Goal: Transaction & Acquisition: Register for event/course

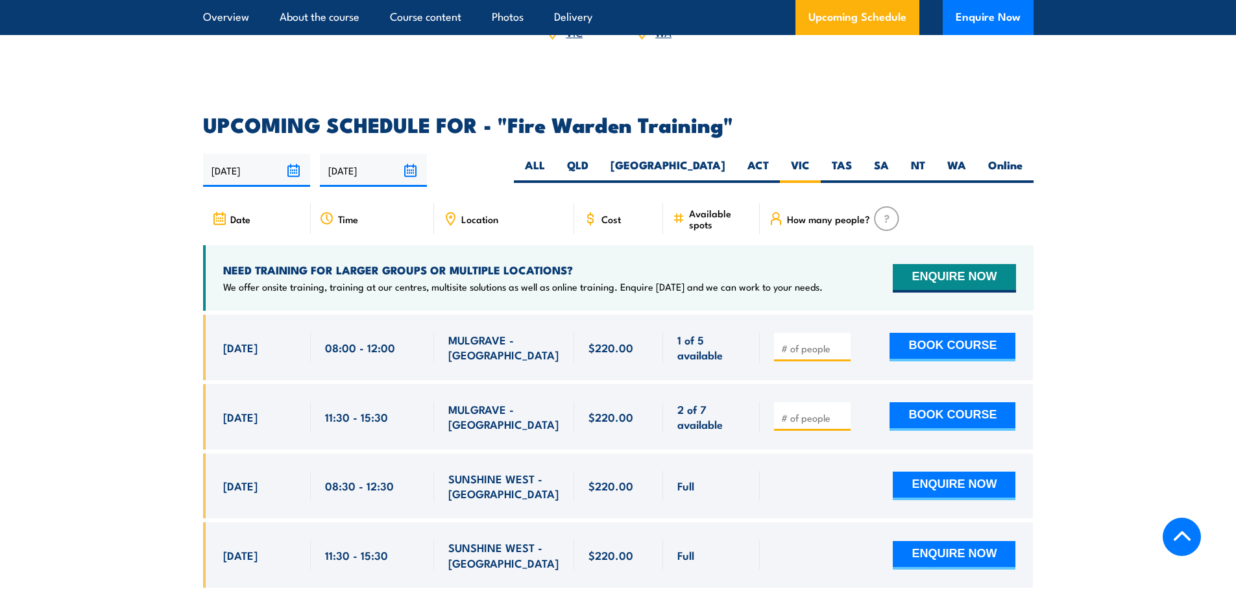
scroll to position [2218, 0]
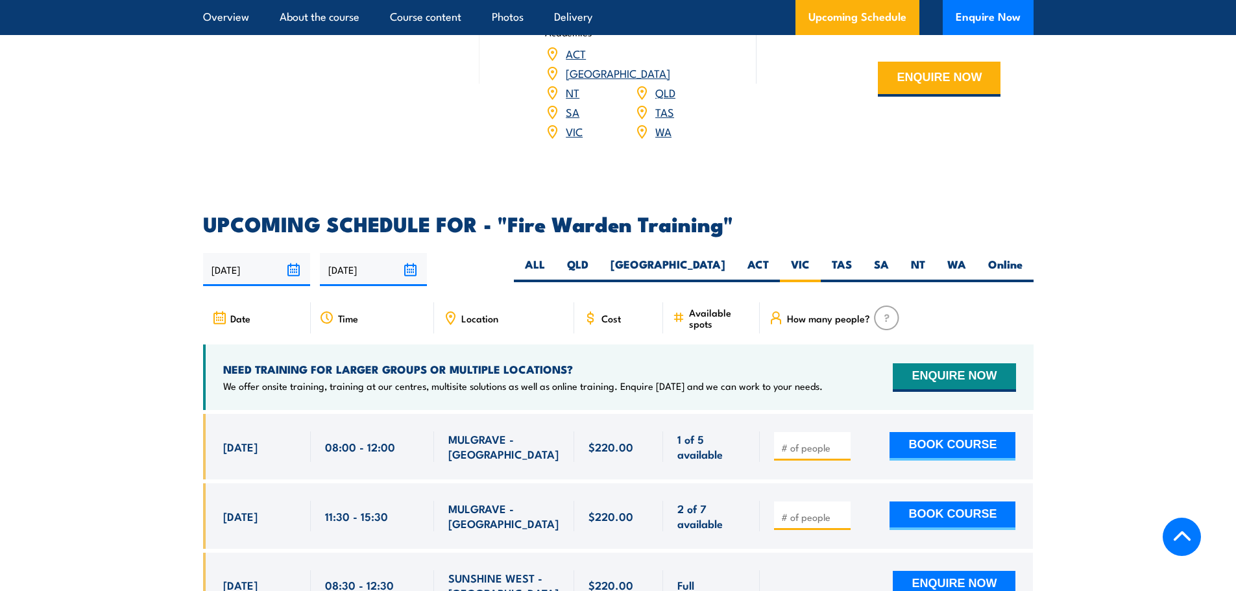
click at [801, 257] on label "VIC" at bounding box center [800, 269] width 41 height 25
click at [810, 257] on input "VIC" at bounding box center [814, 261] width 8 height 8
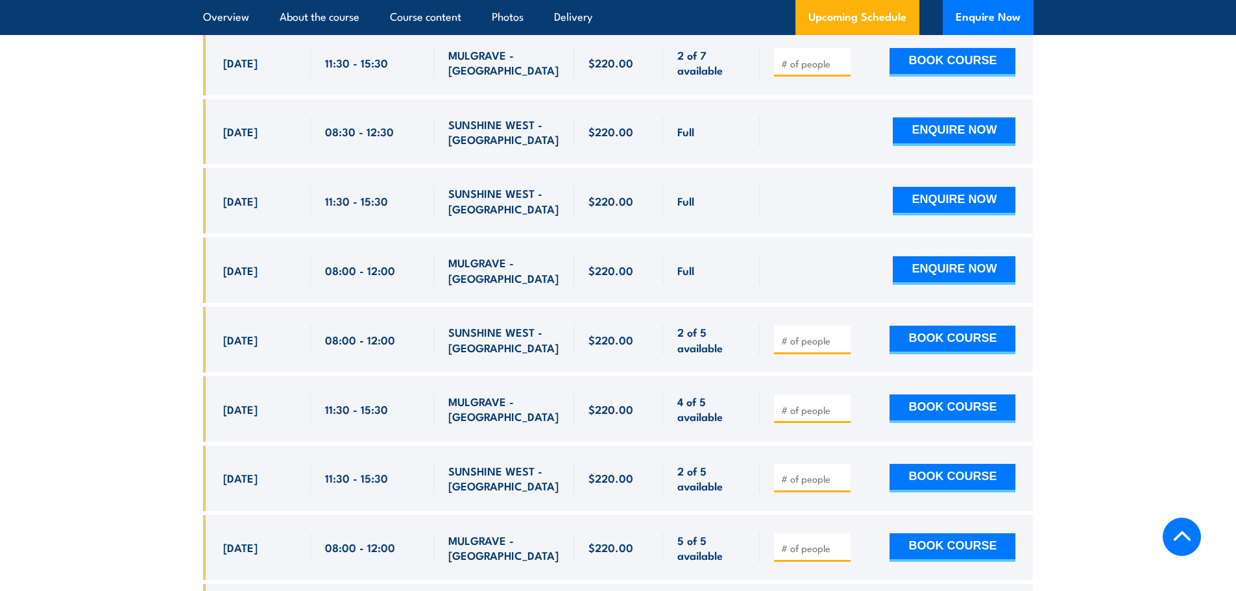
scroll to position [2673, 0]
click at [819, 403] on input "number" at bounding box center [813, 409] width 65 height 13
type input "1"
click at [936, 394] on button "BOOK COURSE" at bounding box center [953, 408] width 126 height 29
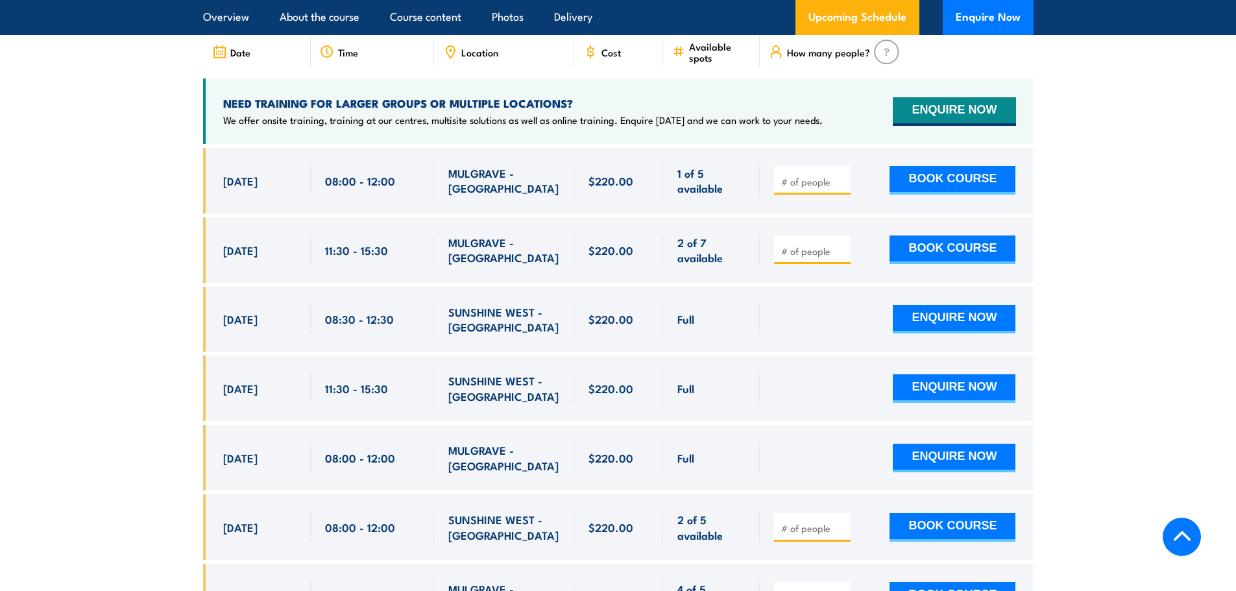
scroll to position [2673, 0]
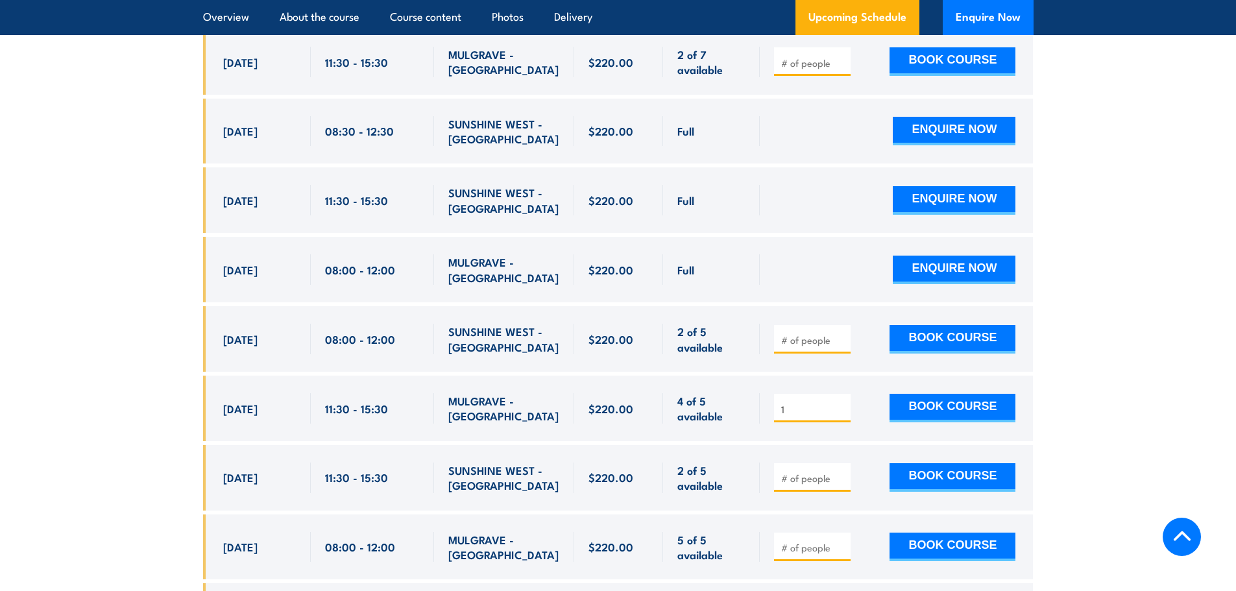
click at [958, 394] on button "BOOK COURSE" at bounding box center [953, 408] width 126 height 29
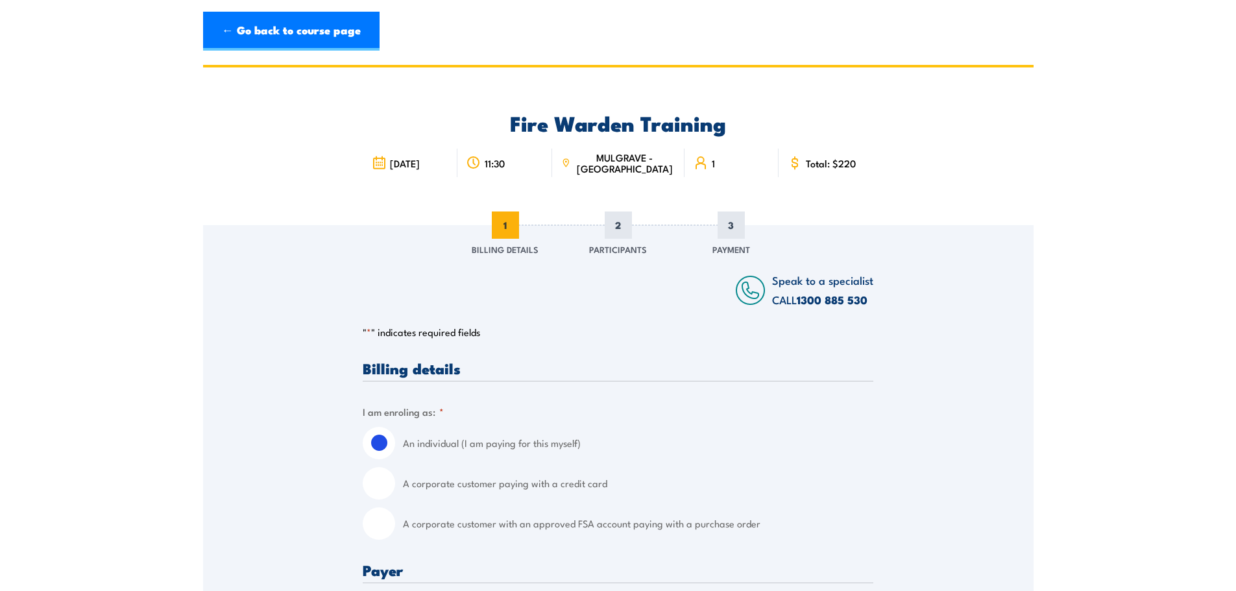
click at [385, 476] on input "A corporate customer paying with a credit card" at bounding box center [379, 483] width 32 height 32
radio input "true"
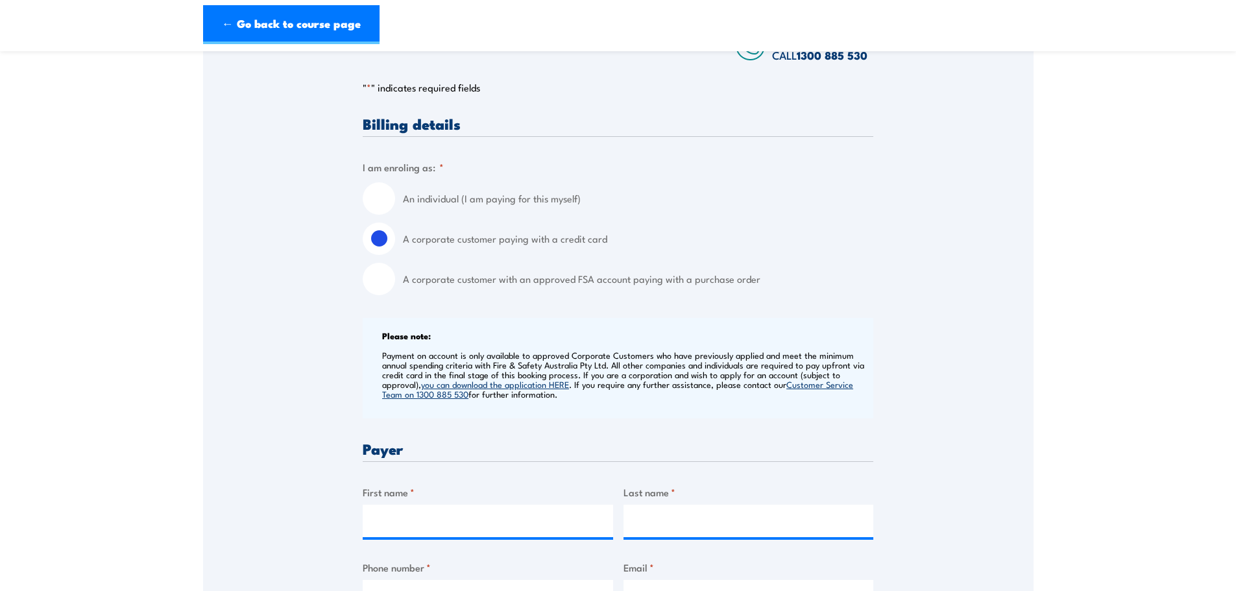
scroll to position [260, 0]
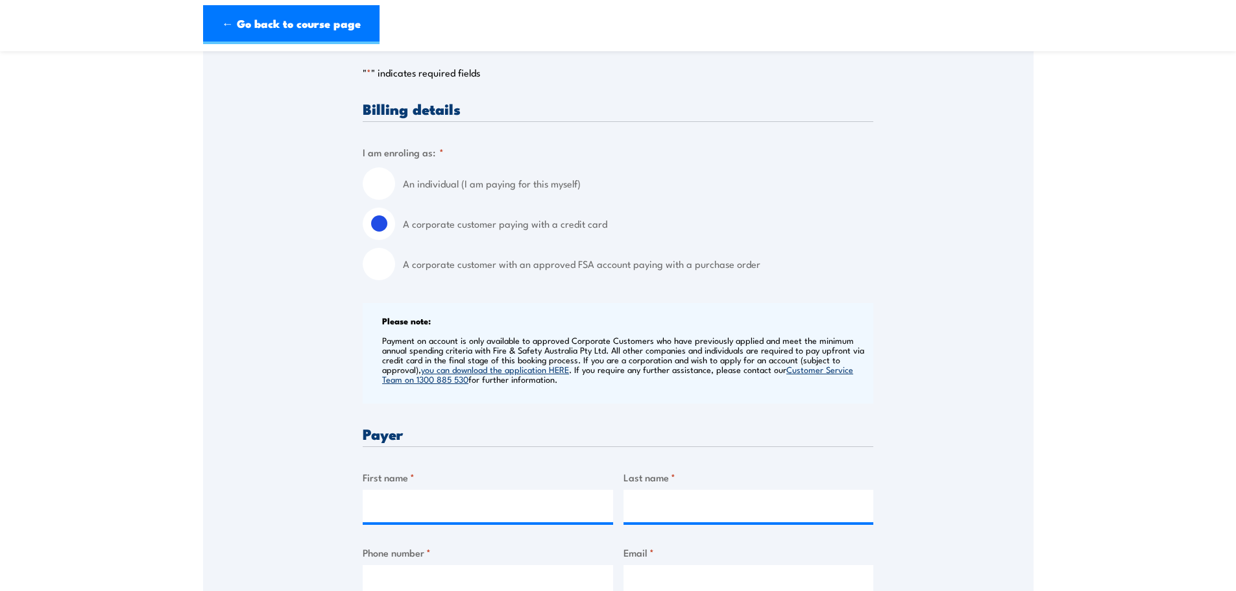
click at [419, 480] on label "First name *" at bounding box center [488, 477] width 250 height 15
click at [419, 490] on input "First name *" at bounding box center [488, 506] width 250 height 32
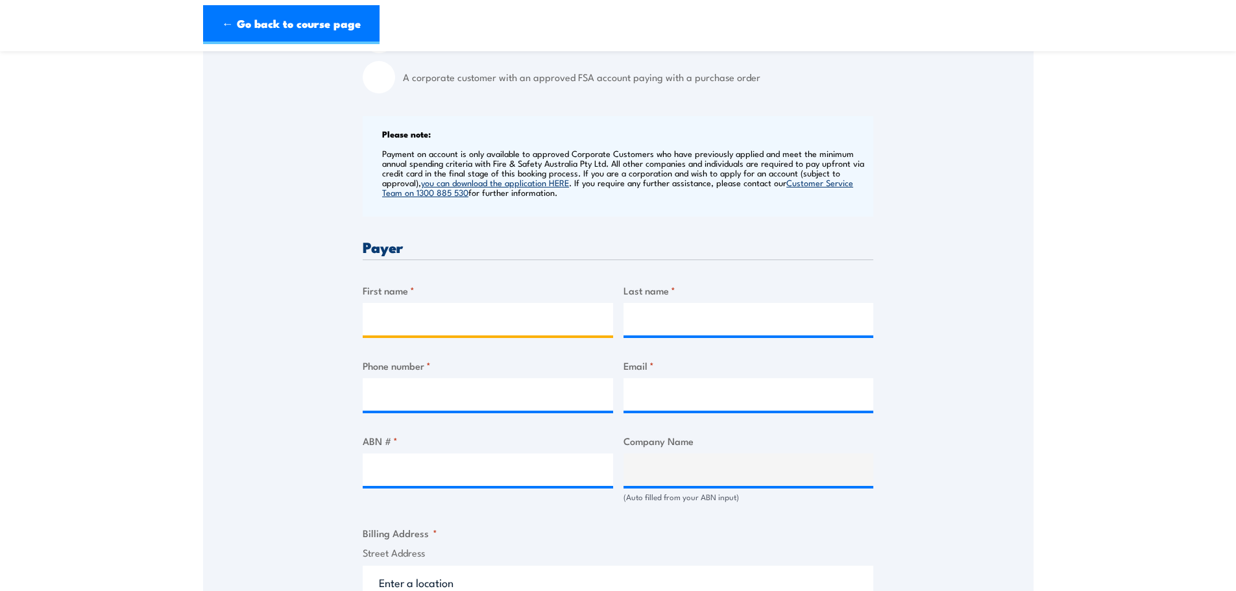
scroll to position [454, 0]
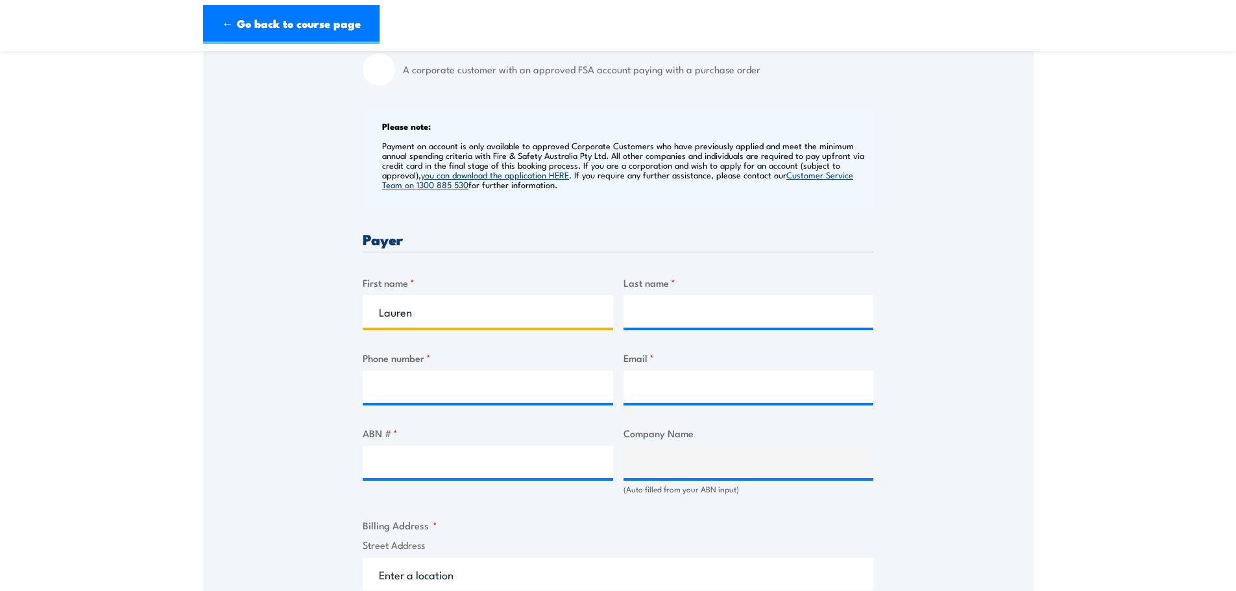
type input "Lauren"
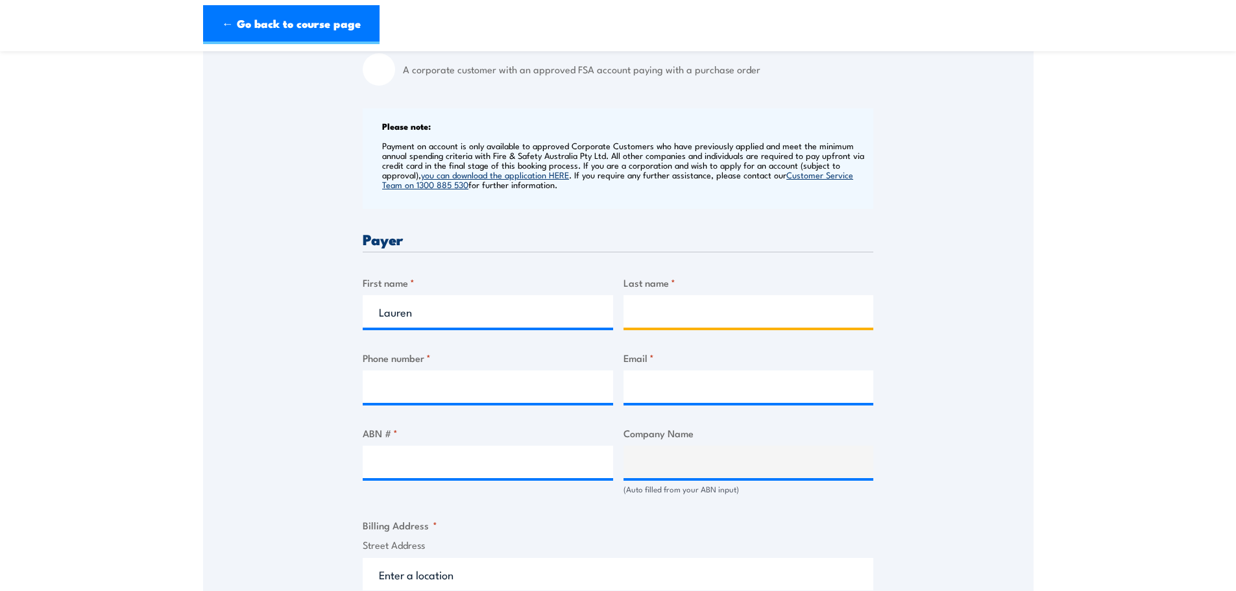
click at [690, 311] on input "Last name *" at bounding box center [749, 311] width 250 height 32
type input "Guy"
click at [533, 398] on input "Phone number *" at bounding box center [488, 387] width 250 height 32
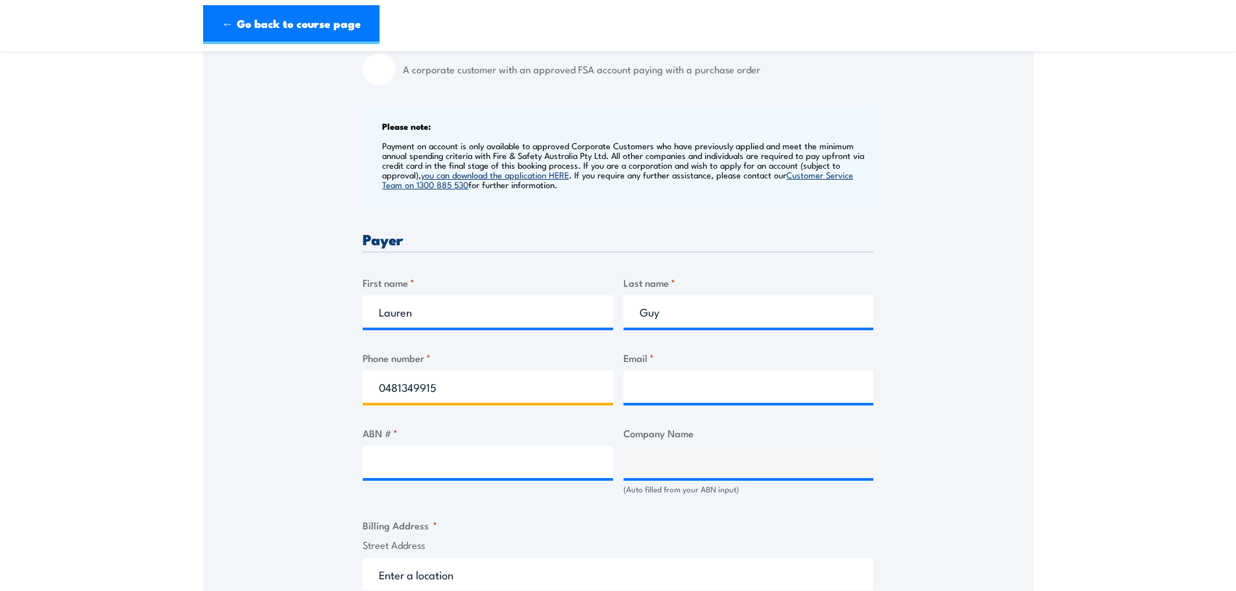
type input "0481349915"
click at [672, 387] on input "Email *" at bounding box center [749, 387] width 250 height 32
click at [669, 387] on input "Email *" at bounding box center [749, 387] width 250 height 32
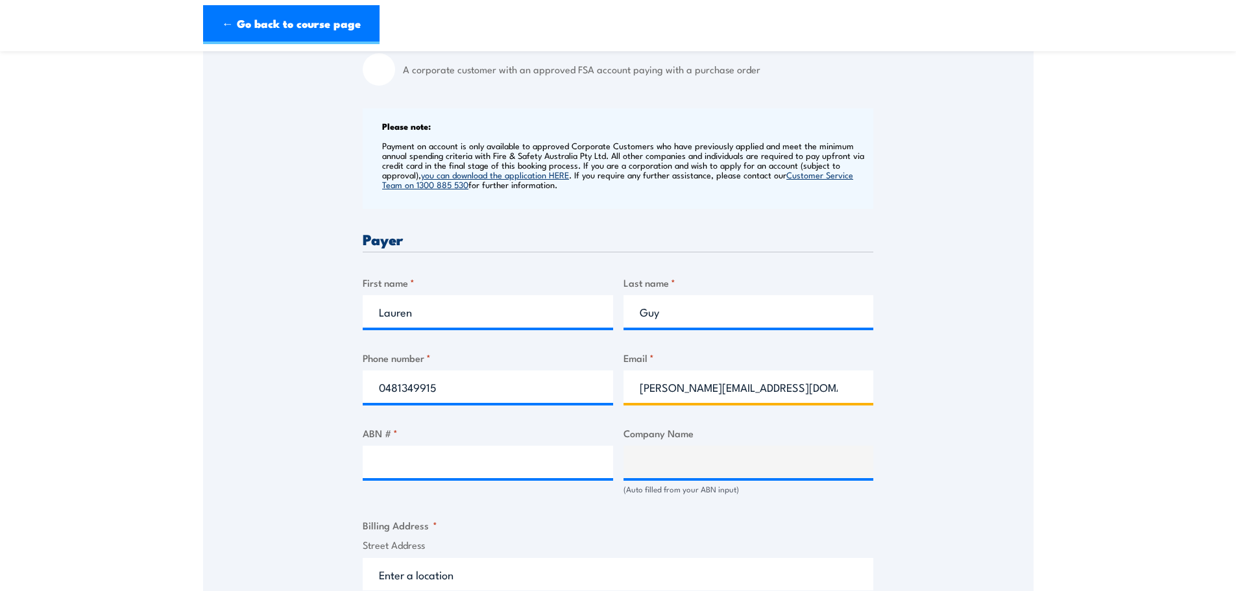
type input "lauren@lovelight.com.au"
click at [421, 453] on input "ABN # *" at bounding box center [488, 462] width 250 height 32
drag, startPoint x: 524, startPoint y: 461, endPoint x: 515, endPoint y: 464, distance: 9.0
click at [524, 461] on input "ABN # *" at bounding box center [488, 462] width 250 height 32
paste input "26 596 489 876"
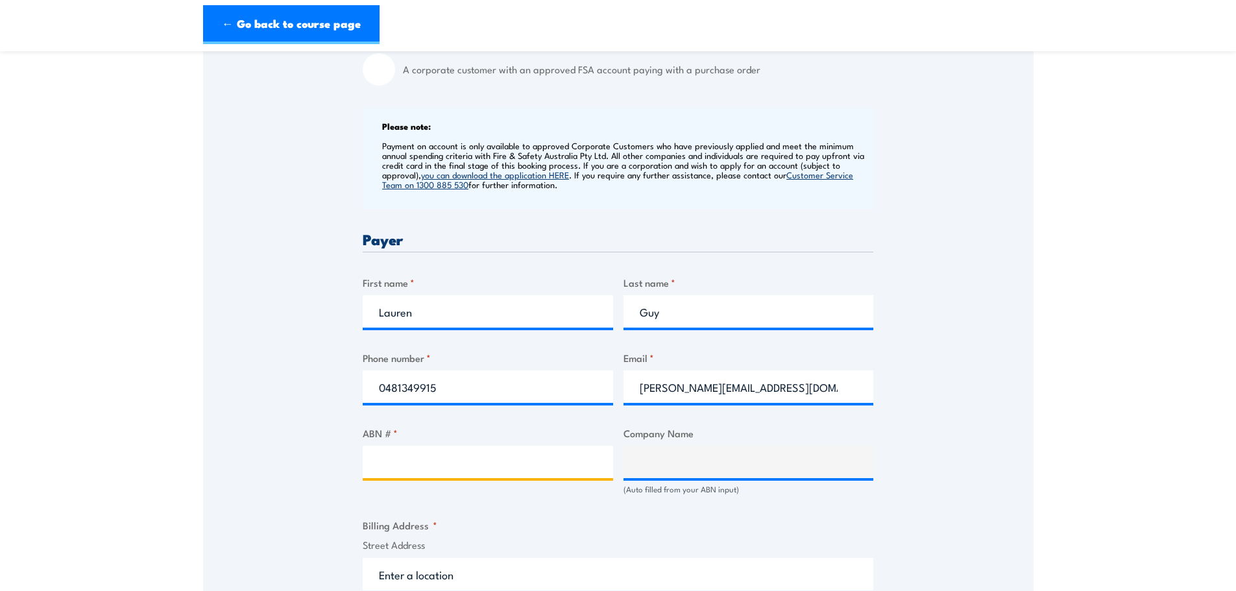
type input "26 596 489 876"
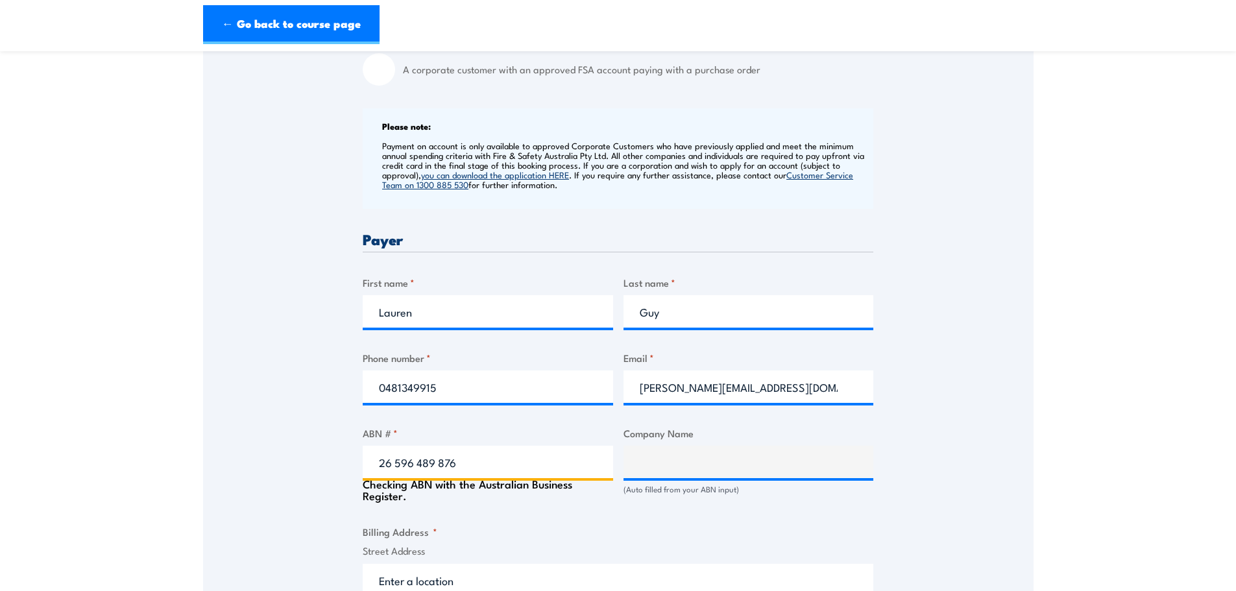
type input "The Trustee for Lovelight Unit Trust"
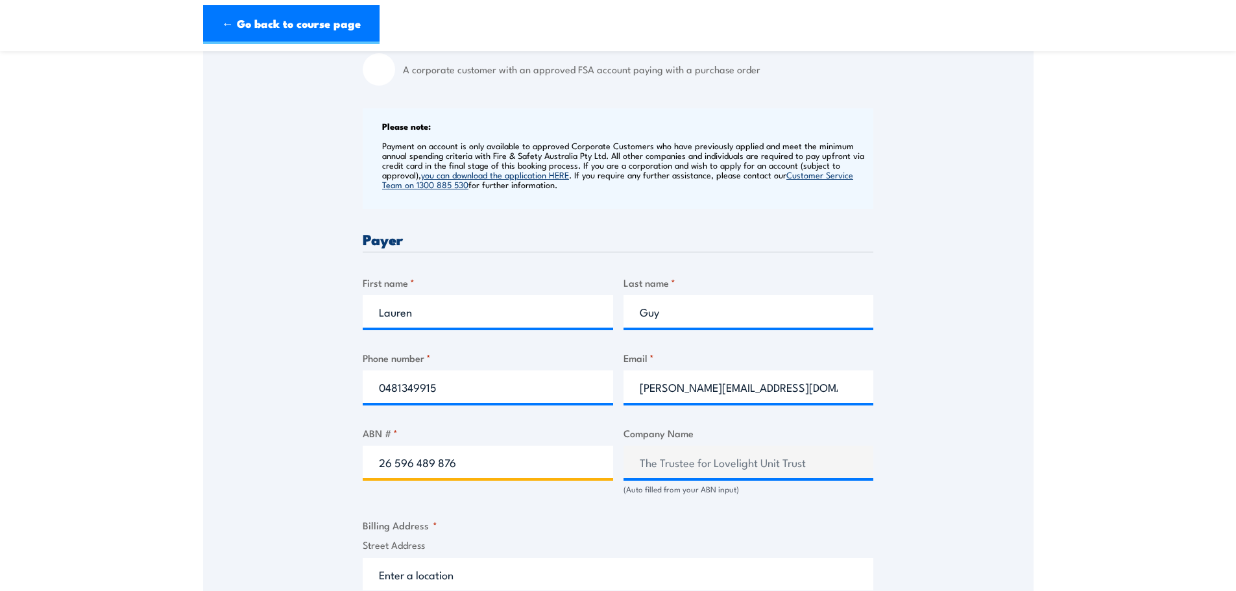
type input "26 596 489 876"
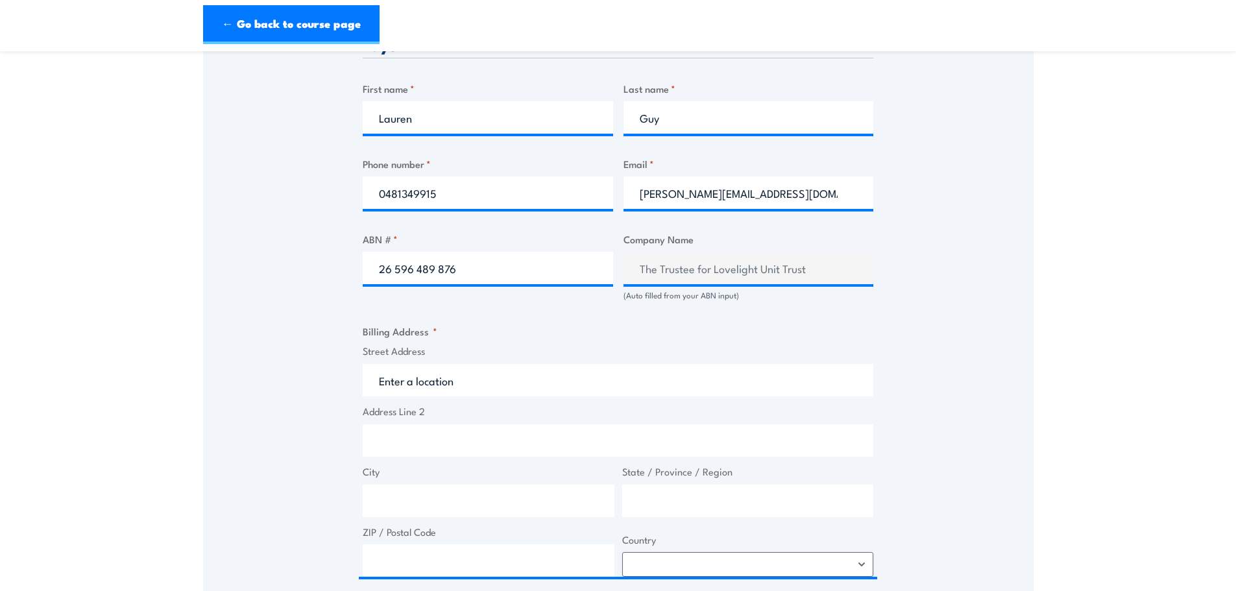
scroll to position [649, 0]
click at [409, 352] on label "Street Address" at bounding box center [618, 350] width 511 height 15
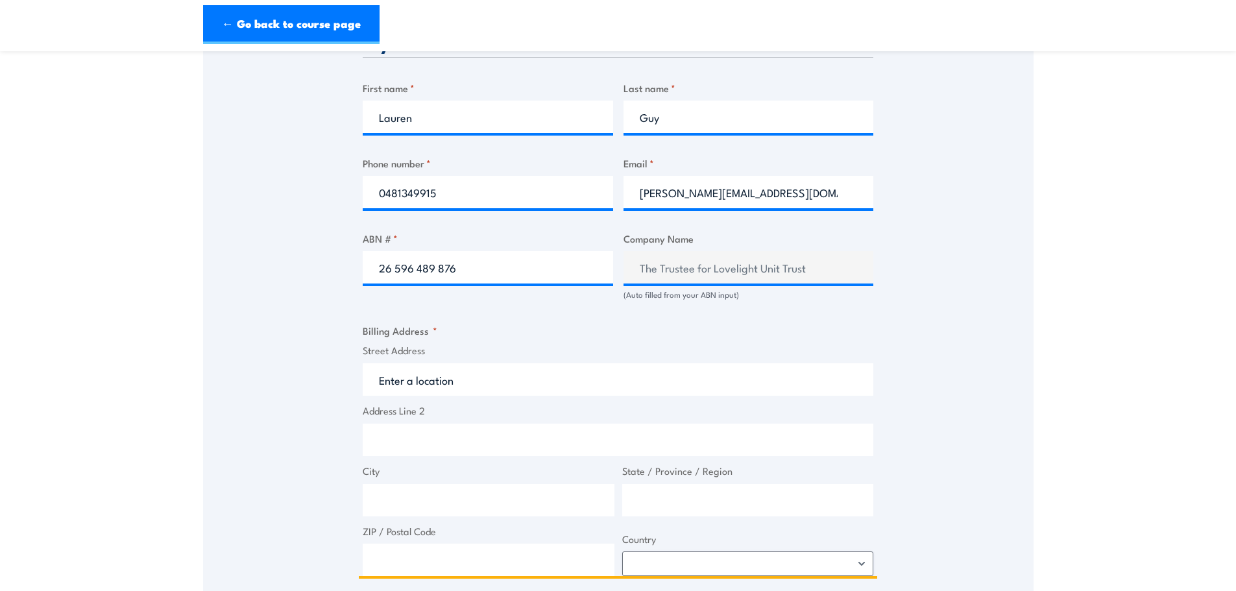
click at [409, 363] on input "Street Address" at bounding box center [618, 379] width 511 height 32
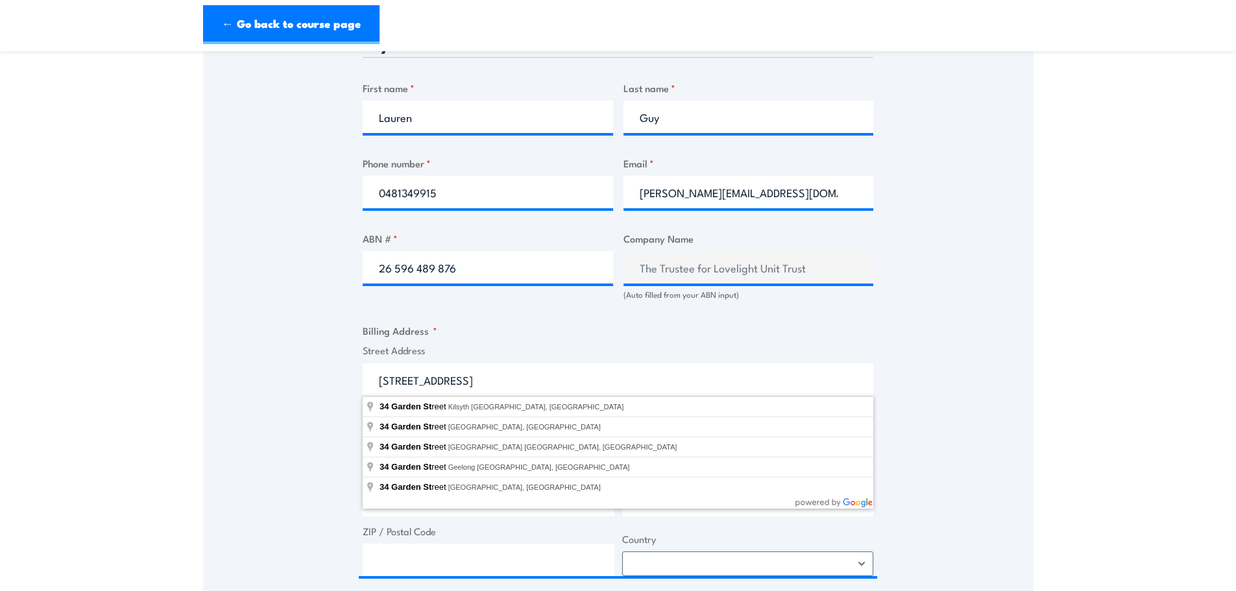
type input "34 Garden Street, South Yarra VIC, Australia"
type input "34 Garden St"
type input "South Yarra"
type input "Victoria"
type input "3141"
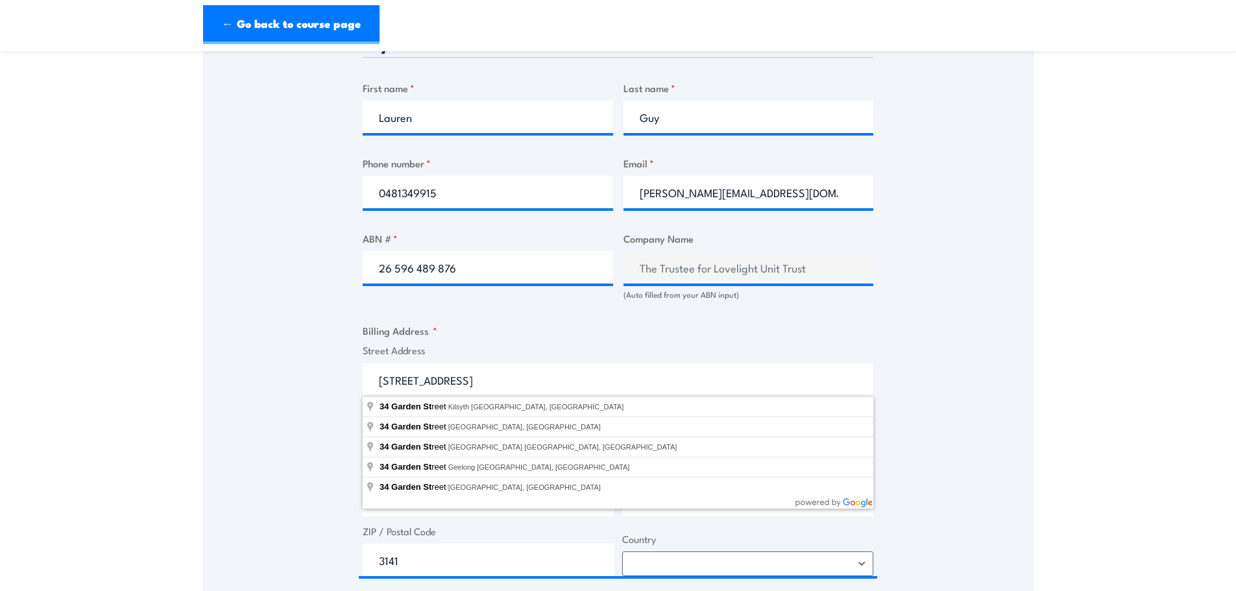
select select "Australia"
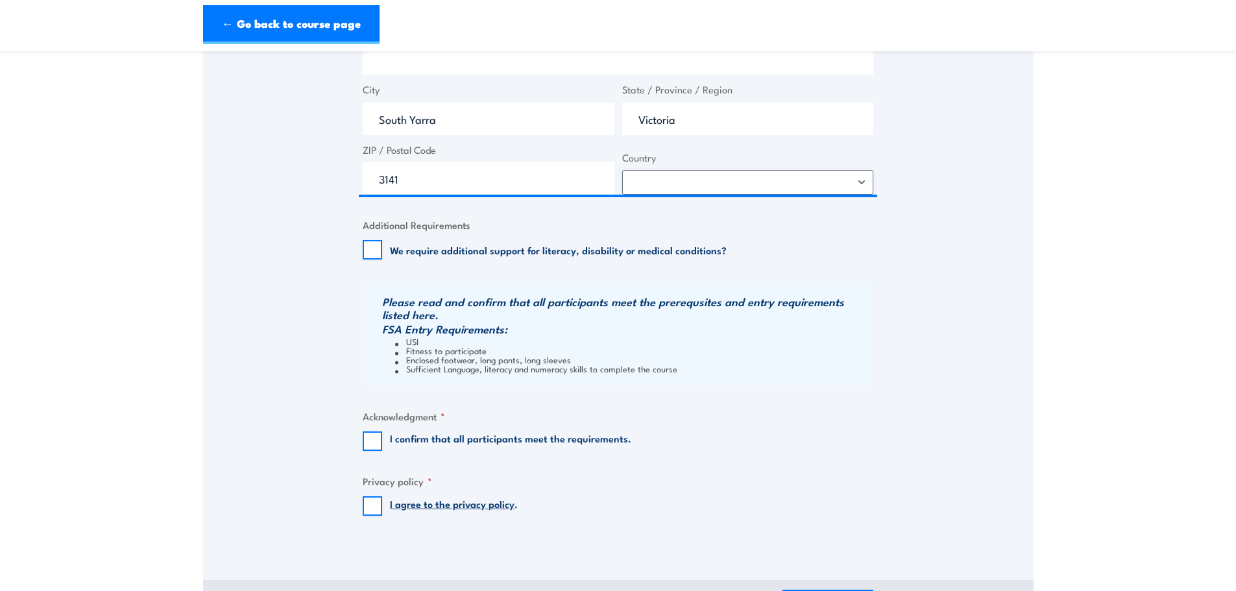
scroll to position [1038, 0]
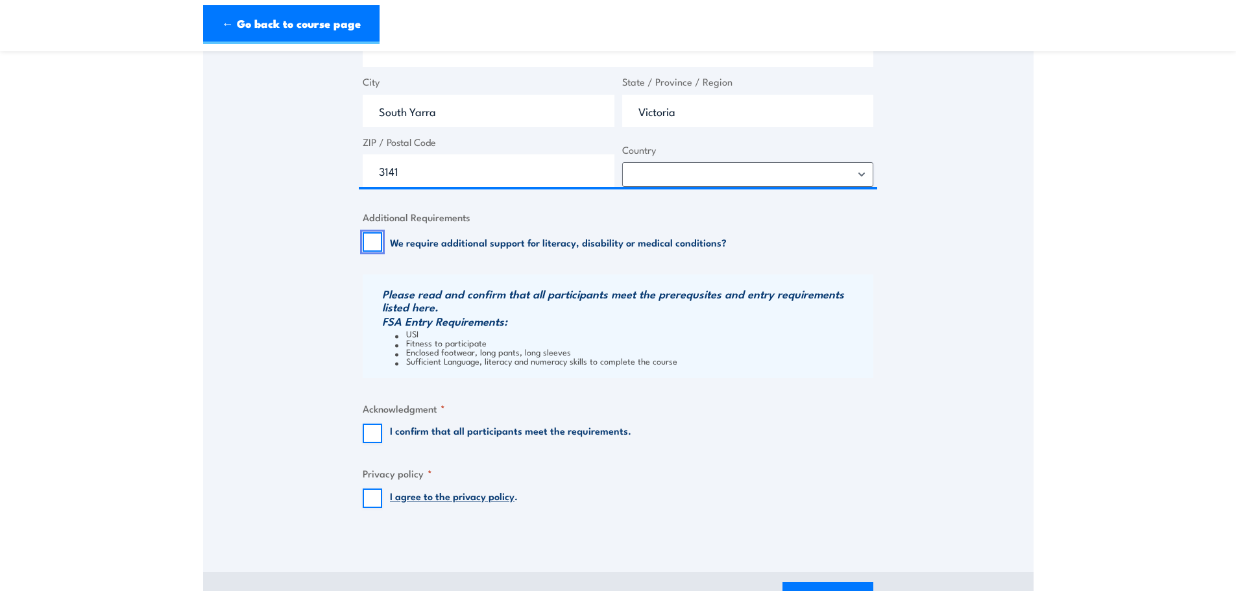
click at [372, 237] on input "We require additional support for literacy, disability or medical conditions?" at bounding box center [372, 241] width 19 height 19
checkbox input "false"
click at [364, 432] on input "I confirm that all participants meet the requirements." at bounding box center [372, 433] width 19 height 19
checkbox input "true"
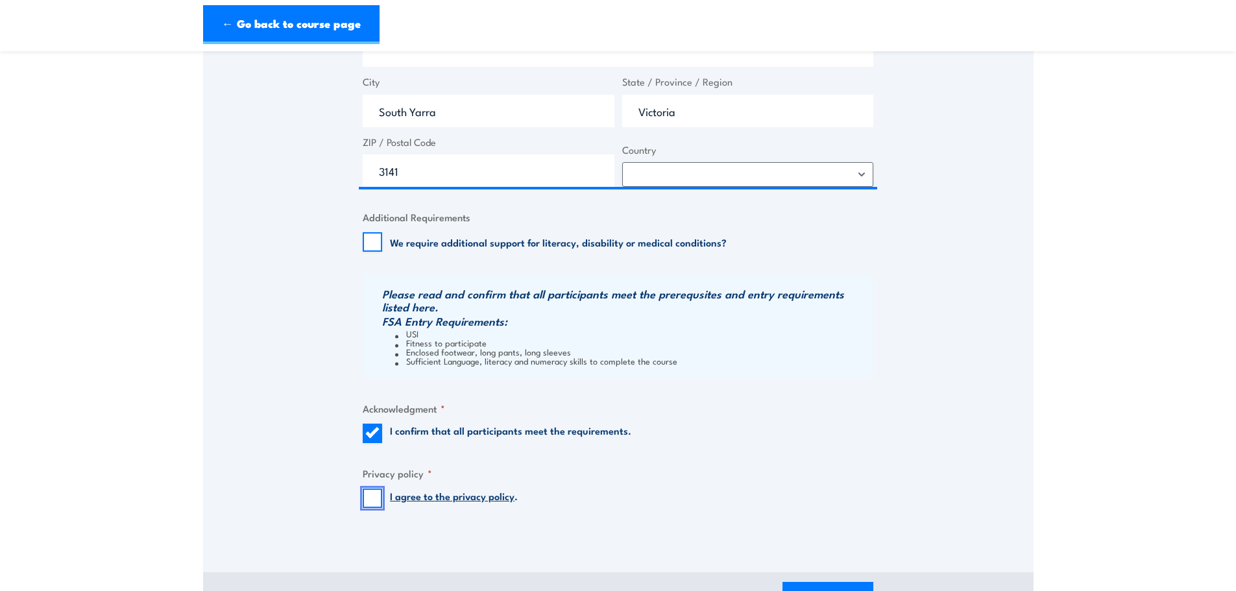
click at [378, 500] on input "I agree to the privacy policy ." at bounding box center [372, 498] width 19 height 19
checkbox input "true"
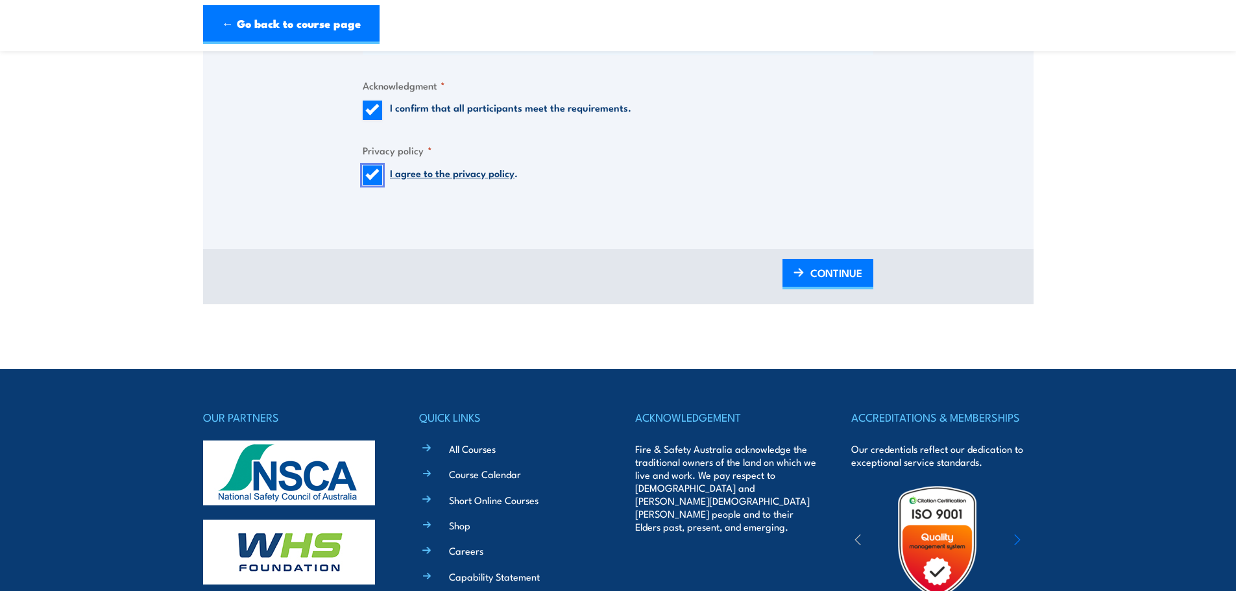
scroll to position [1363, 0]
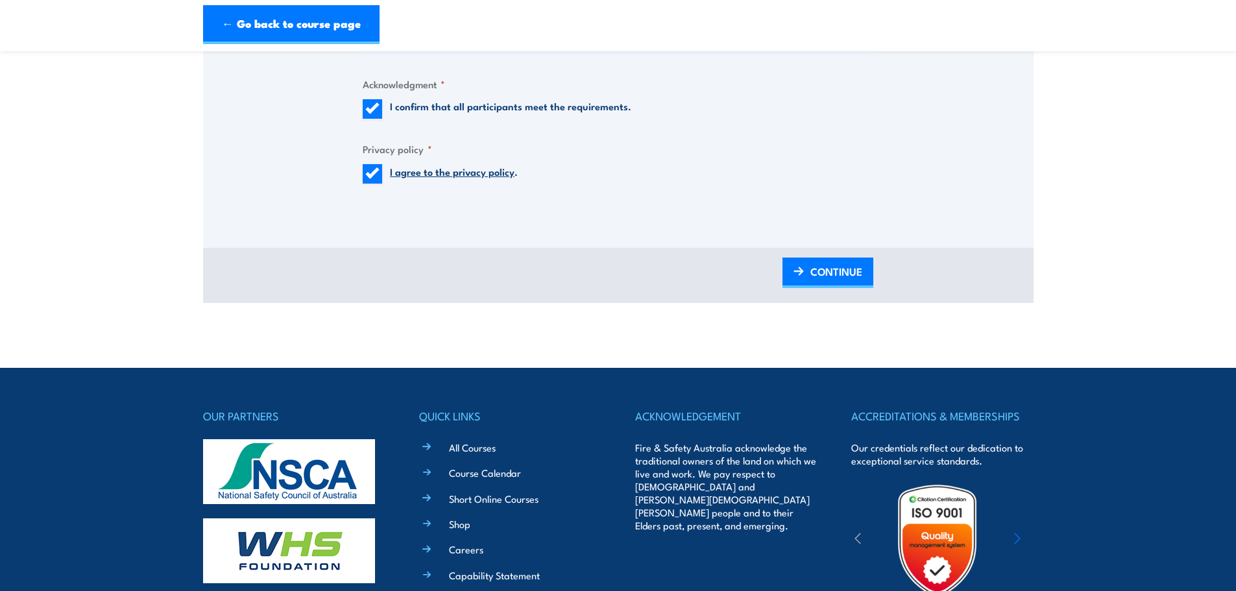
click at [841, 276] on span "CONTINUE" at bounding box center [836, 271] width 52 height 34
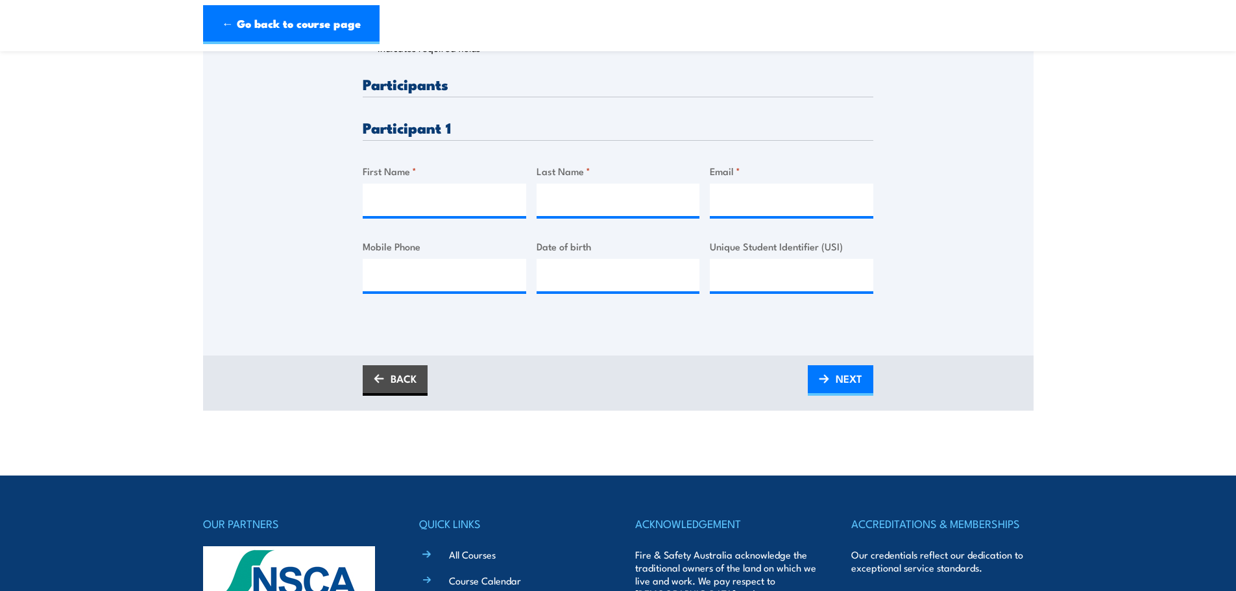
scroll to position [324, 0]
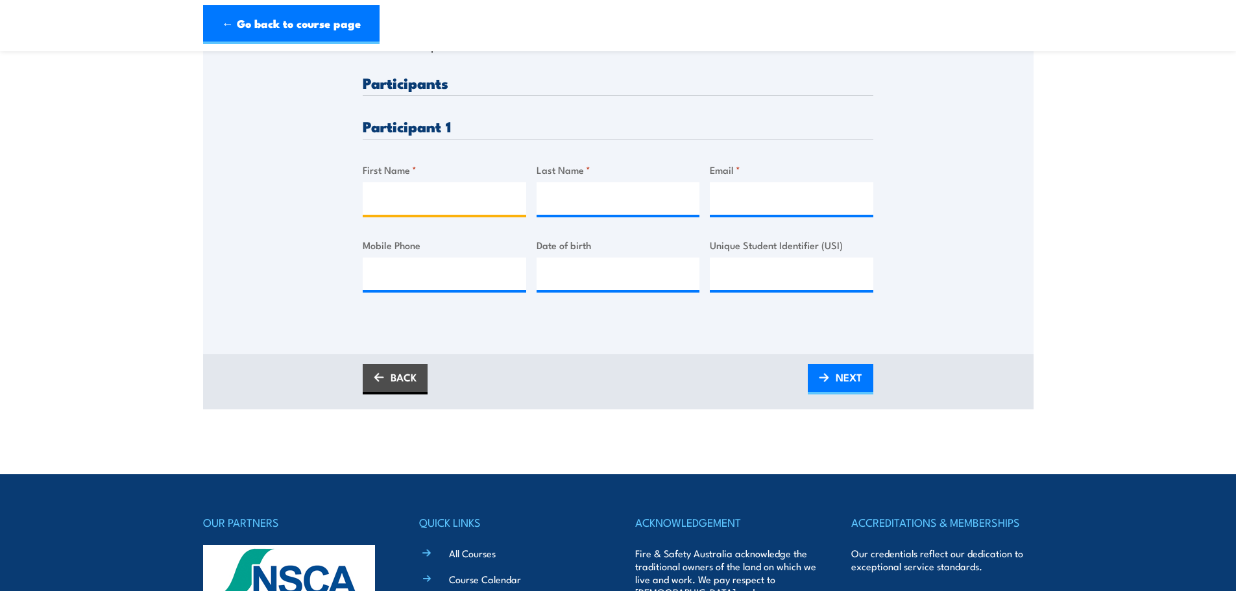
click at [410, 196] on input "First Name *" at bounding box center [445, 198] width 164 height 32
type input "Lauren"
type input "Guy"
type input "lauren@lovelight.com.au"
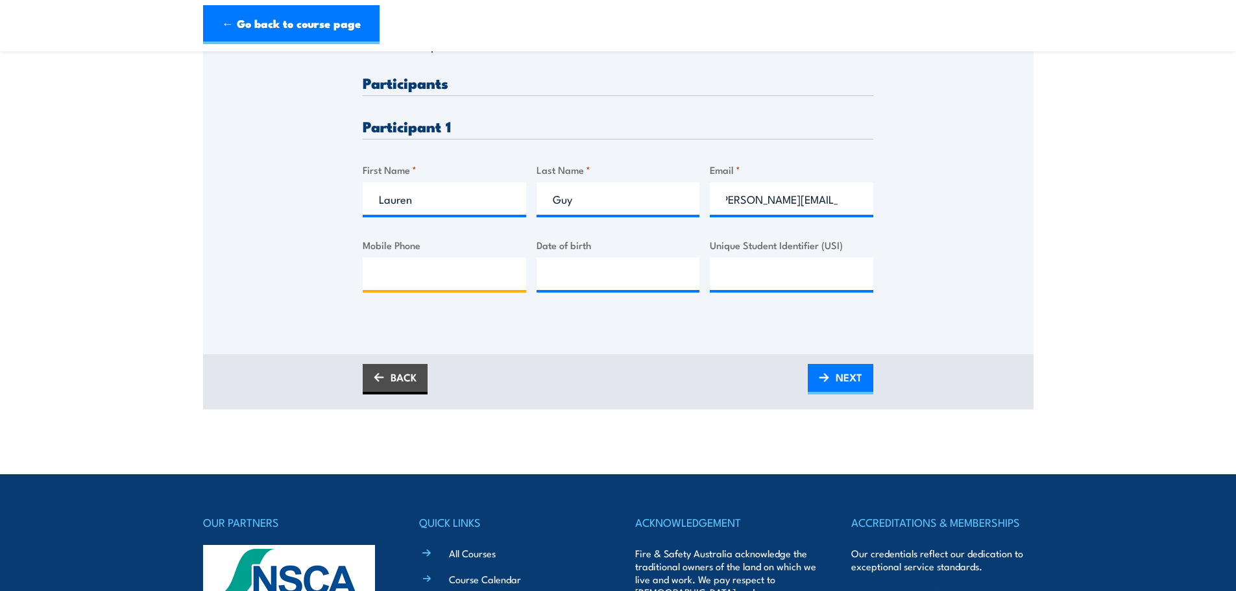
click at [422, 272] on input "Mobile Phone" at bounding box center [445, 274] width 164 height 32
type input "0481 349 915"
click at [565, 263] on input "__/__/____" at bounding box center [619, 274] width 164 height 32
type input "[DATE]"
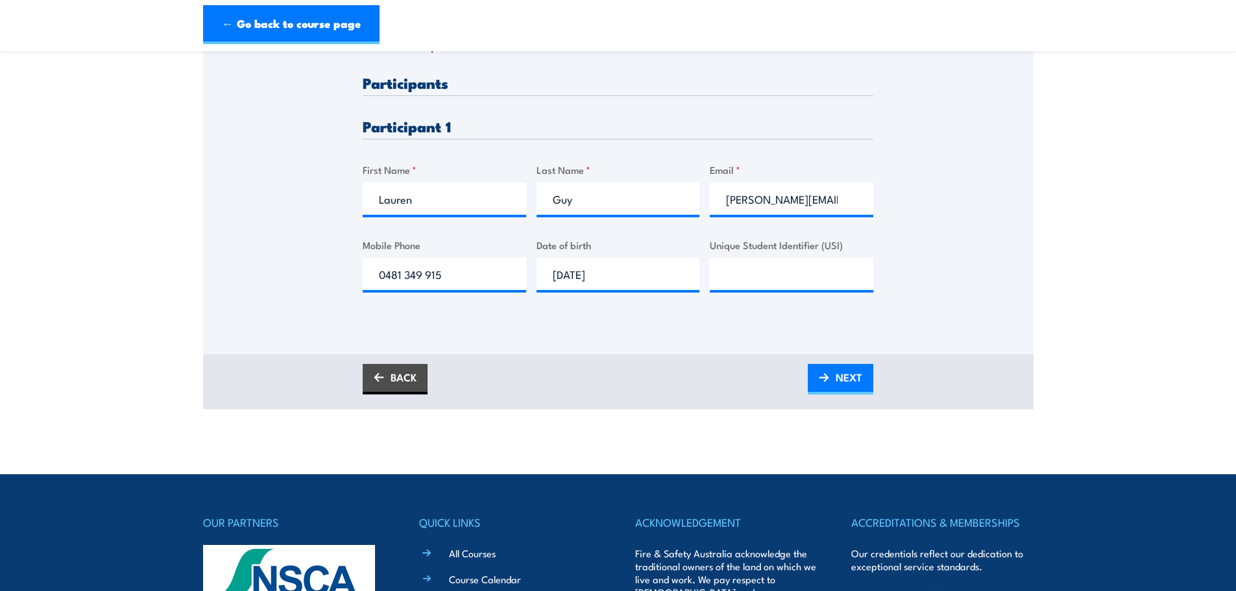
click at [843, 373] on span "NEXT" at bounding box center [849, 377] width 27 height 34
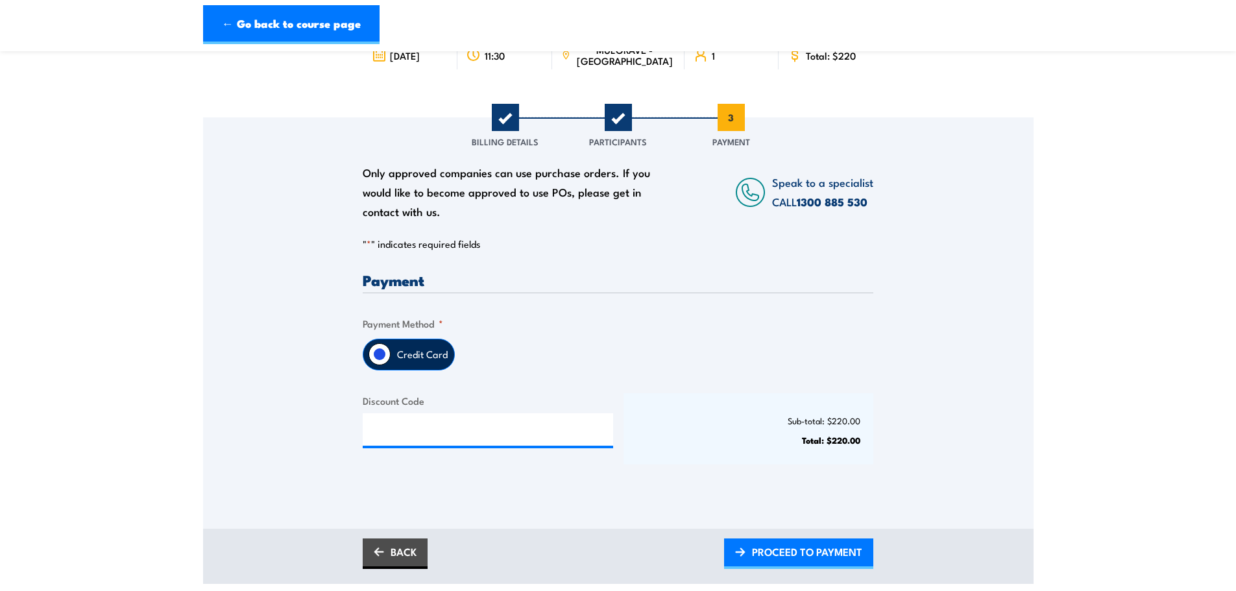
scroll to position [130, 0]
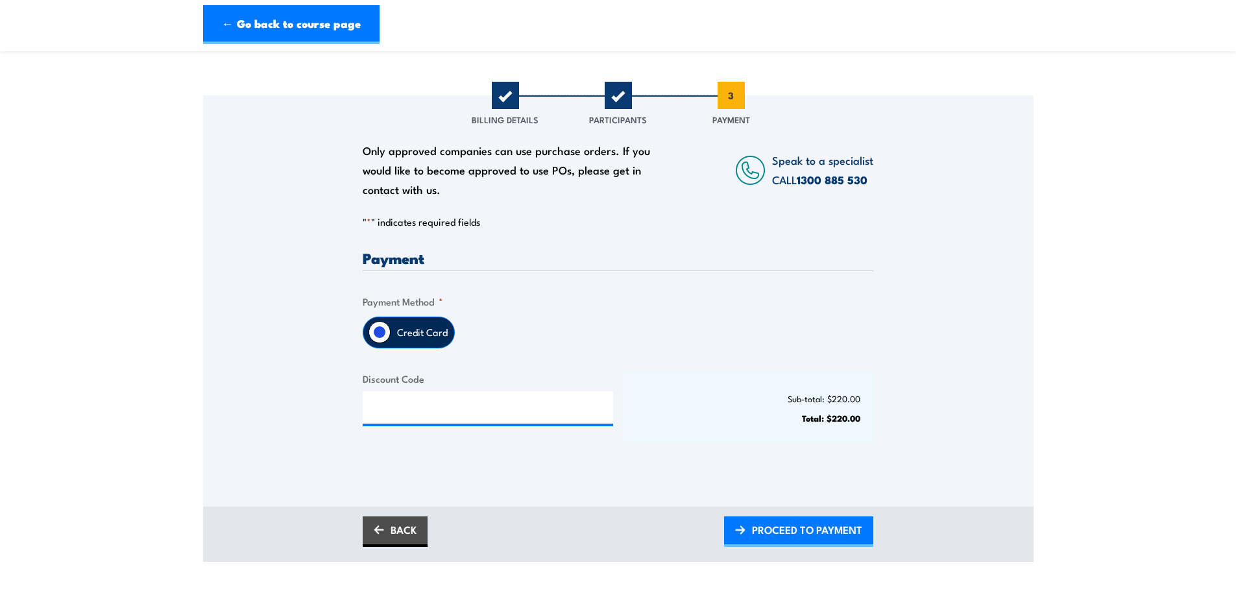
click at [803, 528] on span "PROCEED TO PAYMENT" at bounding box center [807, 530] width 110 height 34
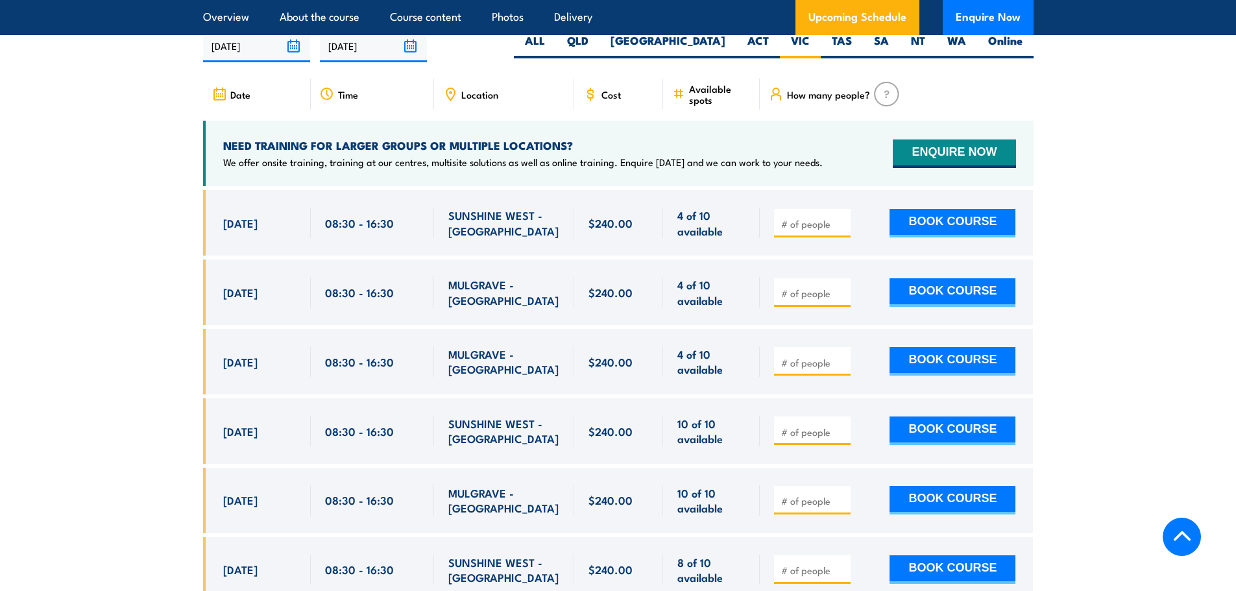
click at [794, 369] on input "number" at bounding box center [813, 362] width 65 height 13
type input "1"
click at [951, 372] on button "BOOK COURSE" at bounding box center [953, 361] width 126 height 29
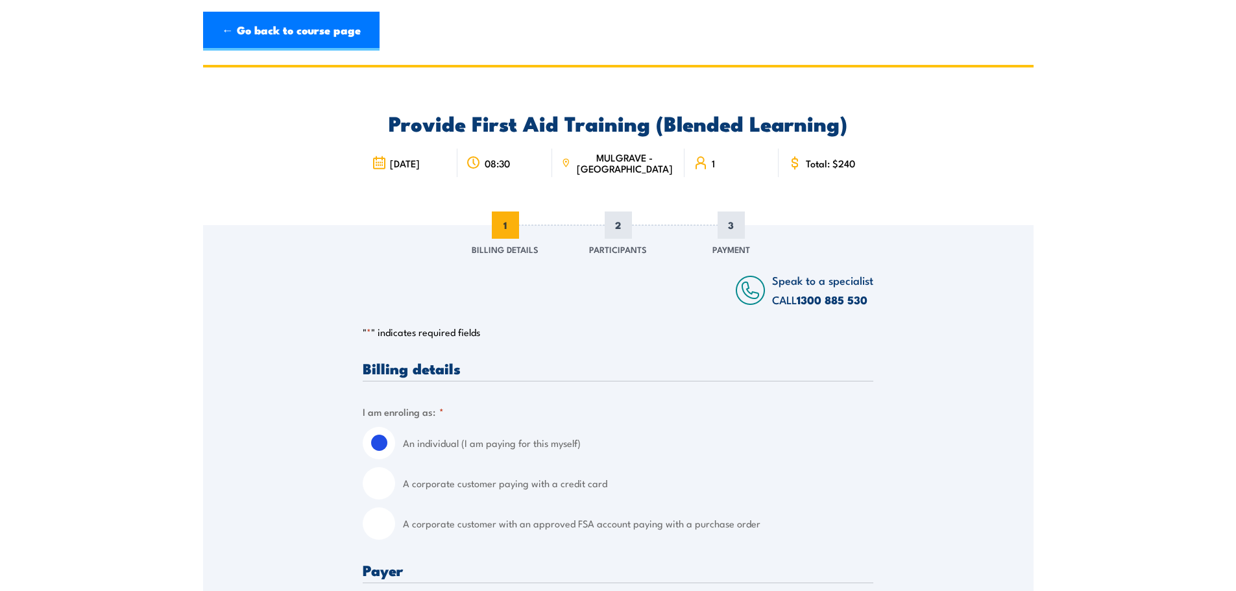
click at [378, 487] on input "A corporate customer paying with a credit card" at bounding box center [379, 483] width 32 height 32
radio input "true"
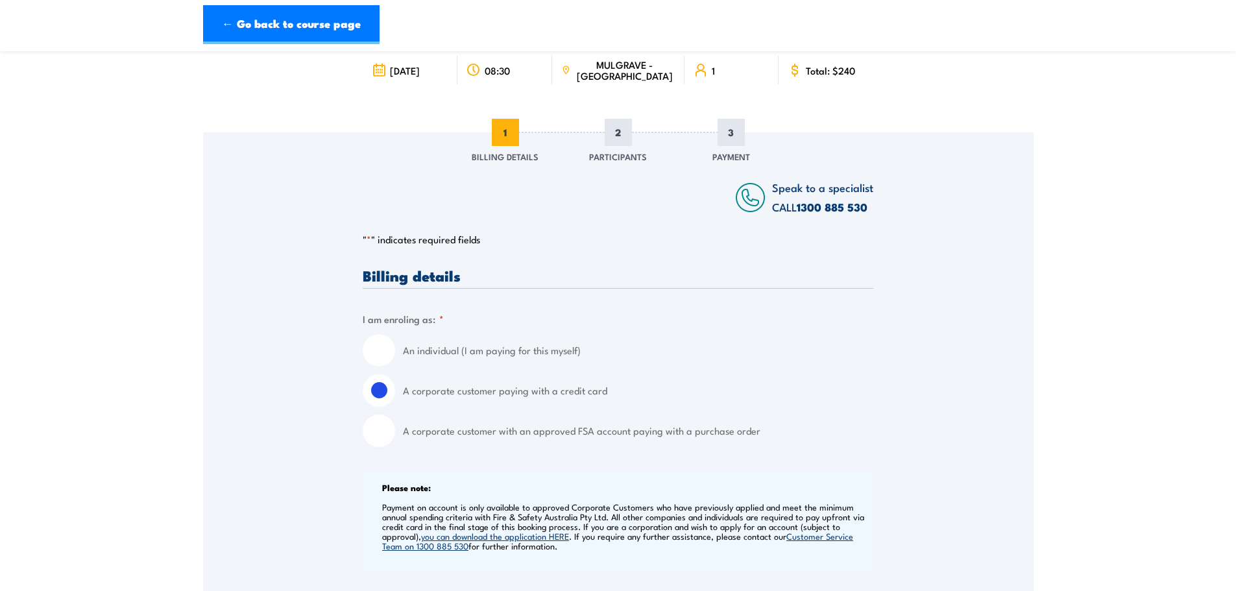
scroll to position [260, 0]
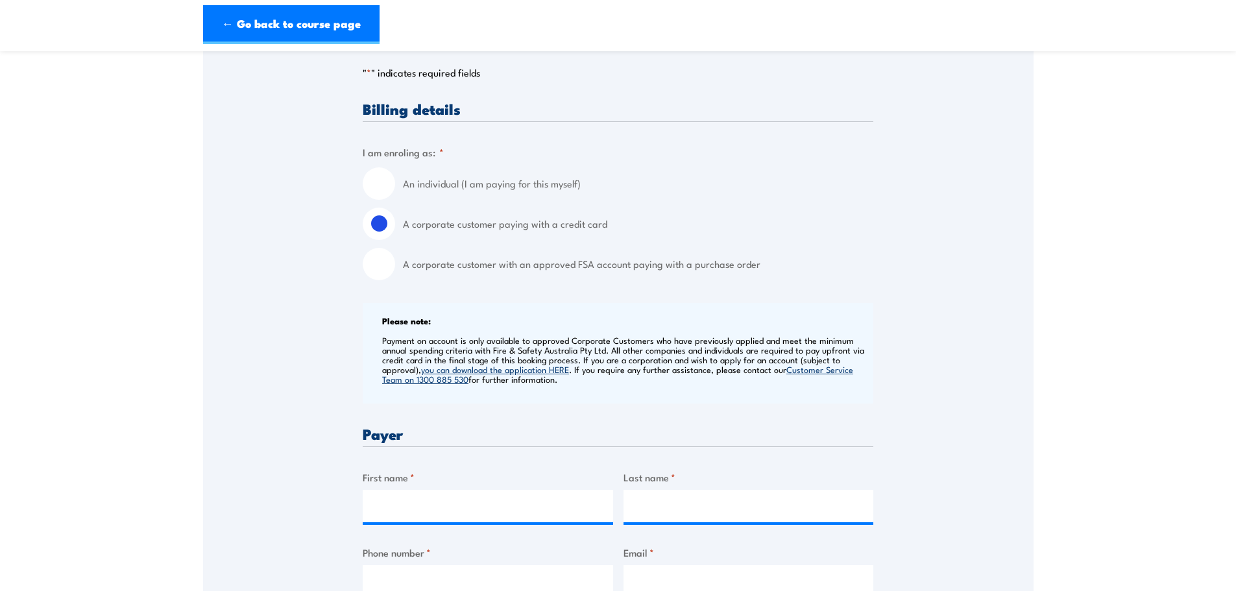
click at [408, 489] on div "First name *" at bounding box center [488, 496] width 250 height 53
click at [409, 494] on input "First name *" at bounding box center [488, 506] width 250 height 32
type input "Lauren"
click at [661, 496] on input "Last name *" at bounding box center [749, 506] width 250 height 32
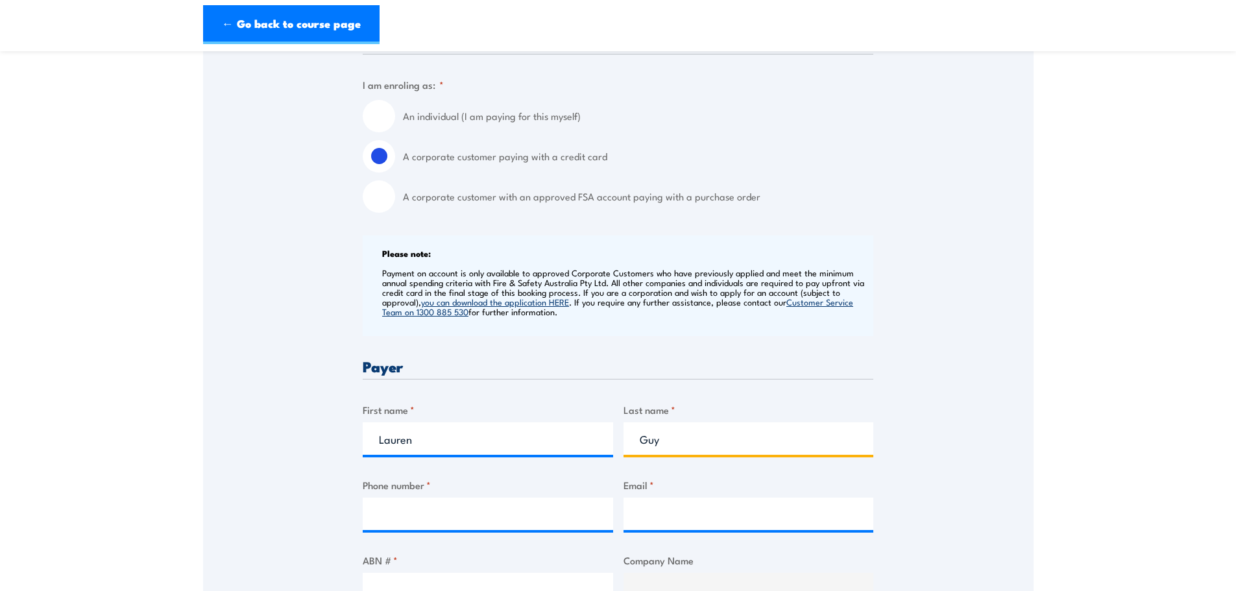
scroll to position [454, 0]
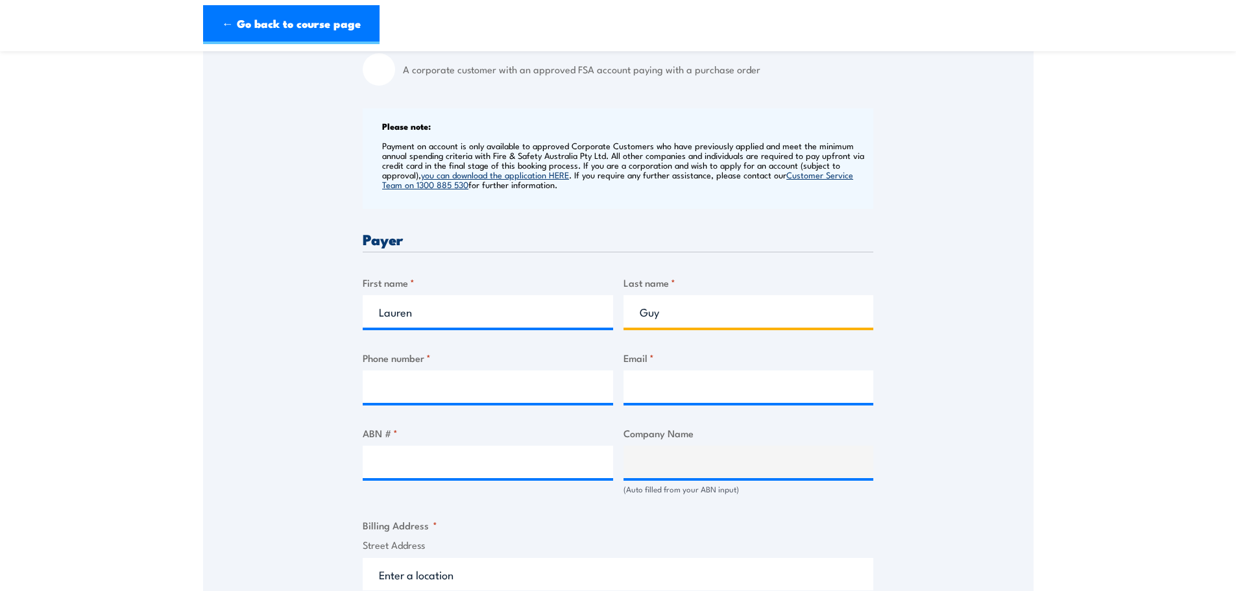
type input "Guy"
click at [365, 371] on input "Phone number *" at bounding box center [488, 387] width 250 height 32
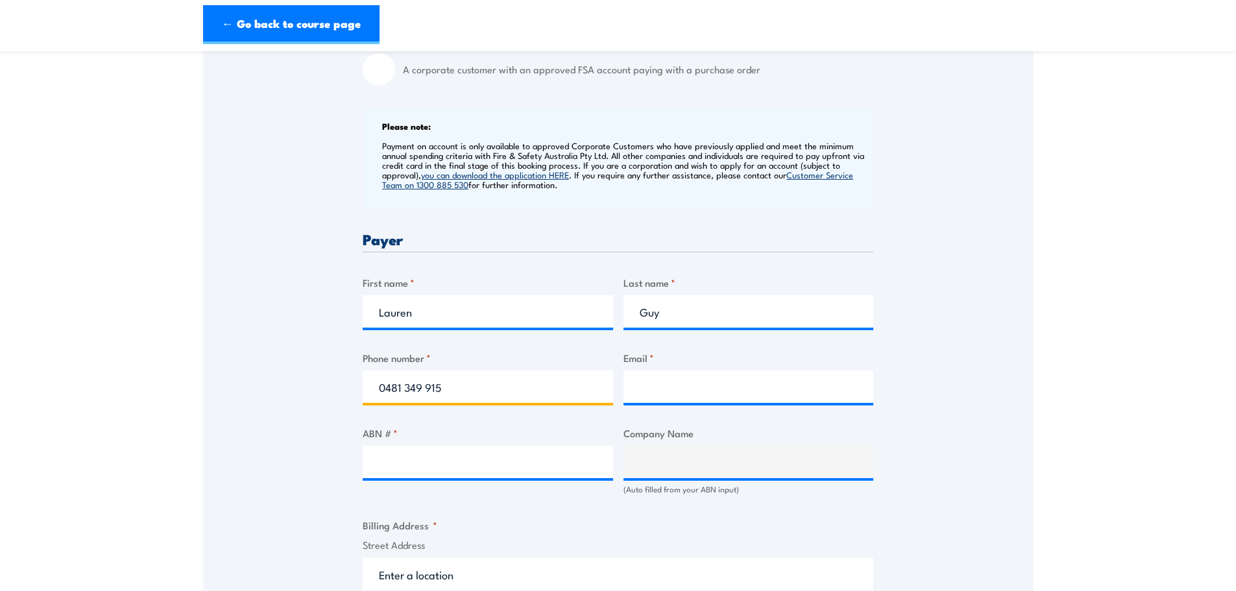
type input "0481 349 915"
click at [670, 385] on input "Email *" at bounding box center [749, 387] width 250 height 32
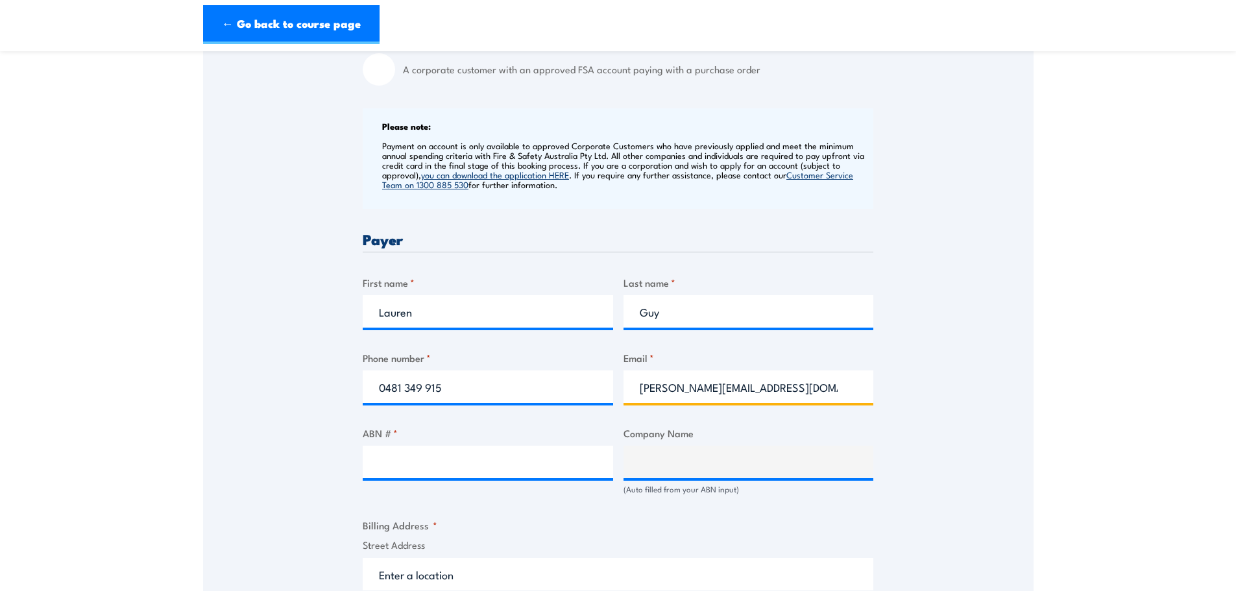
type input "lauren@lovelight.com.au"
click at [456, 455] on input "ABN # *" at bounding box center [488, 462] width 250 height 32
paste input "26 596 489 876"
type input "26 596 489 876"
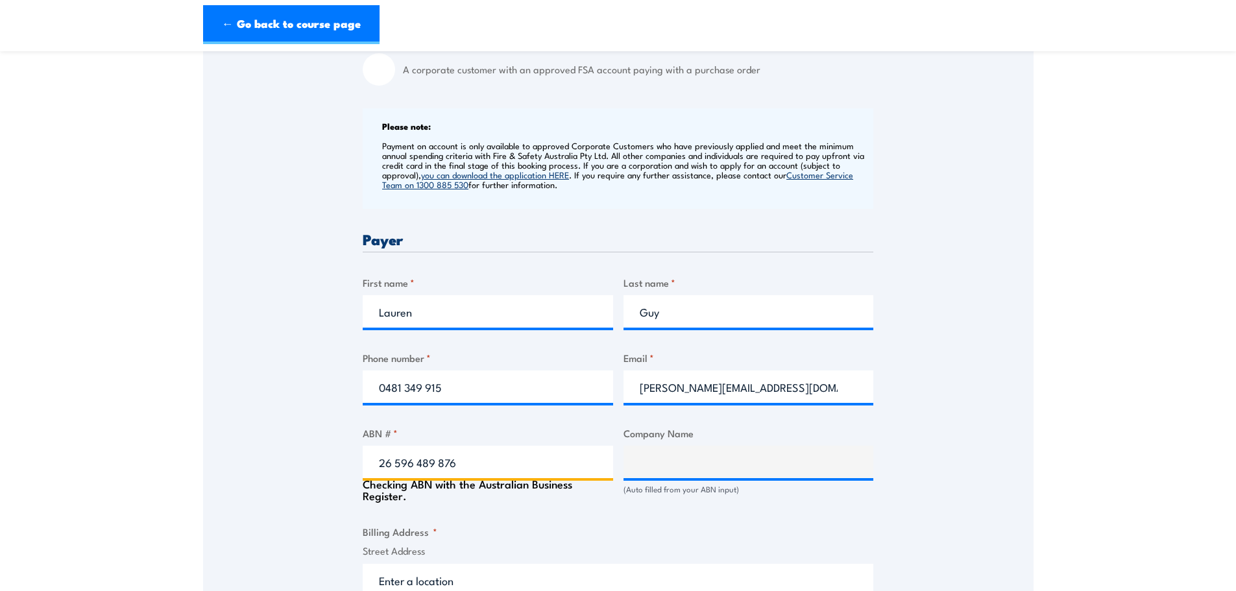
type input "The Trustee for Lovelight Unit Trust"
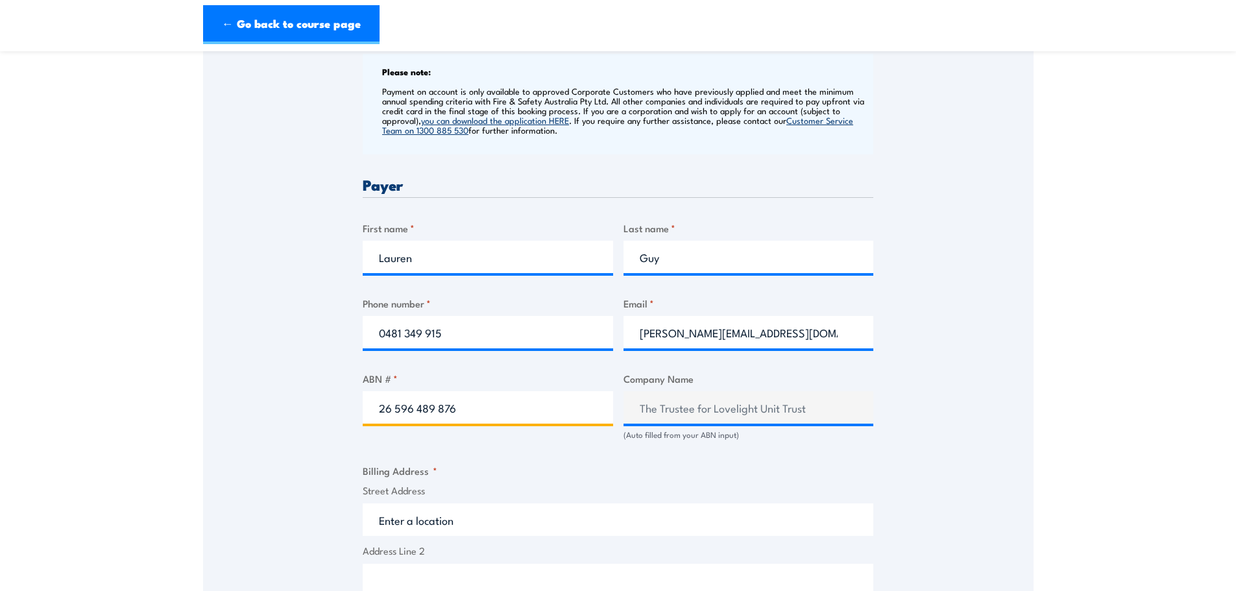
scroll to position [584, 0]
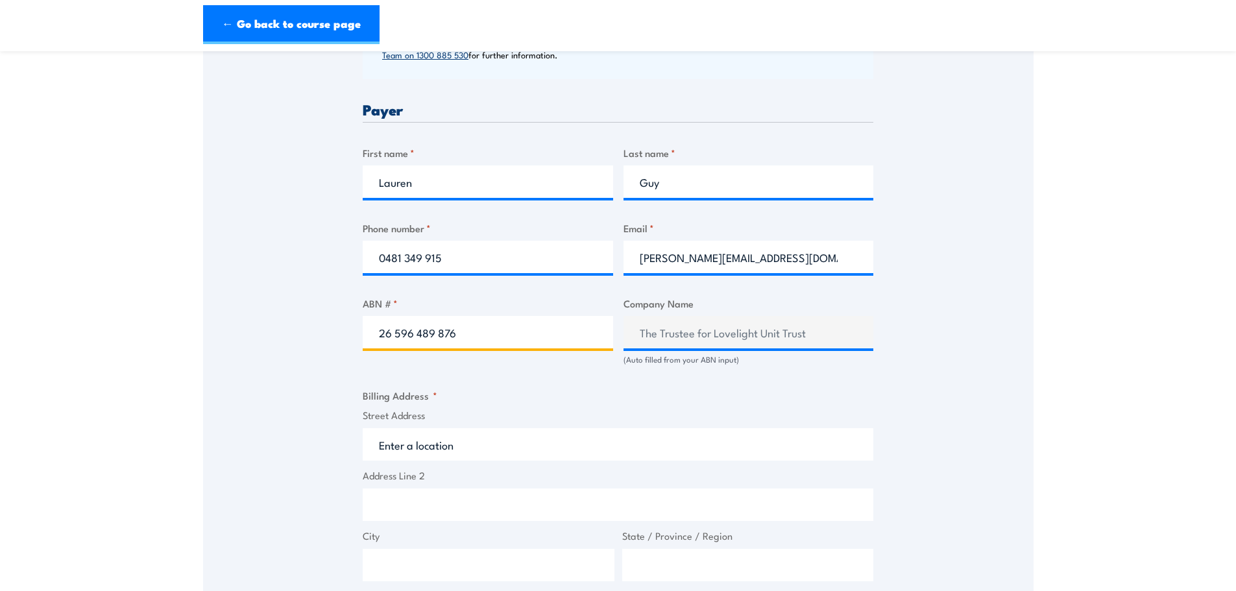
type input "26 596 489 876"
click at [383, 421] on label "Street Address" at bounding box center [618, 415] width 511 height 15
click at [383, 428] on input "Street Address" at bounding box center [618, 444] width 511 height 32
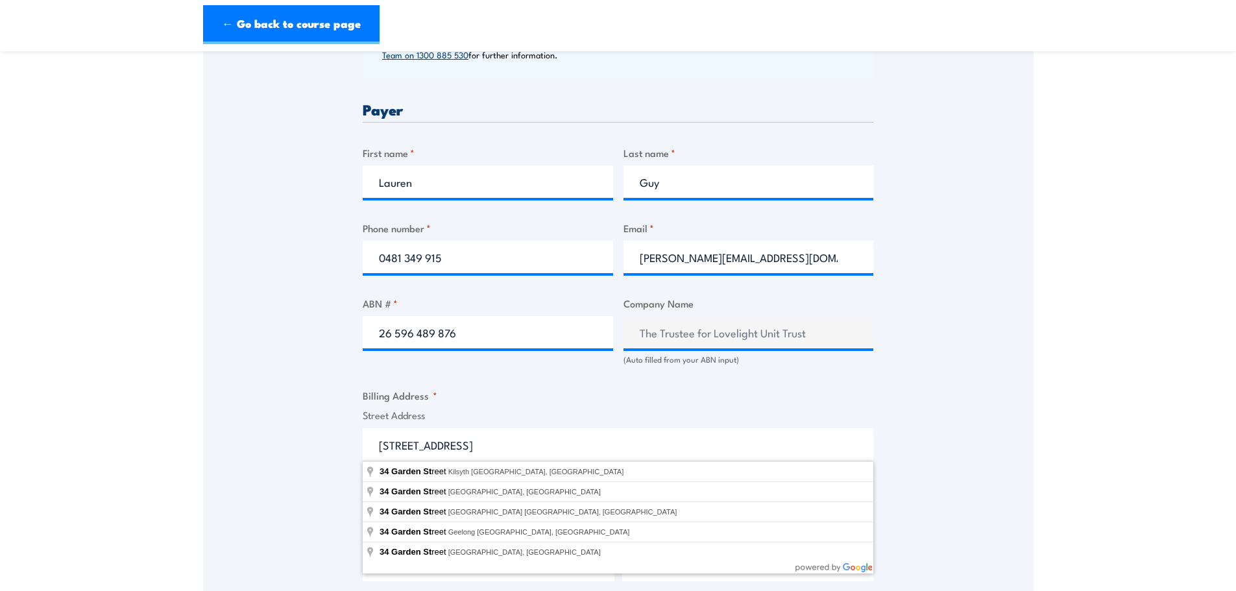
type input "34 Garden Street, South Yarra VIC, Australia"
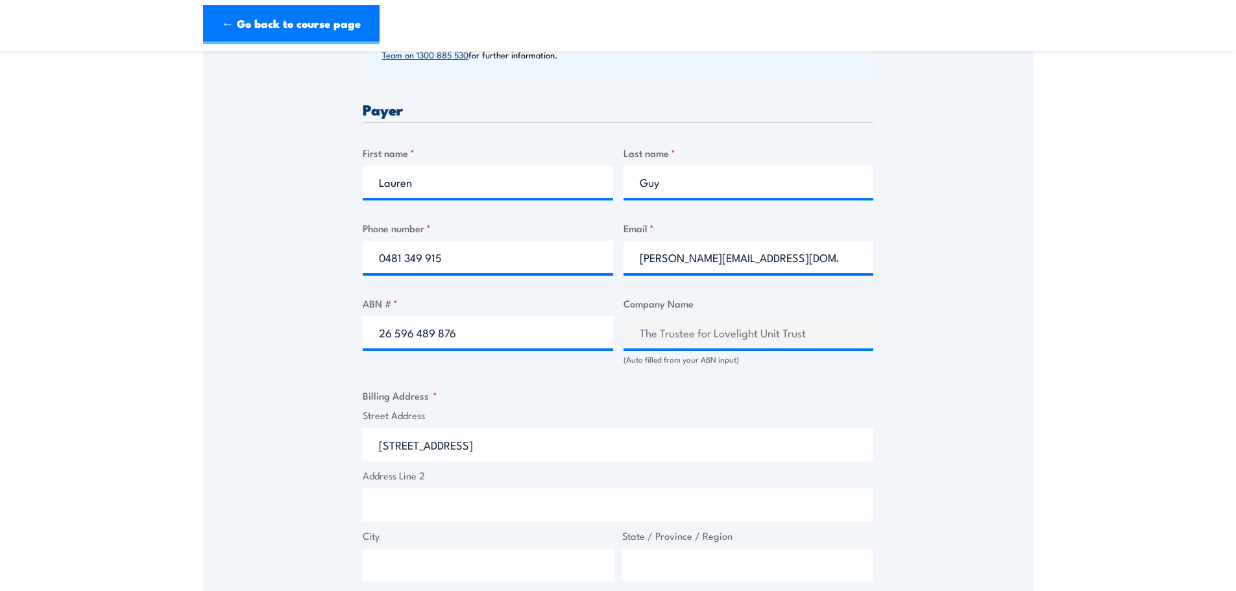
type input "34 Garden St"
type input "South Yarra"
type input "Victoria"
type input "3141"
select select "Australia"
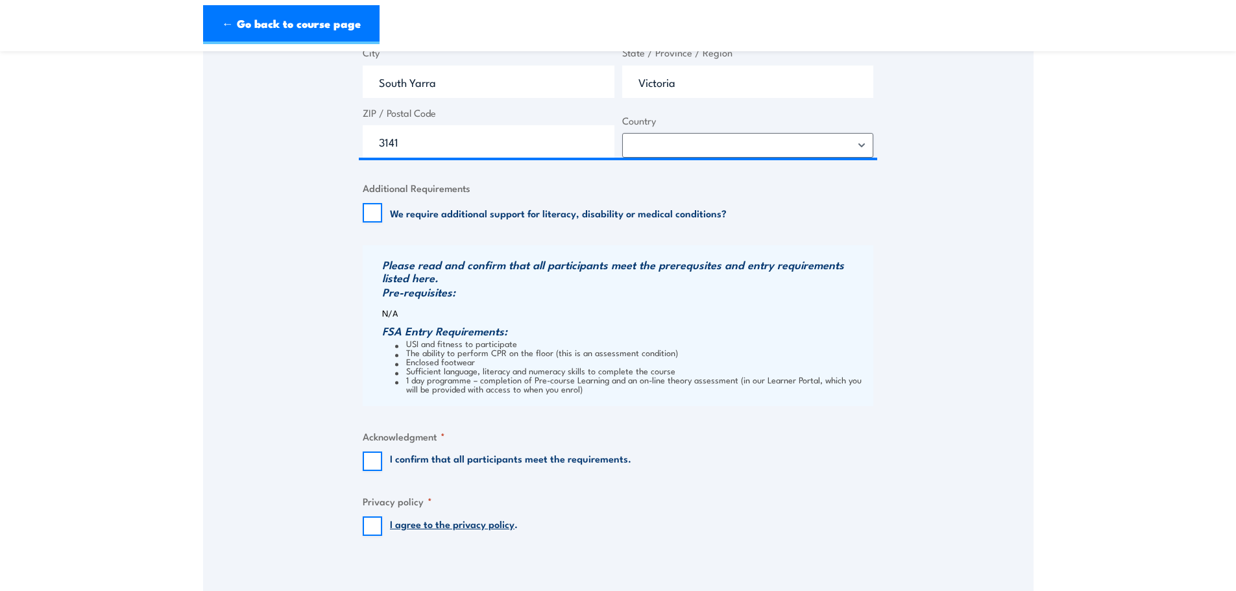
scroll to position [1103, 0]
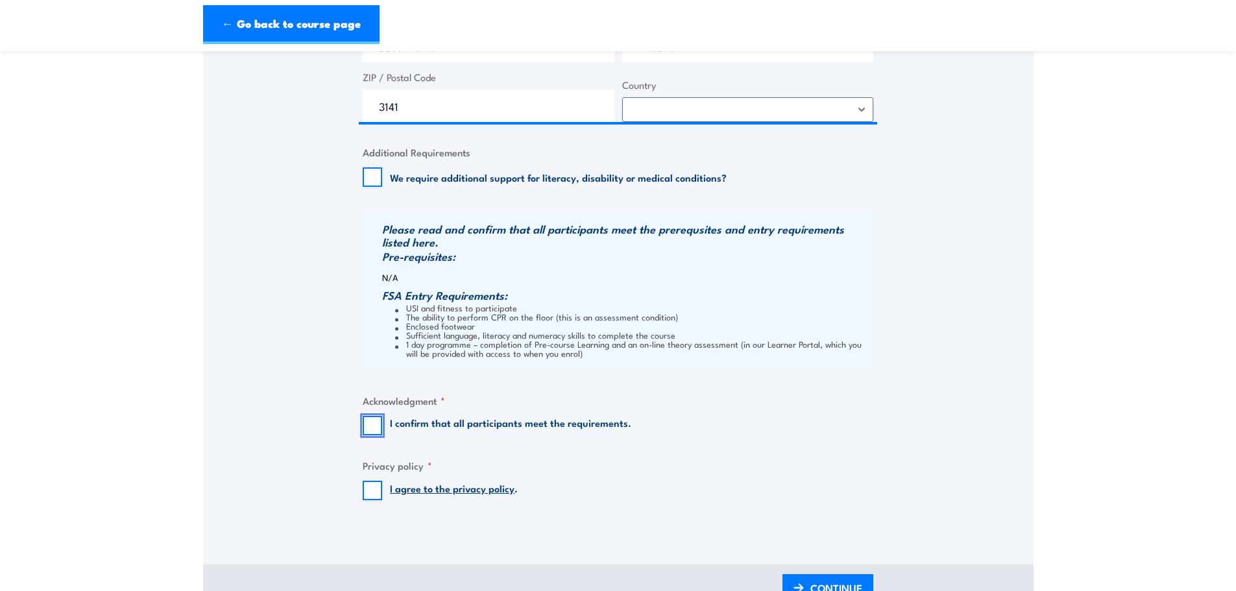
click at [370, 432] on input "I confirm that all participants meet the requirements." at bounding box center [372, 425] width 19 height 19
checkbox input "true"
click at [371, 491] on input "I agree to the privacy policy ." at bounding box center [372, 490] width 19 height 19
checkbox input "true"
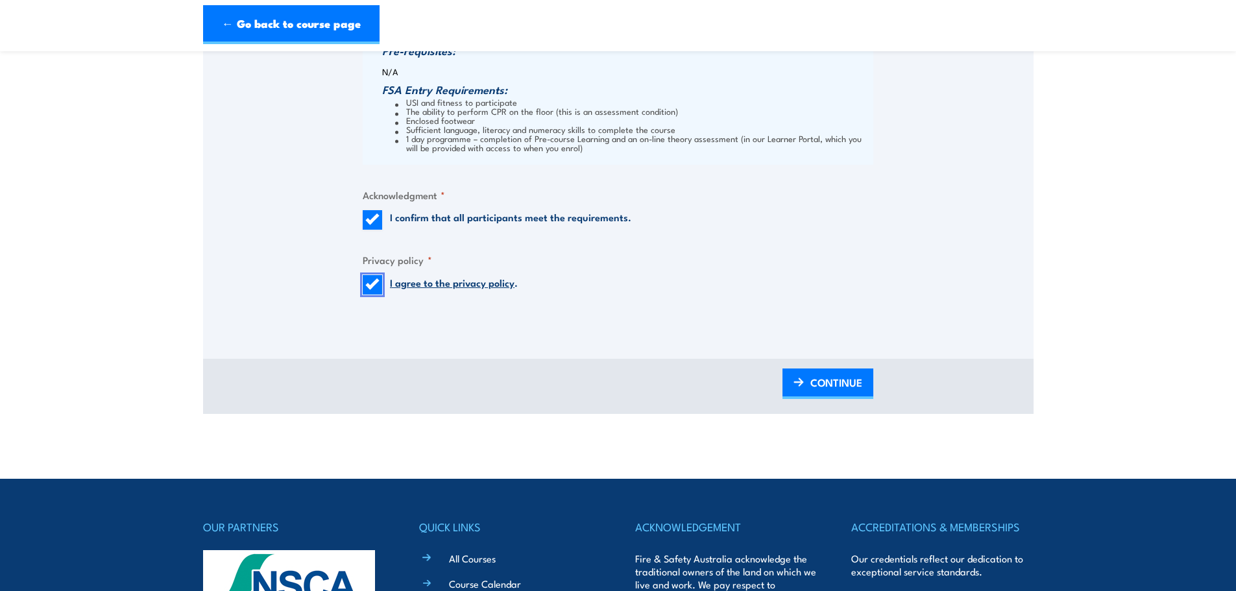
scroll to position [1428, 0]
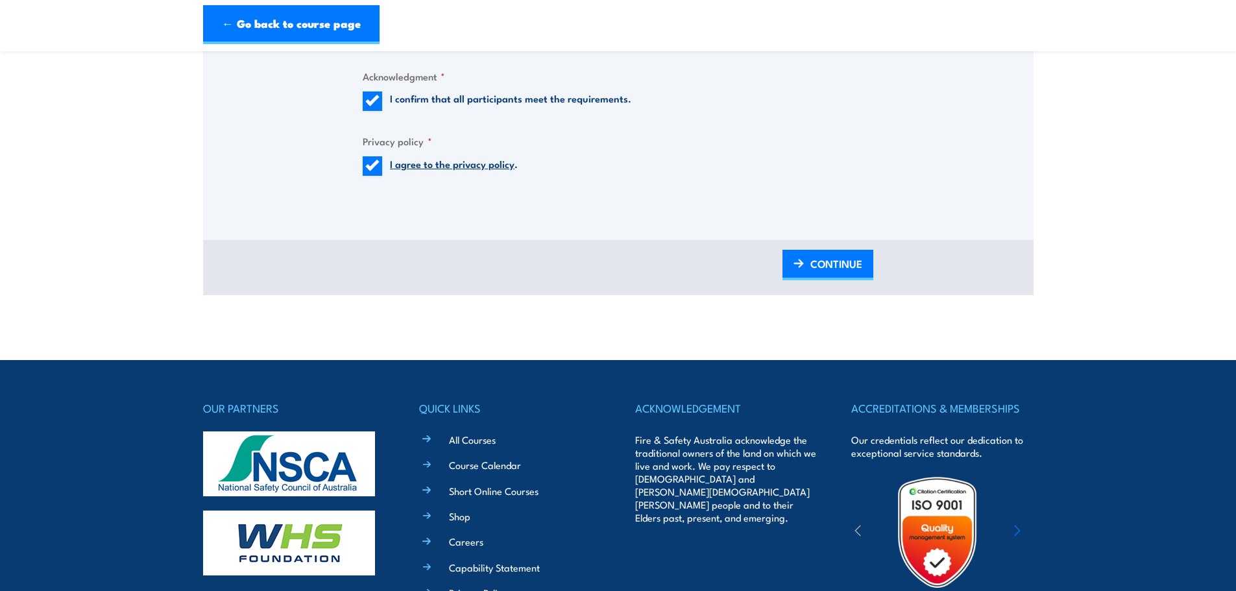
click at [846, 266] on span "CONTINUE" at bounding box center [836, 264] width 52 height 34
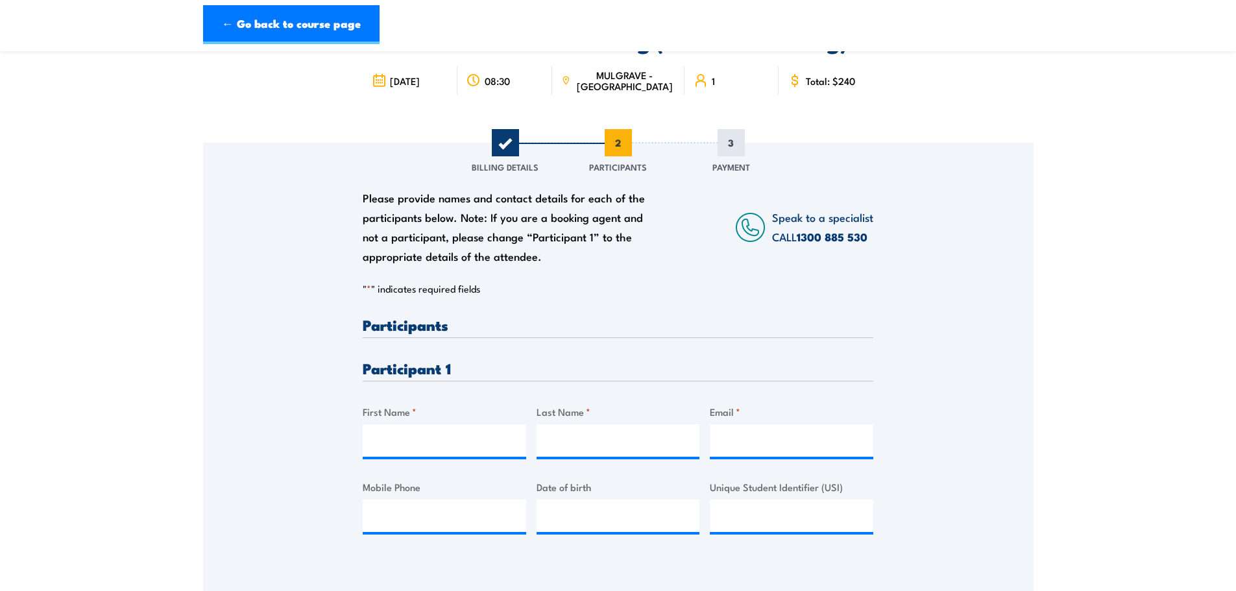
scroll to position [0, 0]
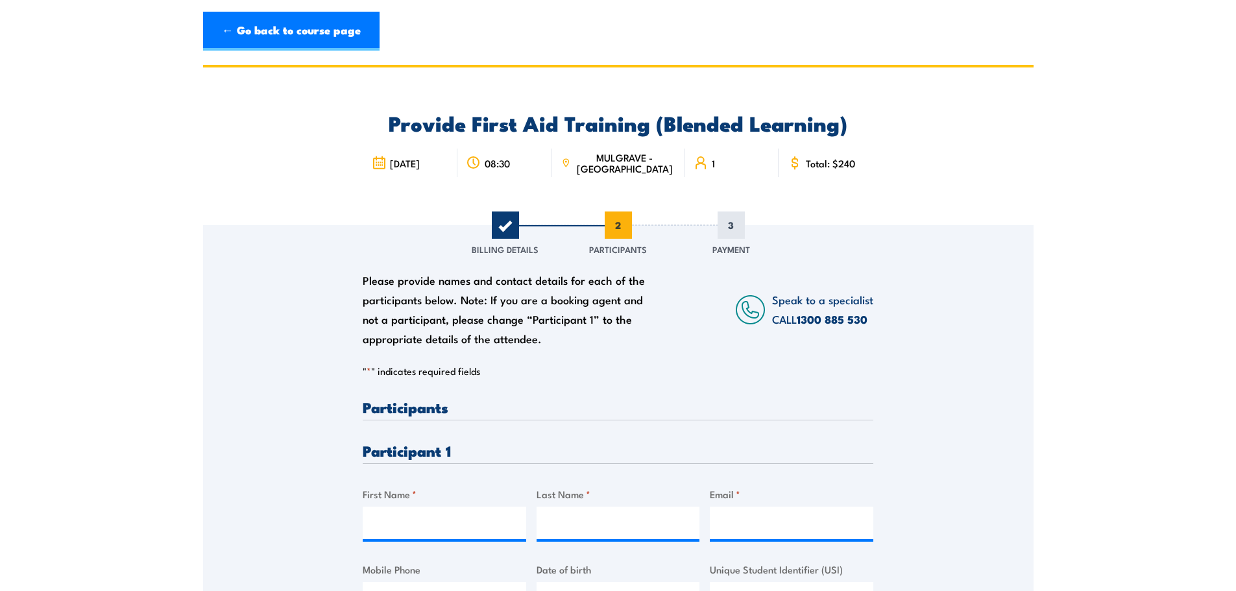
drag, startPoint x: 374, startPoint y: 542, endPoint x: 374, endPoint y: 533, distance: 9.1
click at [373, 537] on div "Please provide names and contact details for each of the participants below. No…" at bounding box center [618, 518] width 511 height 237
click at [378, 515] on input "First Name *" at bounding box center [445, 523] width 164 height 32
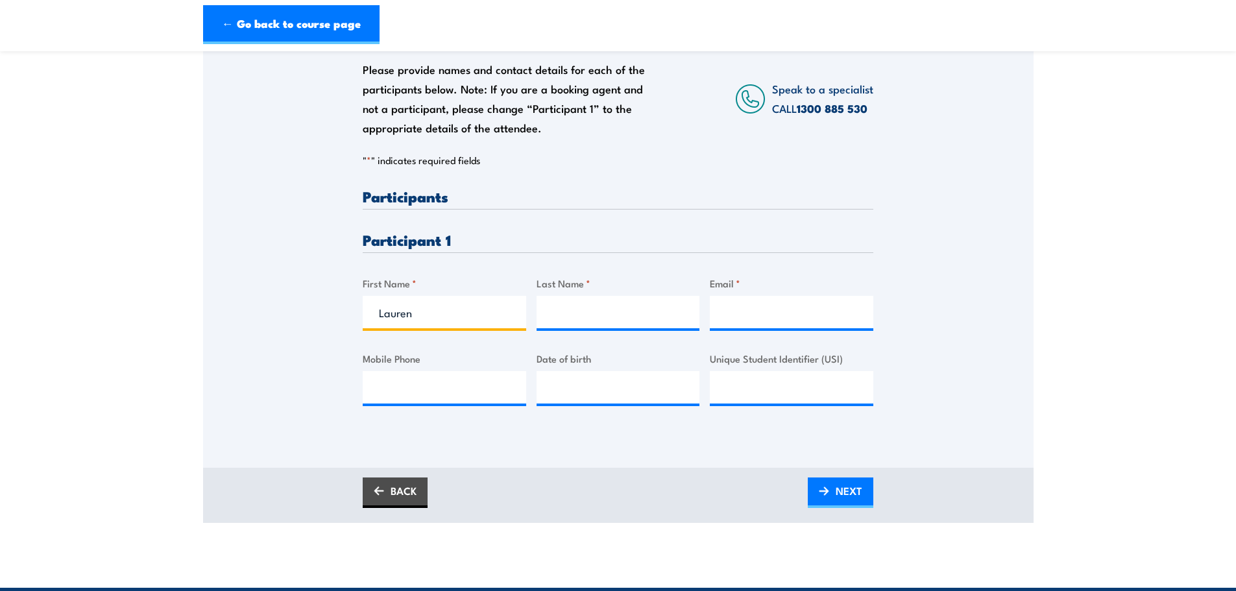
scroll to position [260, 0]
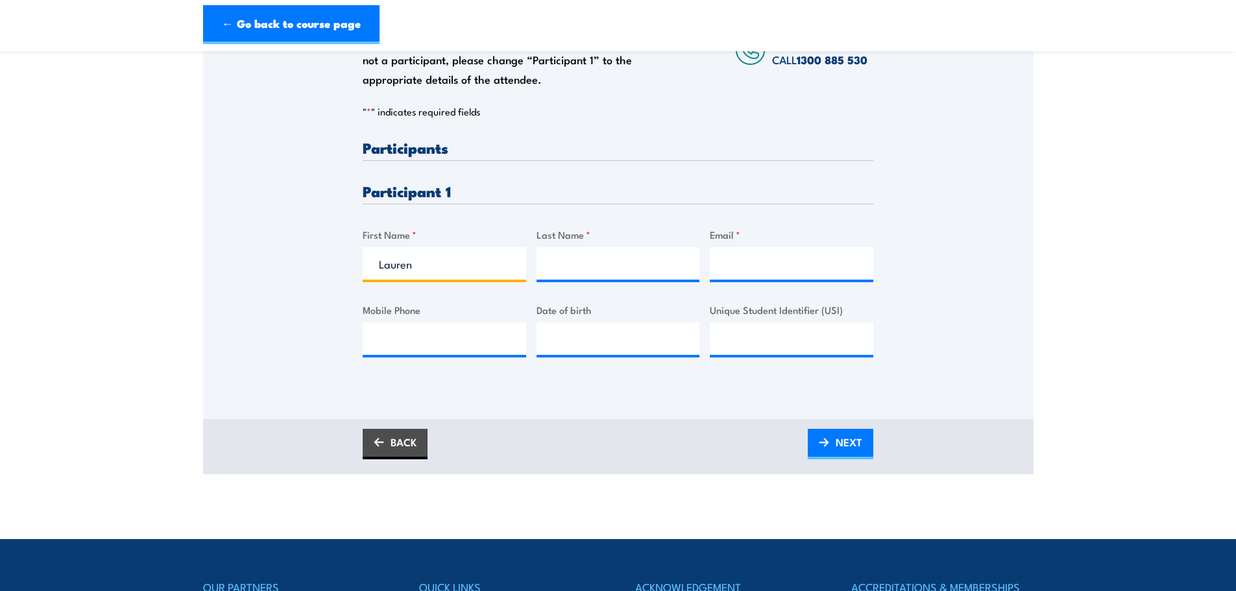
type input "Lauren"
click at [583, 274] on input "Last Name *" at bounding box center [619, 263] width 164 height 32
type input "Guy"
click at [758, 258] on input "Email *" at bounding box center [792, 263] width 164 height 32
type input "[PERSON_NAME][EMAIL_ADDRESS][DOMAIN_NAME]"
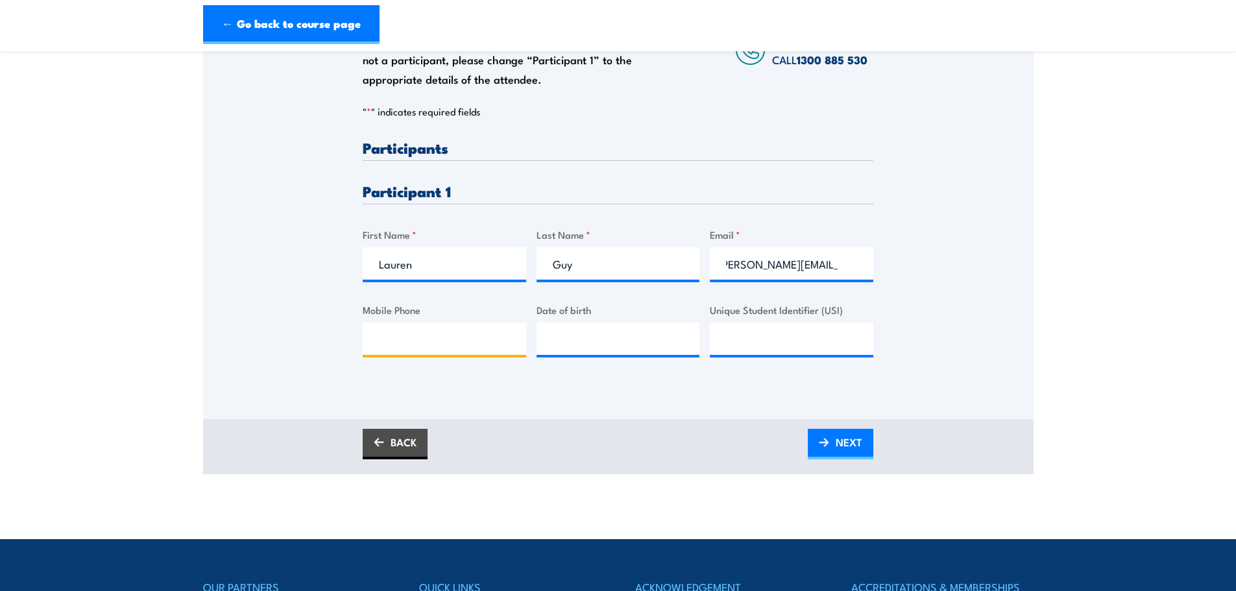
scroll to position [0, 0]
click at [448, 330] on input "Mobile Phone" at bounding box center [445, 338] width 164 height 32
type input "0481 349 915"
click at [576, 340] on input "__/__/____" at bounding box center [619, 338] width 164 height 32
type input "[DATE]"
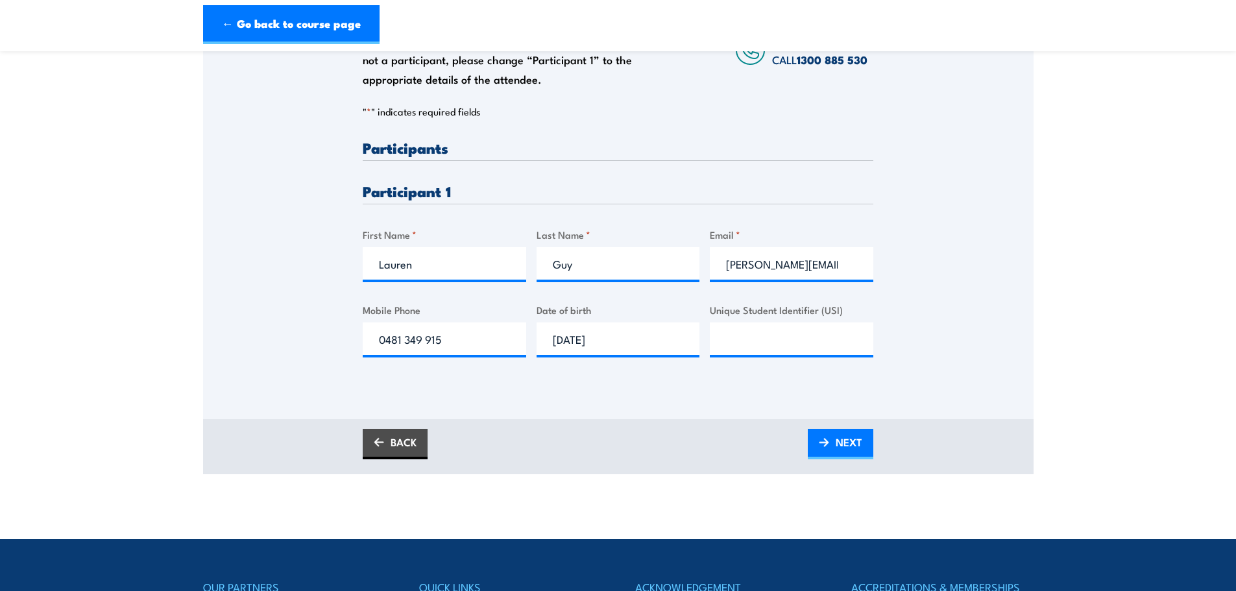
click at [849, 443] on span "NEXT" at bounding box center [849, 442] width 27 height 34
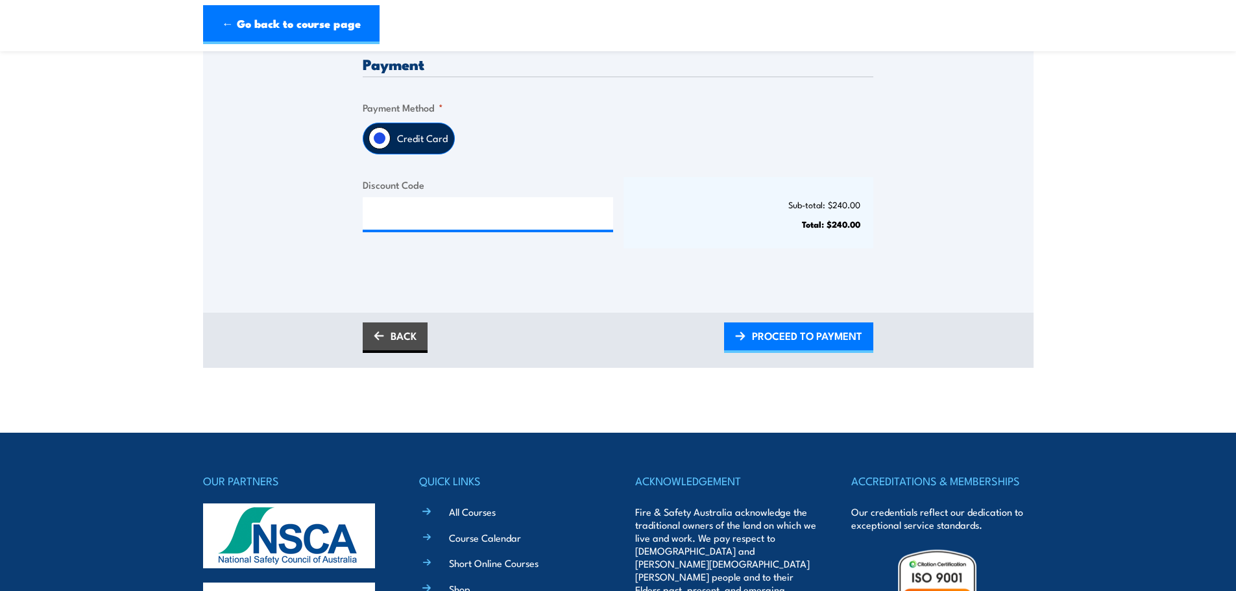
scroll to position [324, 0]
click at [800, 333] on span "PROCEED TO PAYMENT" at bounding box center [807, 335] width 110 height 34
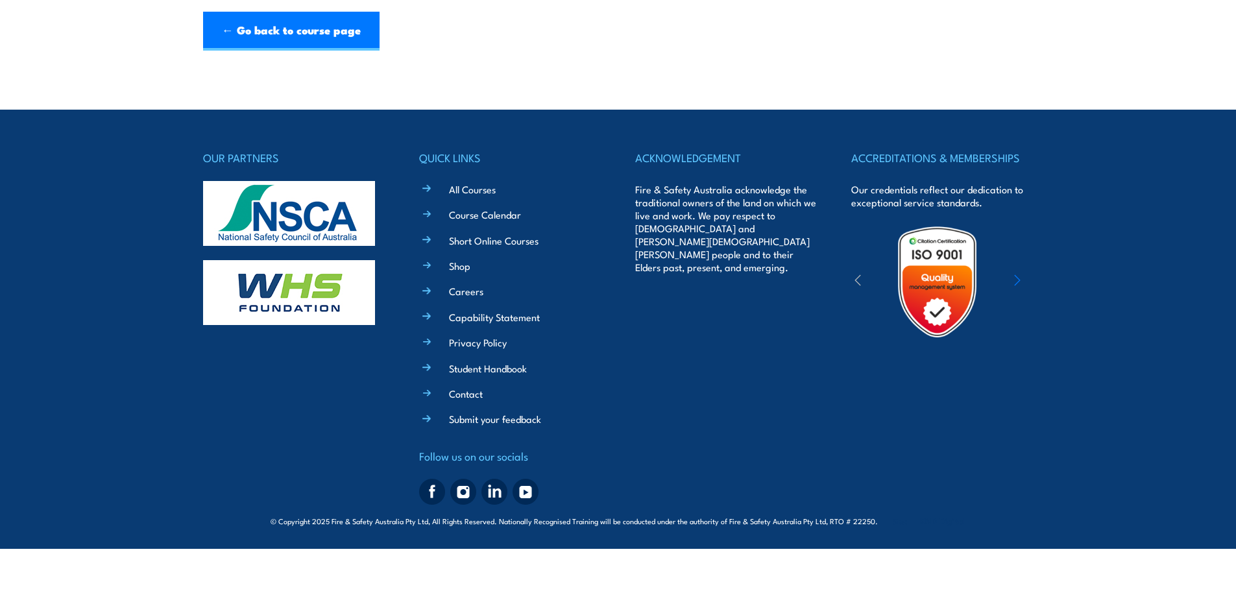
scroll to position [0, 0]
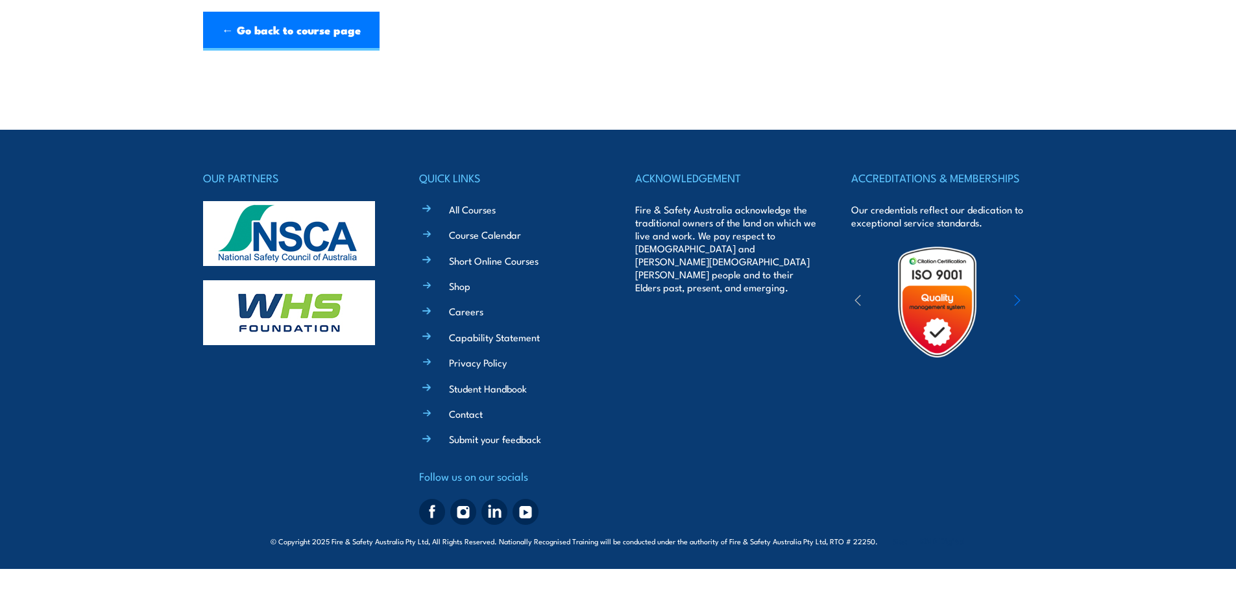
click at [326, 29] on link "← Go back to course page" at bounding box center [291, 31] width 176 height 39
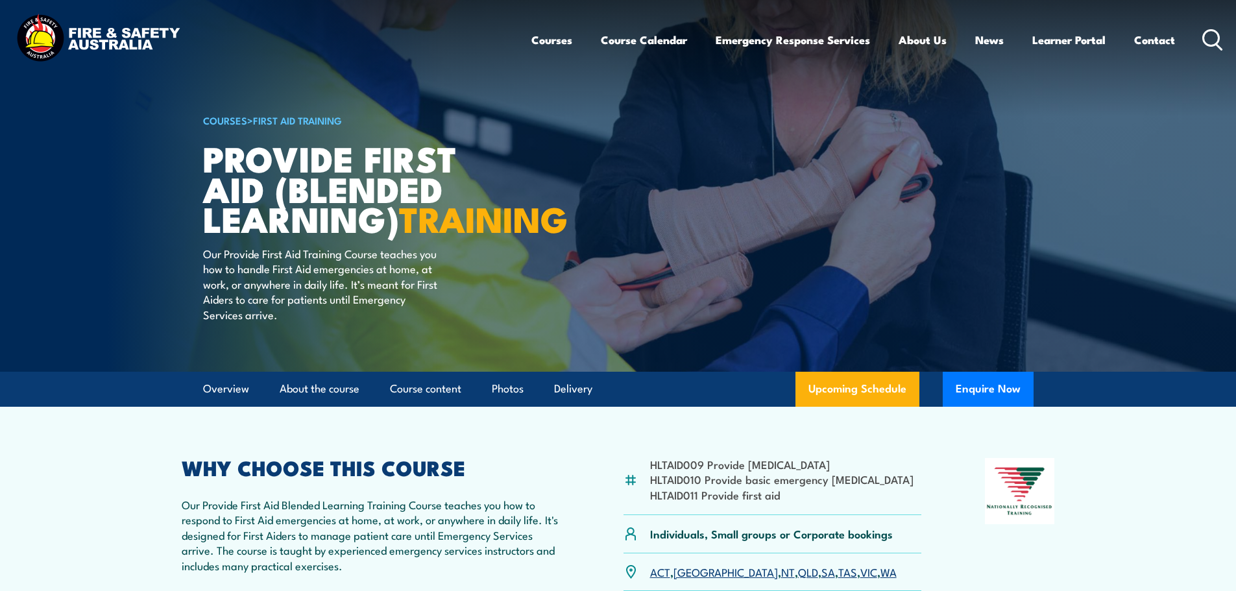
click at [1161, 46] on link "Contact" at bounding box center [1154, 40] width 41 height 34
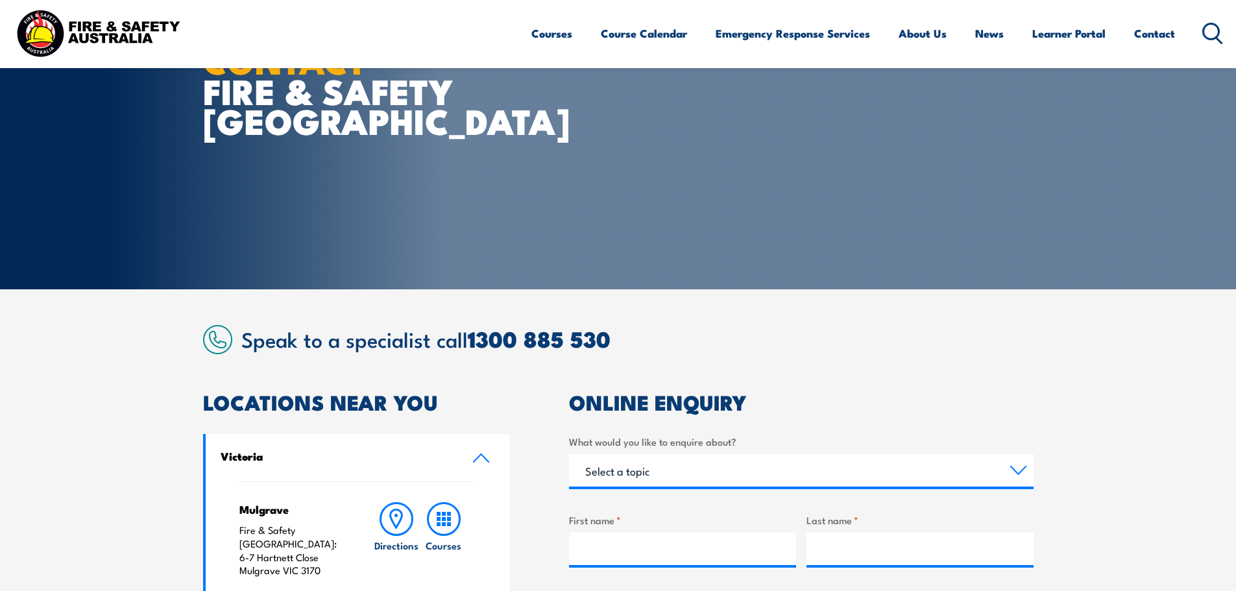
scroll to position [195, 0]
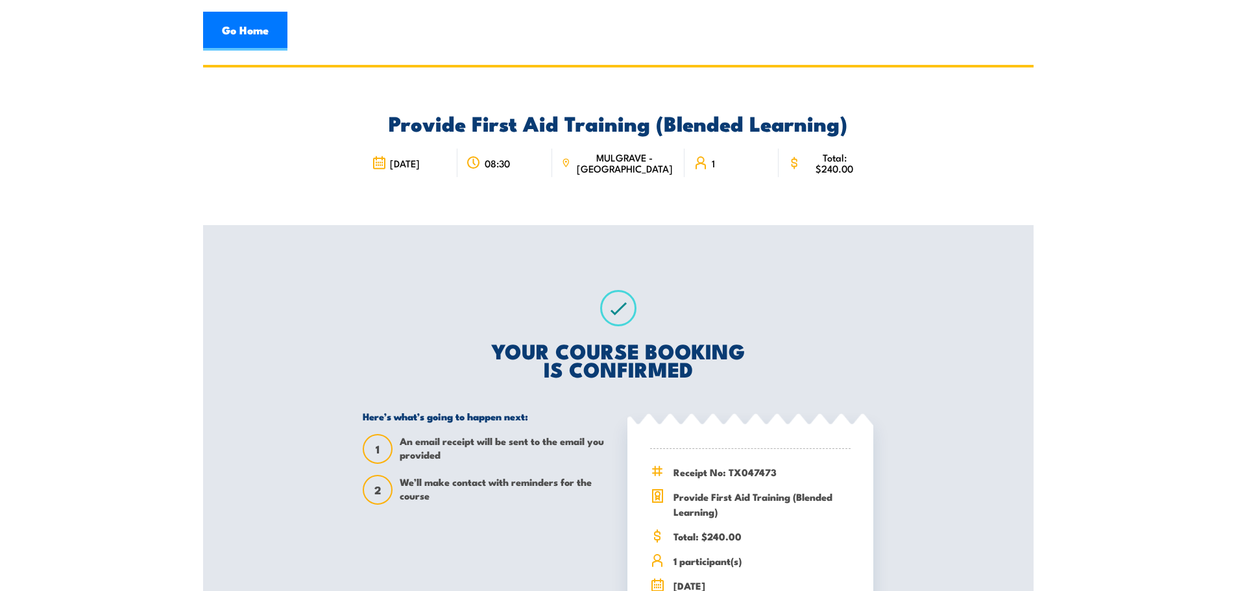
click at [254, 18] on link "Go Home" at bounding box center [245, 31] width 84 height 39
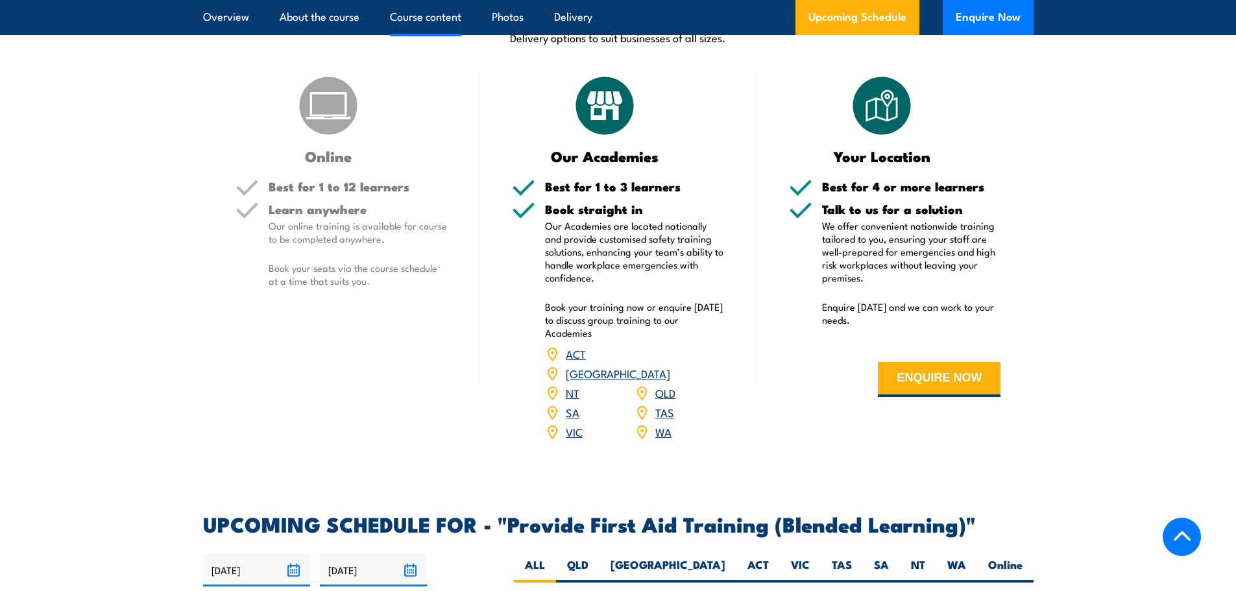
scroll to position [1793, 0]
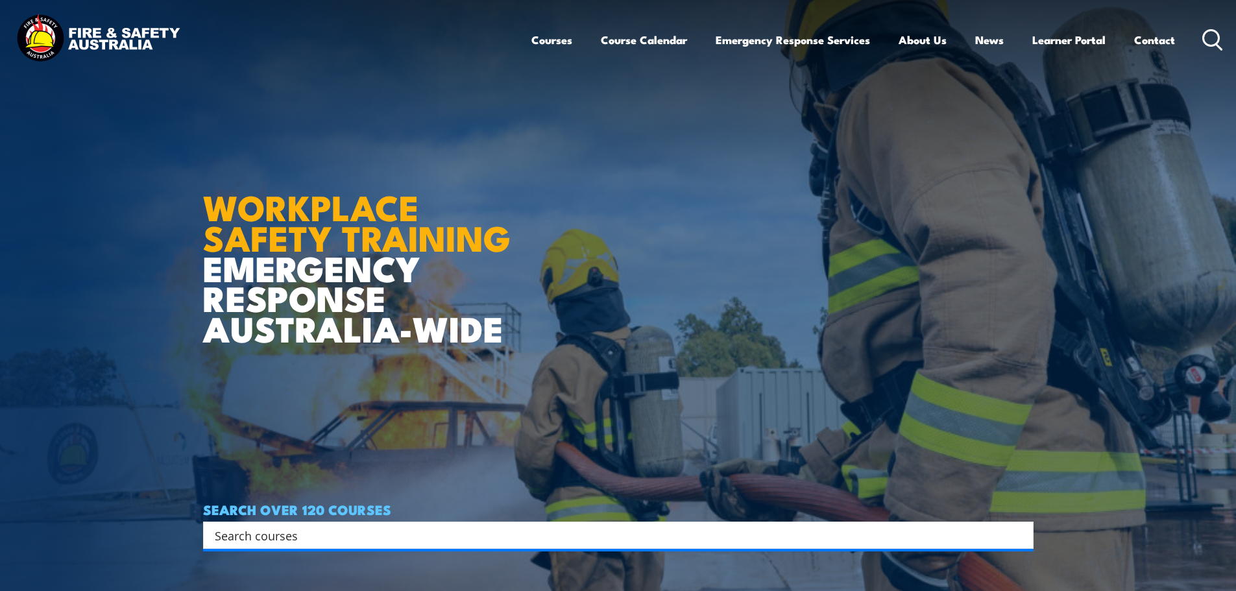
click at [611, 45] on link "Course Calendar" at bounding box center [644, 40] width 86 height 34
click at [320, 535] on input "Search input" at bounding box center [610, 535] width 790 height 19
type input "fire warden"
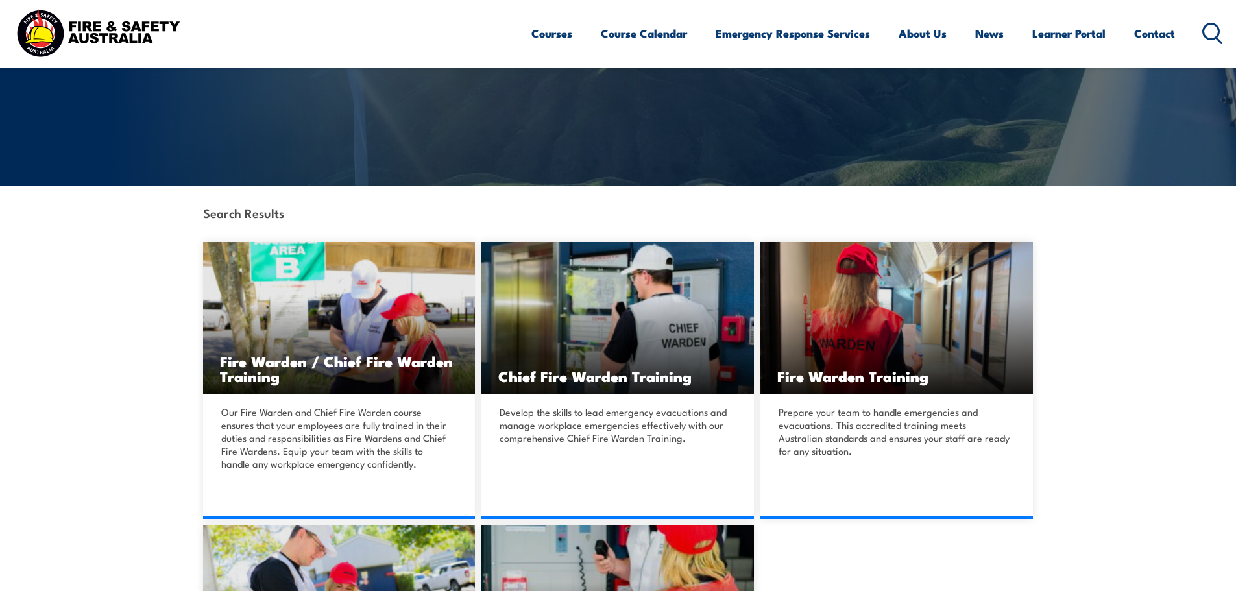
scroll to position [195, 0]
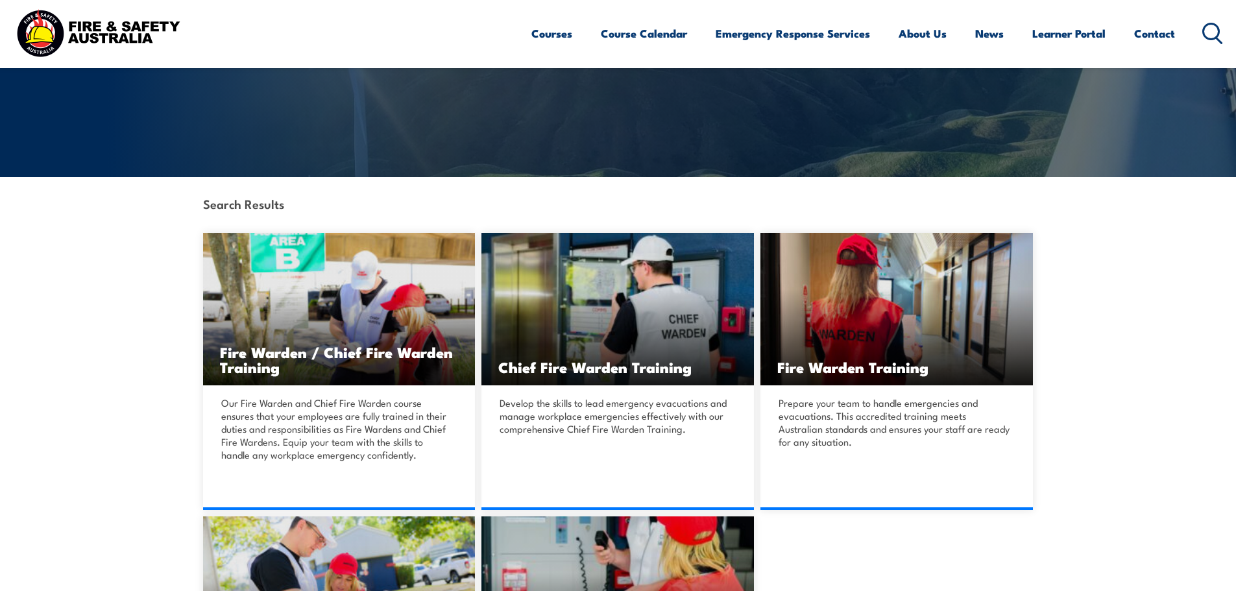
click at [904, 287] on img at bounding box center [896, 309] width 273 height 152
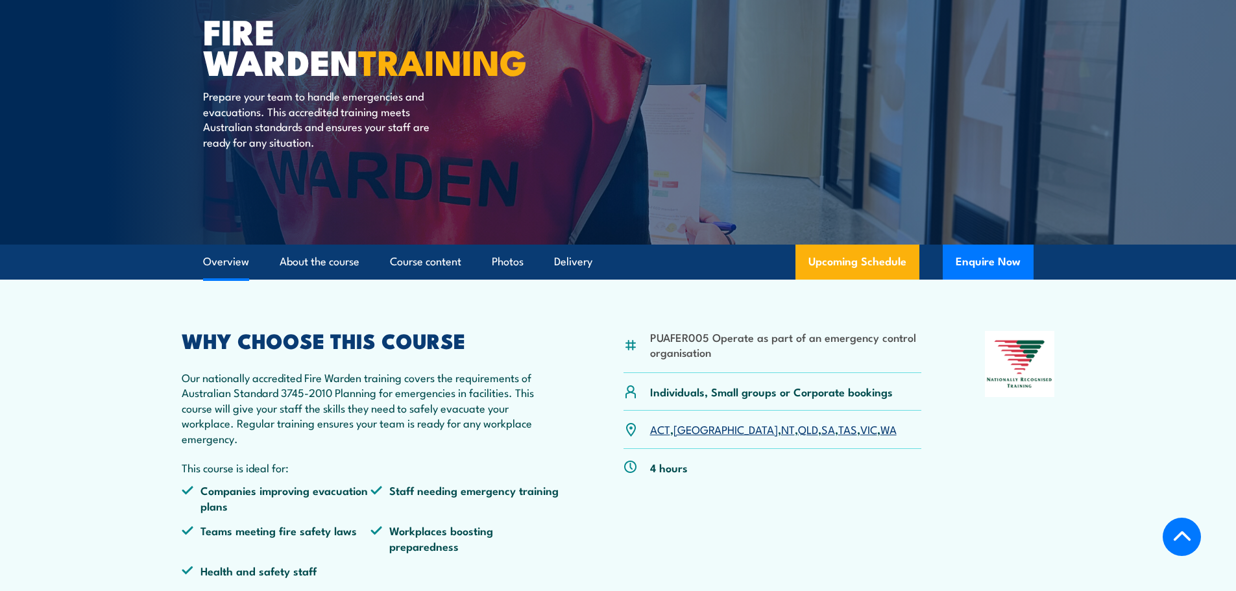
scroll to position [324, 0]
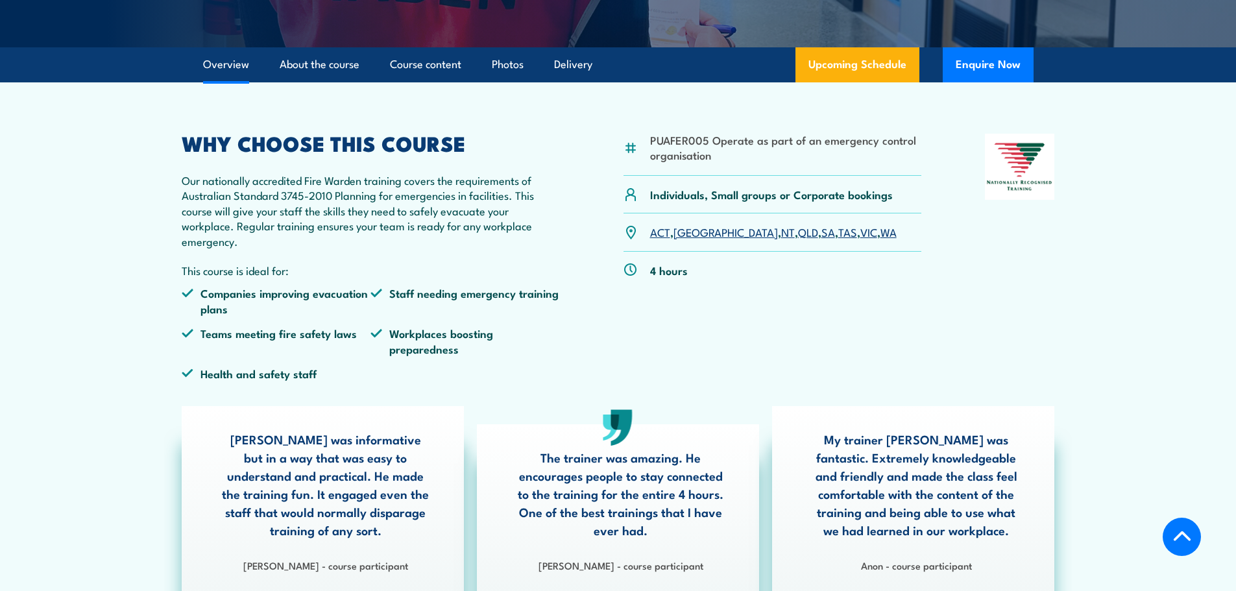
click at [860, 236] on link "VIC" at bounding box center [868, 232] width 17 height 16
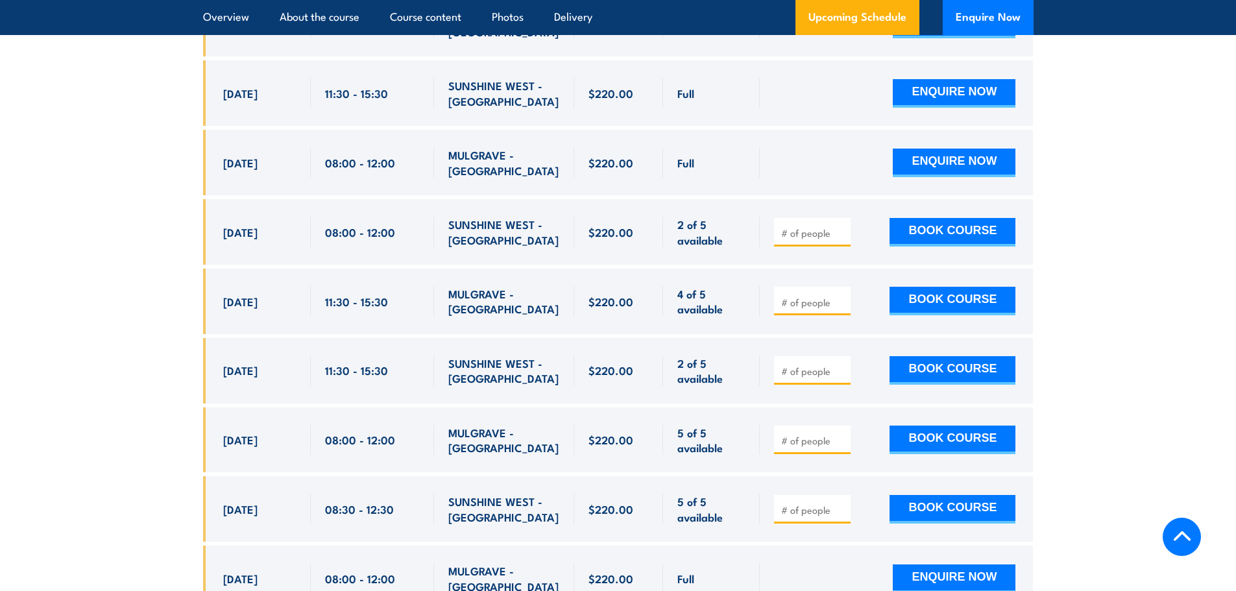
scroll to position [2802, 0]
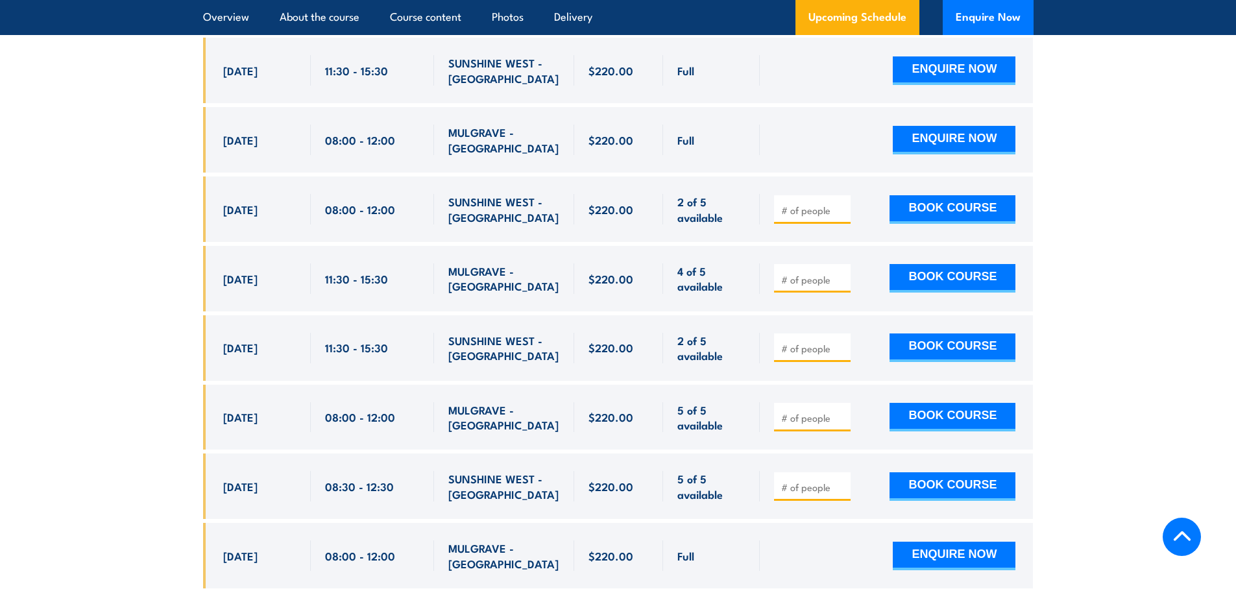
click at [808, 273] on input "number" at bounding box center [813, 279] width 65 height 13
type input "1"
click at [924, 264] on button "BOOK COURSE" at bounding box center [953, 278] width 126 height 29
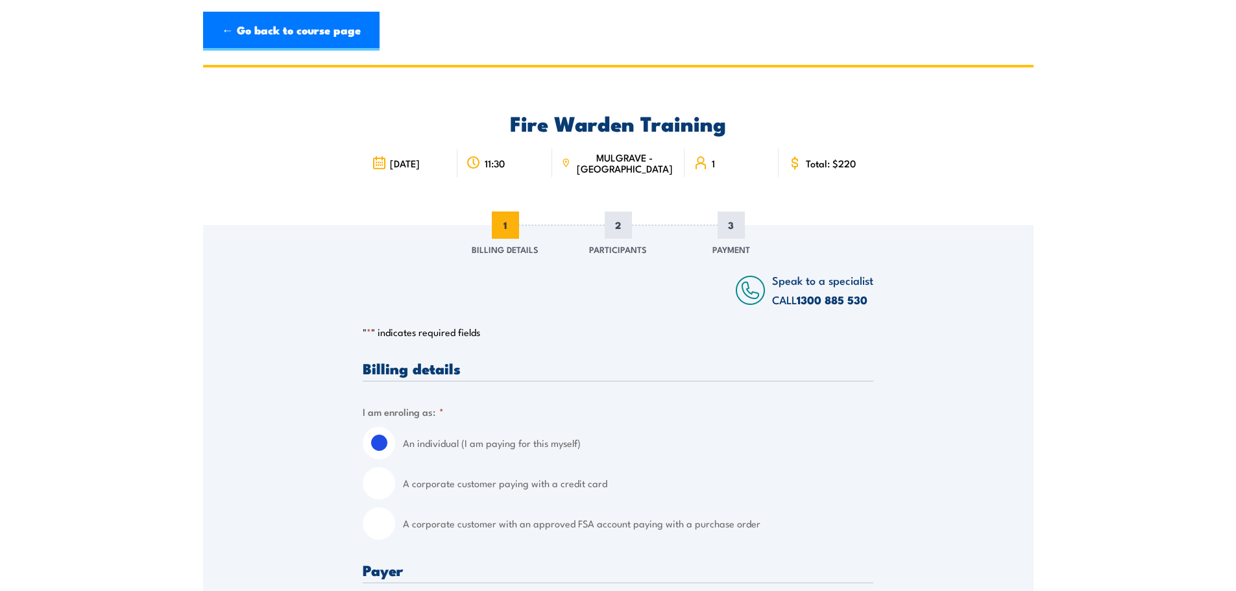
click at [387, 480] on input "A corporate customer paying with a credit card" at bounding box center [379, 483] width 32 height 32
radio input "true"
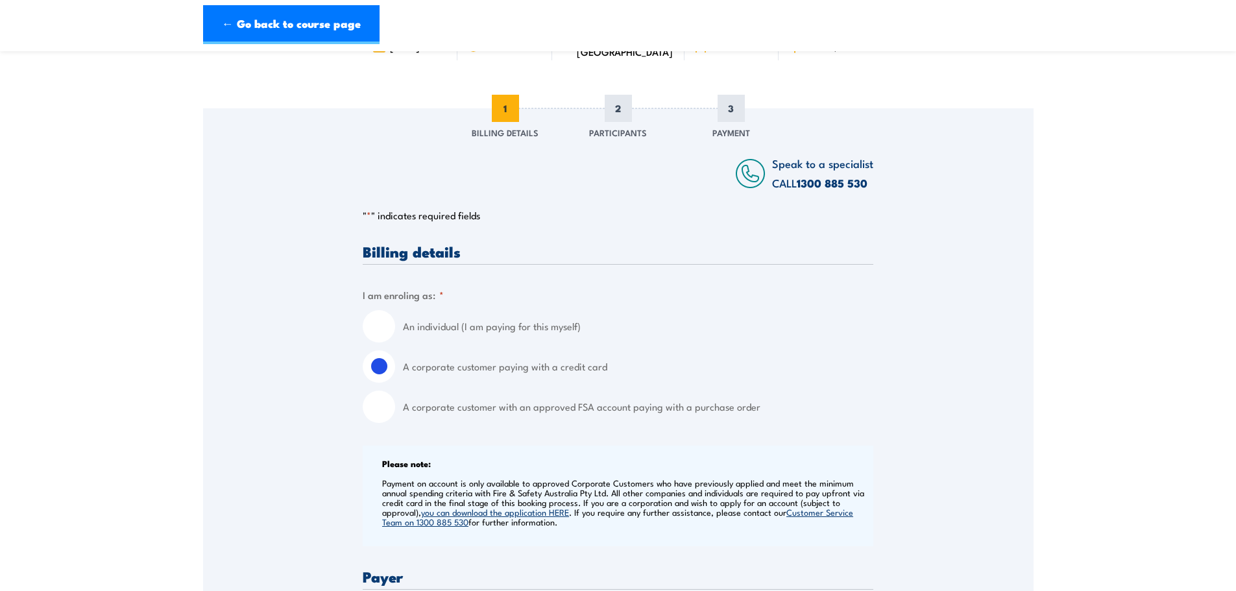
scroll to position [389, 0]
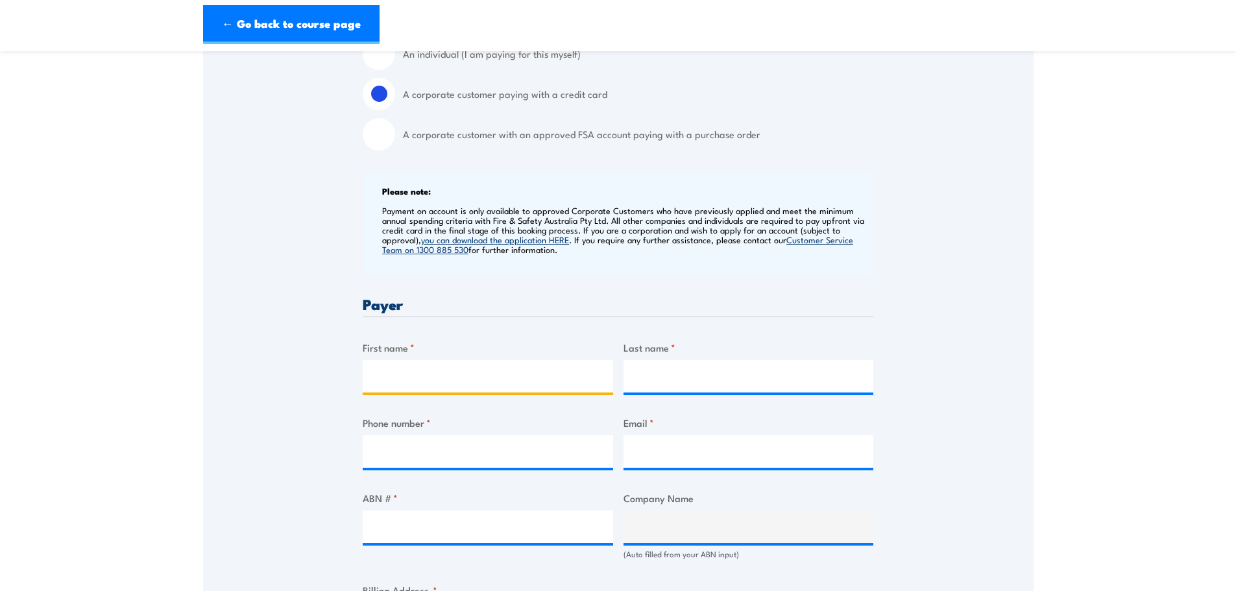
click at [398, 367] on input "First name *" at bounding box center [488, 376] width 250 height 32
type input "Lauren"
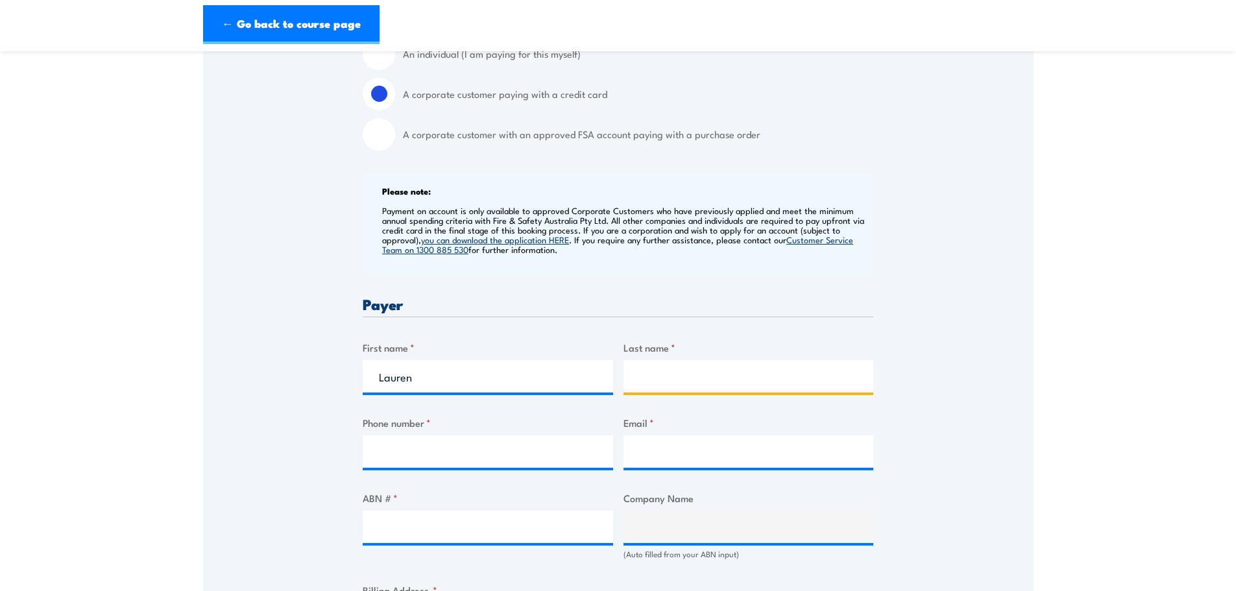
click at [690, 376] on input "Last name *" at bounding box center [749, 376] width 250 height 32
type input "Guy"
click at [547, 477] on div "Billing details I am enroling as: * An individual (I am paying for this myself)…" at bounding box center [618, 575] width 511 height 1208
click at [541, 453] on input "Phone number *" at bounding box center [488, 451] width 250 height 32
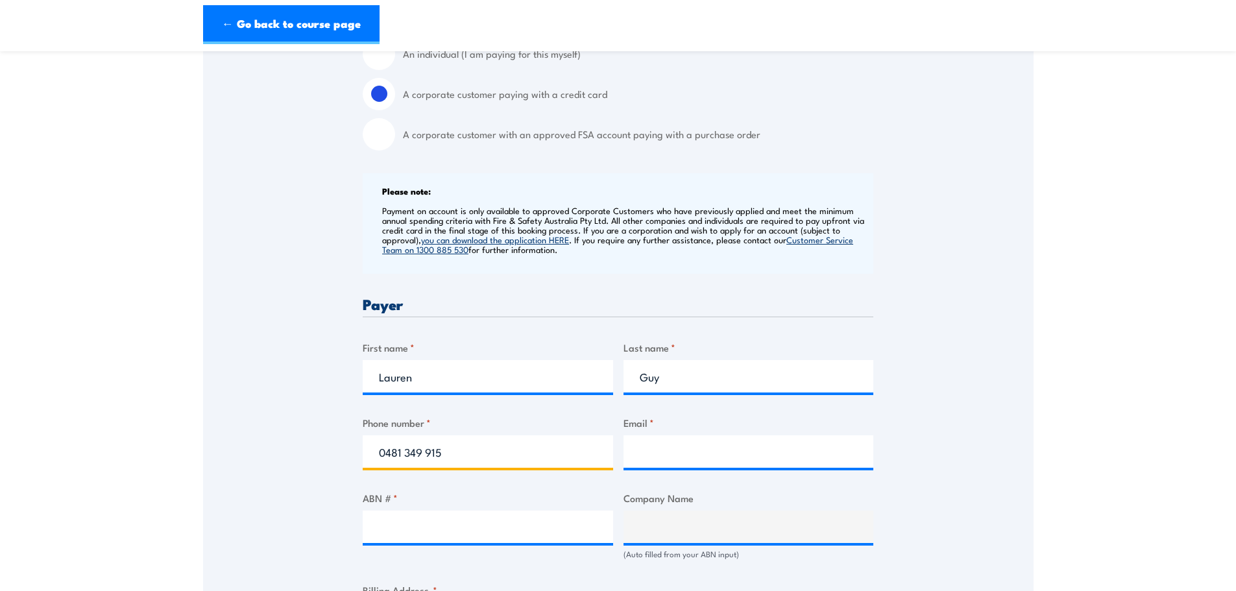
type input "0481 349 915"
click at [689, 452] on input "Email *" at bounding box center [749, 451] width 250 height 32
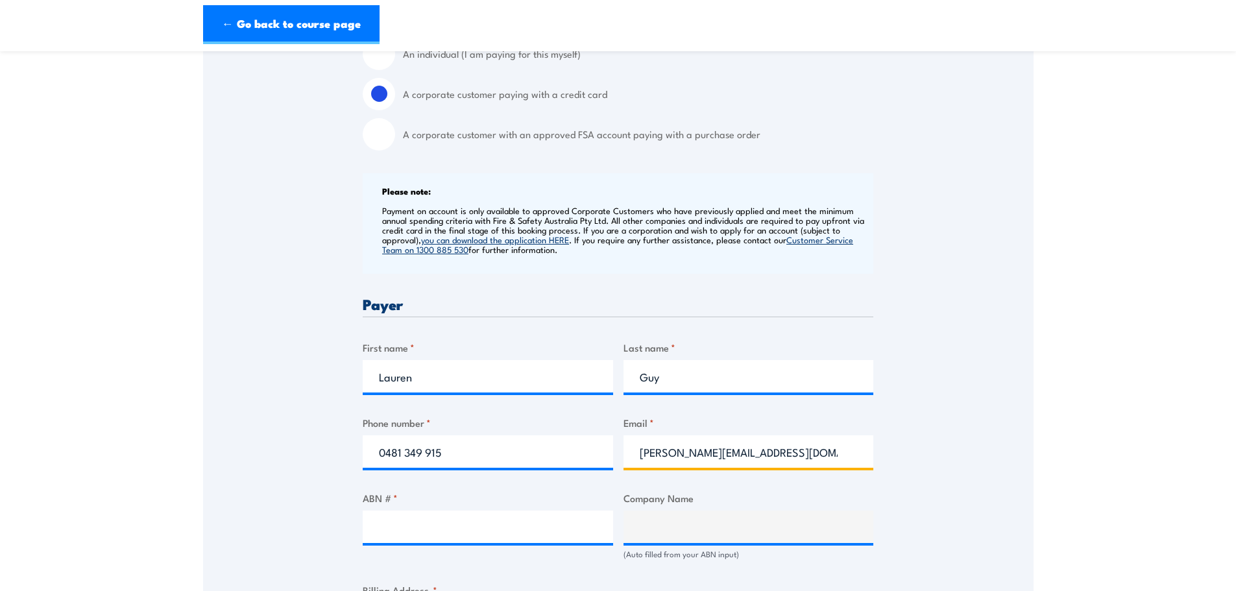
type input "[PERSON_NAME][EMAIL_ADDRESS][DOMAIN_NAME]"
click at [406, 522] on input "ABN # *" at bounding box center [488, 527] width 250 height 32
click at [443, 528] on input "ABN # *" at bounding box center [488, 527] width 250 height 32
paste input "26 596 489 876"
type input "26 596 489 876"
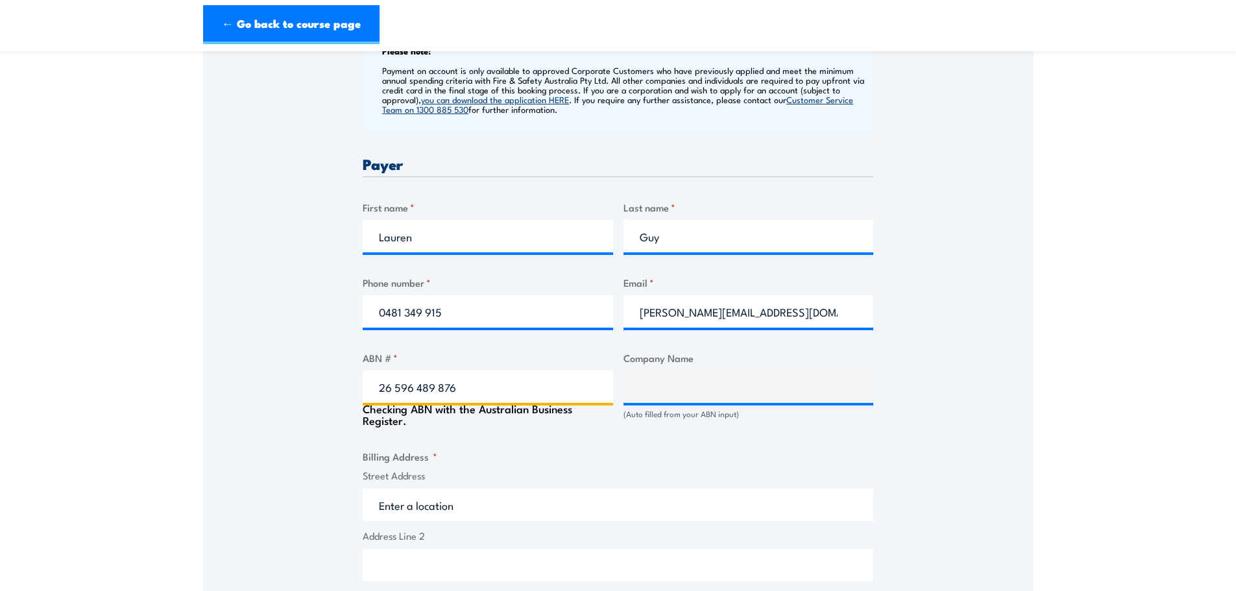
type input "The Trustee for Lovelight Unit Trust"
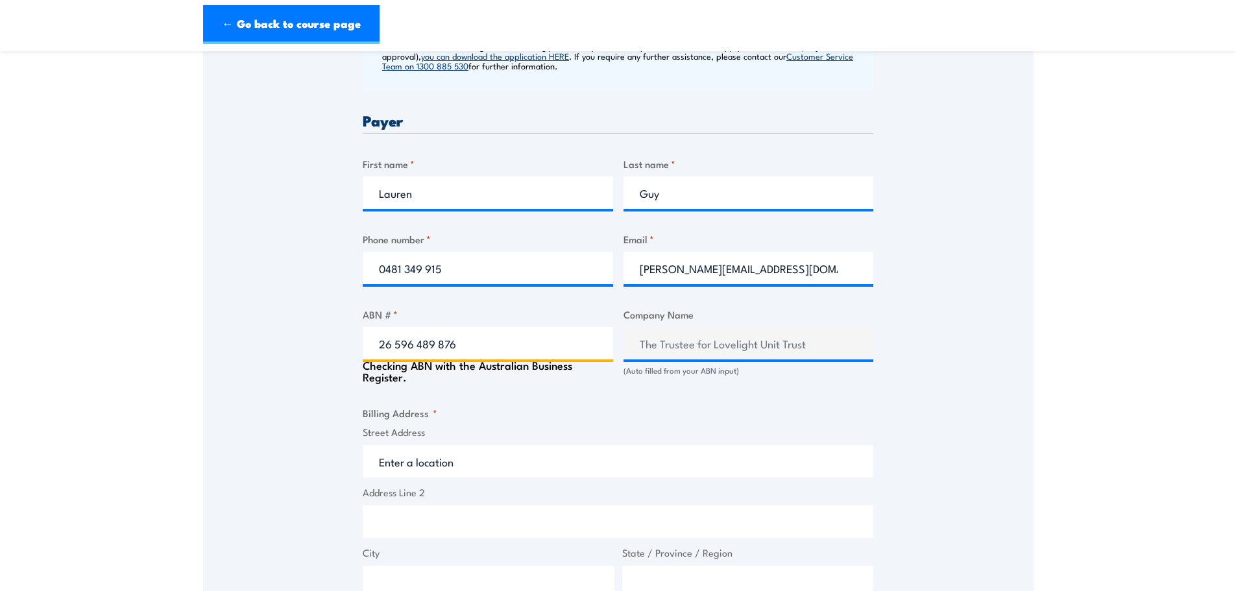
scroll to position [584, 0]
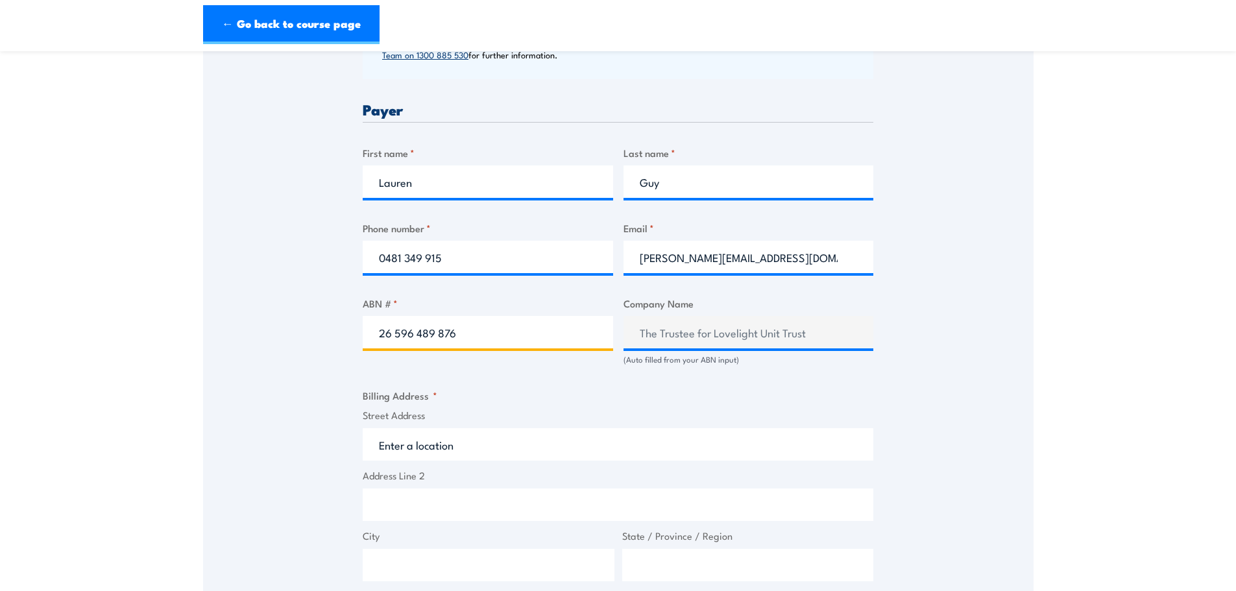
type input "26 596 489 876"
click at [422, 437] on input "Street Address" at bounding box center [618, 444] width 511 height 32
click at [459, 447] on input "Street Address" at bounding box center [618, 444] width 511 height 32
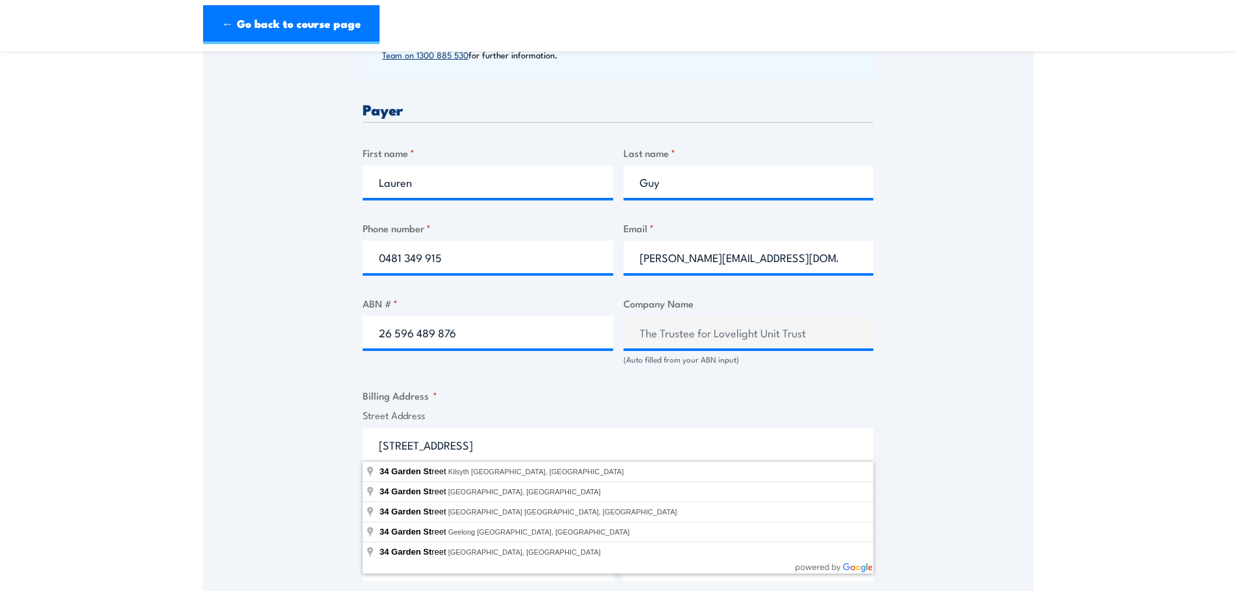
type input "[STREET_ADDRESS]"
type input "South Yarra"
type input "Victoria"
type input "3141"
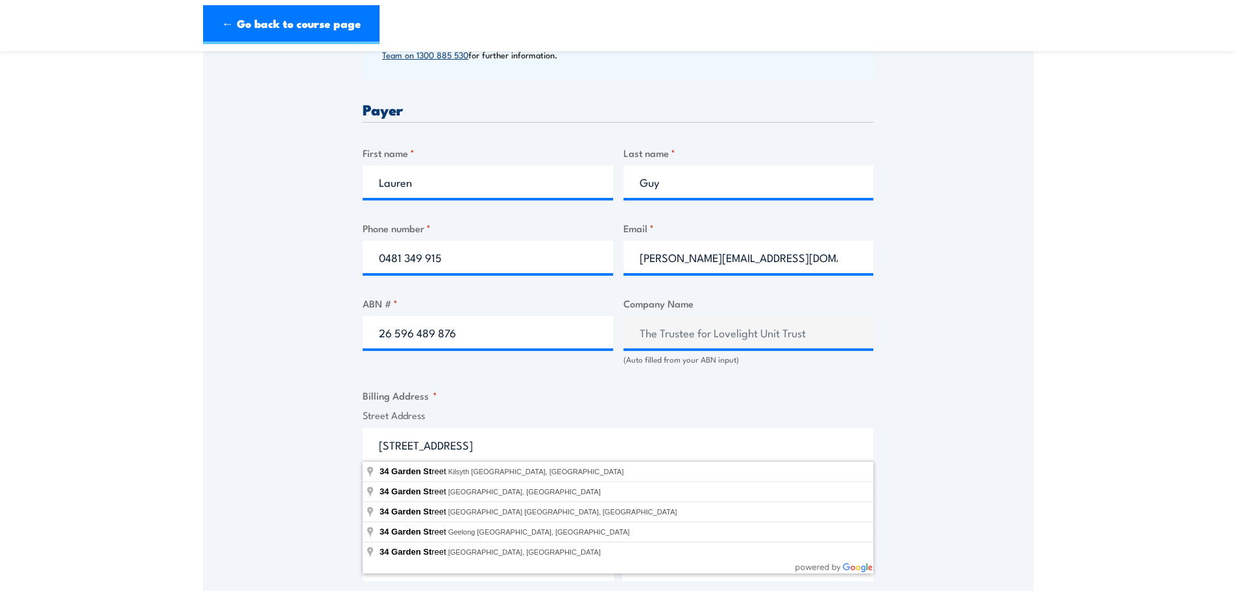
select select "[GEOGRAPHIC_DATA]"
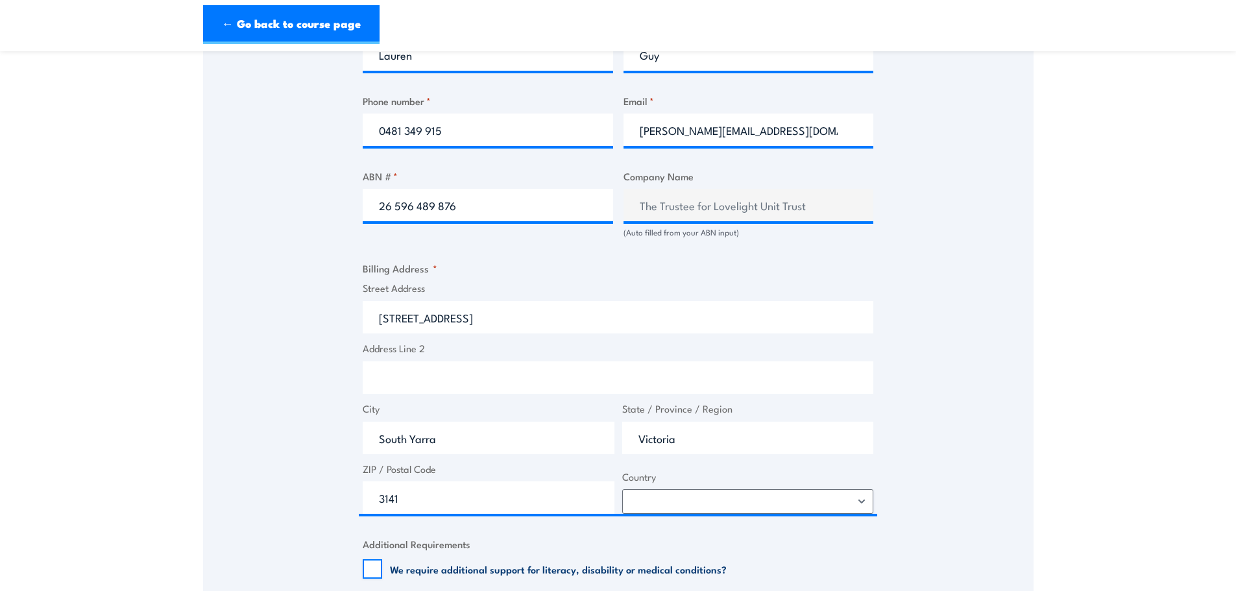
scroll to position [973, 0]
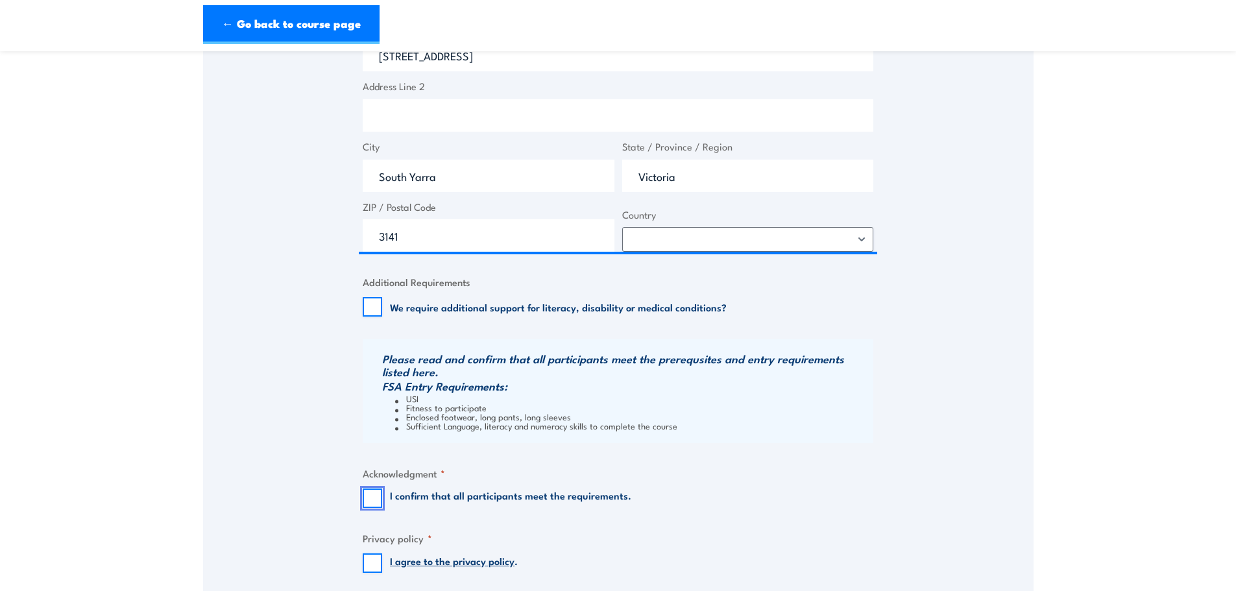
click at [368, 499] on input "I confirm that all participants meet the requirements." at bounding box center [372, 498] width 19 height 19
checkbox input "true"
click at [369, 560] on input "I agree to the privacy policy ." at bounding box center [372, 562] width 19 height 19
checkbox input "true"
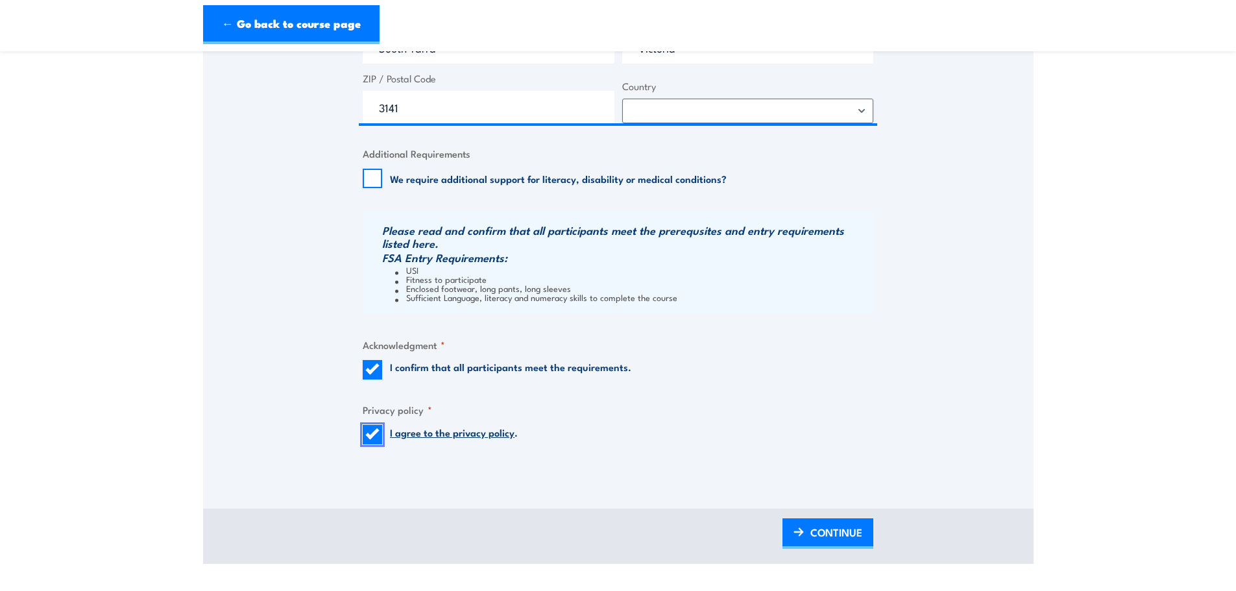
scroll to position [1363, 0]
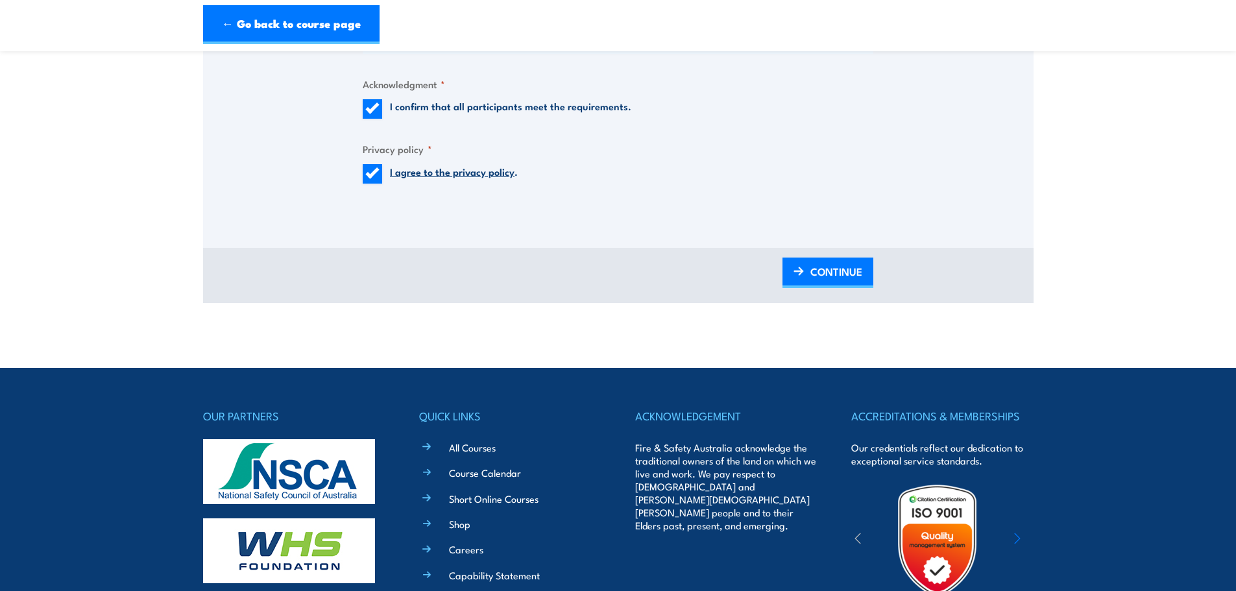
click at [815, 272] on span "CONTINUE" at bounding box center [836, 271] width 52 height 34
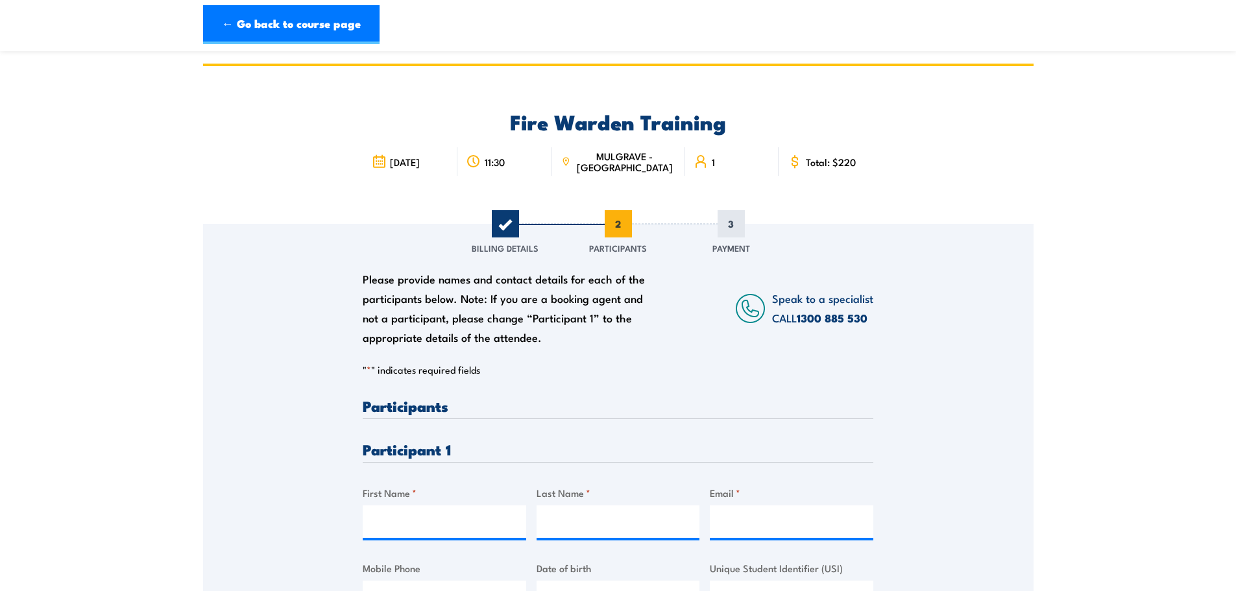
scroll to position [0, 0]
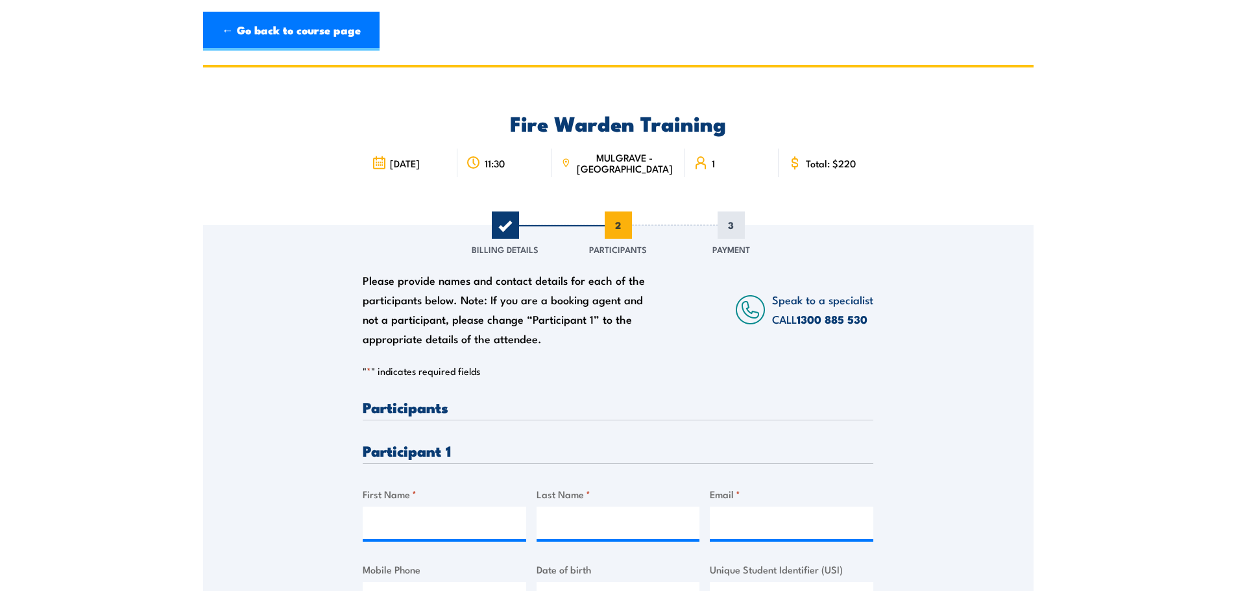
click at [350, 541] on div "Please provide names and contact details for each of the participants below. No…" at bounding box center [618, 433] width 831 height 417
click at [432, 513] on input "First Name *" at bounding box center [445, 523] width 164 height 32
type input "Lauren"
click at [613, 533] on input "Last Name *" at bounding box center [619, 523] width 164 height 32
type input "Guy"
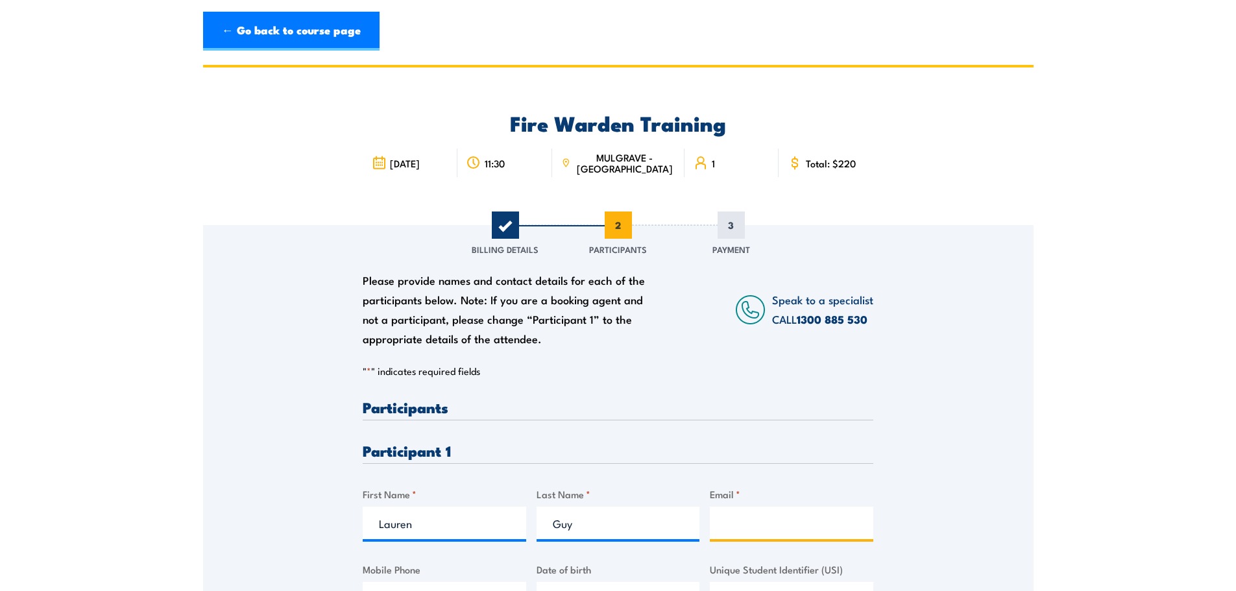
click at [785, 522] on input "Email *" at bounding box center [792, 523] width 164 height 32
type input "[PERSON_NAME][EMAIL_ADDRESS][DOMAIN_NAME]"
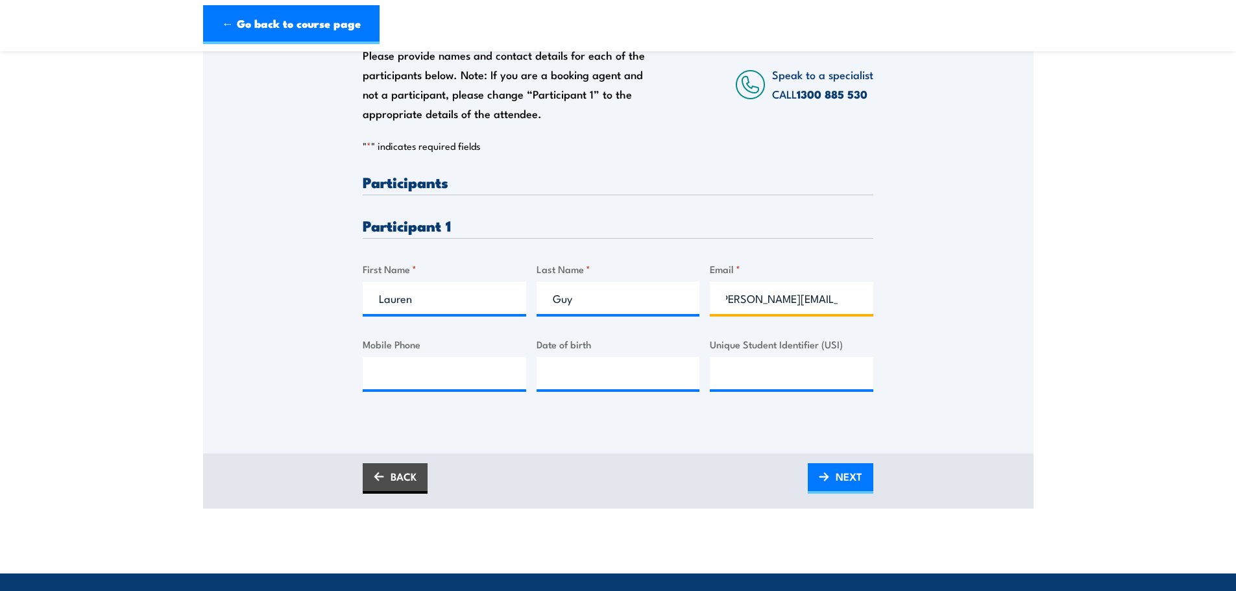
scroll to position [389, 0]
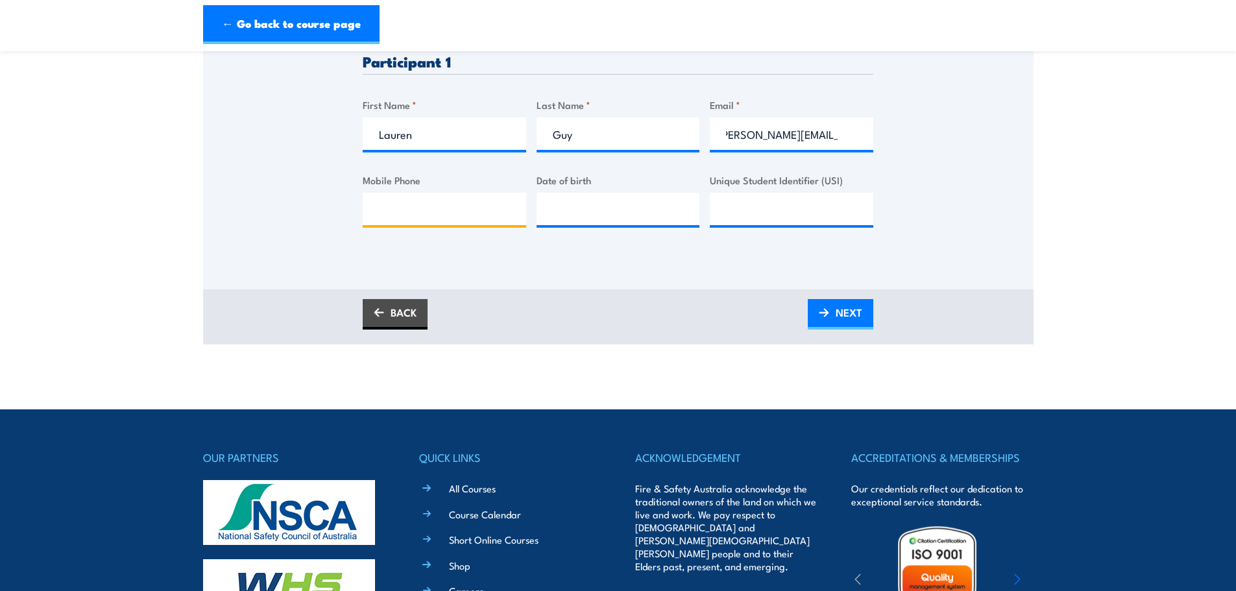
drag, startPoint x: 450, startPoint y: 204, endPoint x: 456, endPoint y: 200, distance: 6.9
click at [455, 201] on input "Mobile Phone" at bounding box center [445, 209] width 164 height 32
type input "0481 349 915"
click at [575, 211] on input "__/__/____" at bounding box center [619, 209] width 164 height 32
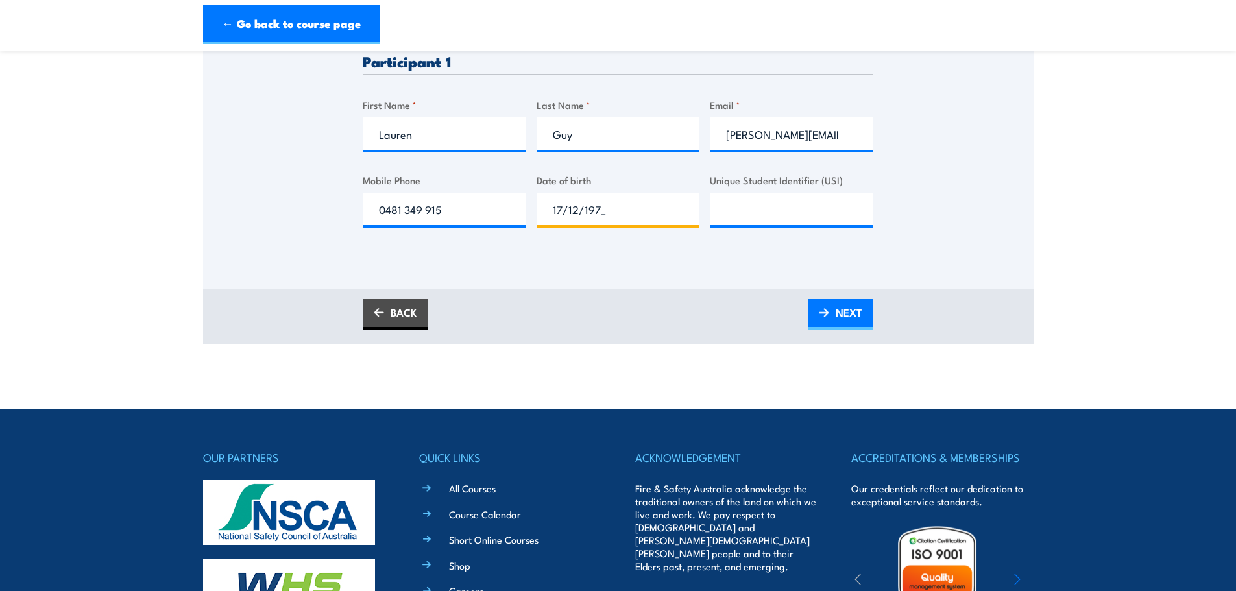
type input "[DATE]"
click at [828, 321] on link "NEXT" at bounding box center [841, 314] width 66 height 30
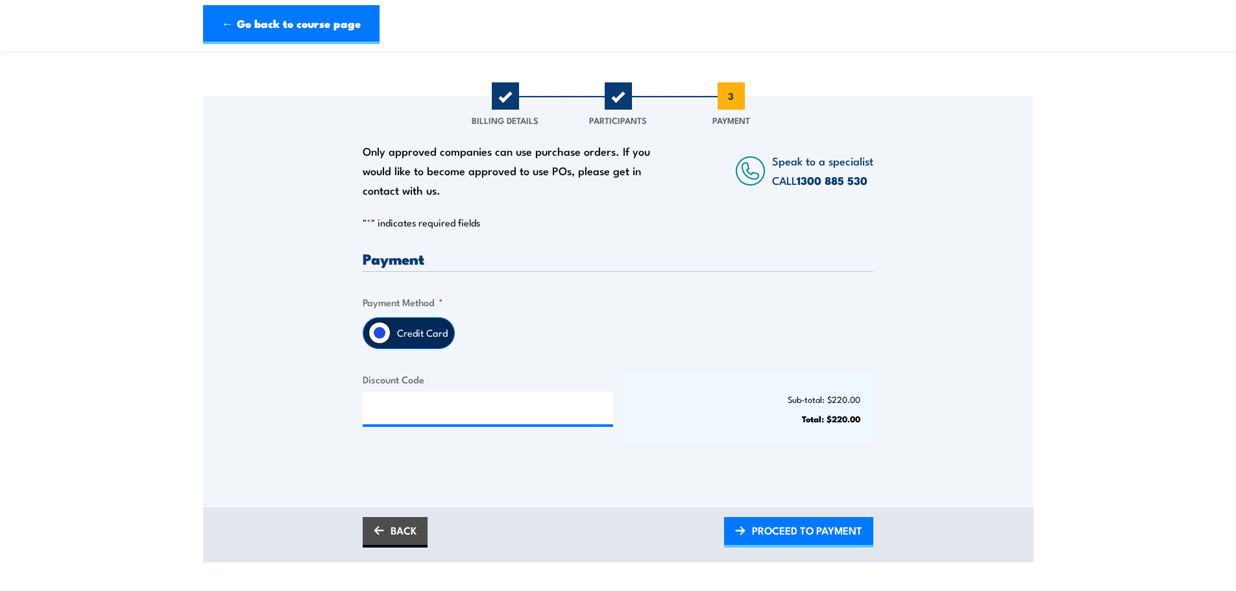
scroll to position [130, 0]
click at [803, 530] on span "PROCEED TO PAYMENT" at bounding box center [807, 530] width 110 height 34
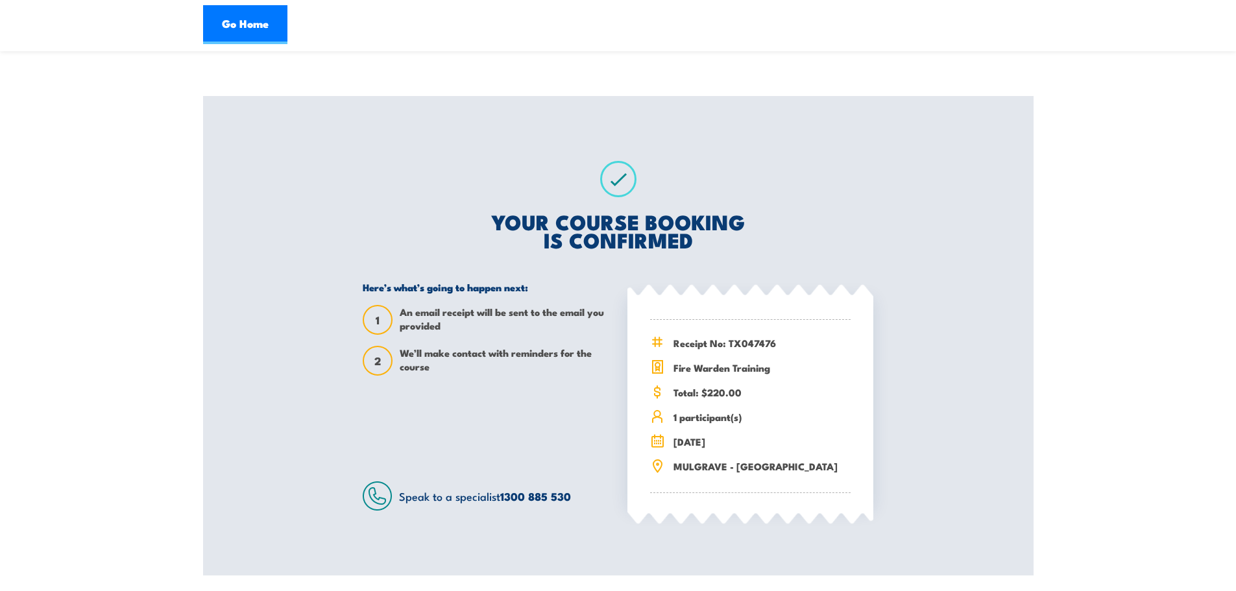
scroll to position [130, 0]
